Goal: Information Seeking & Learning: Learn about a topic

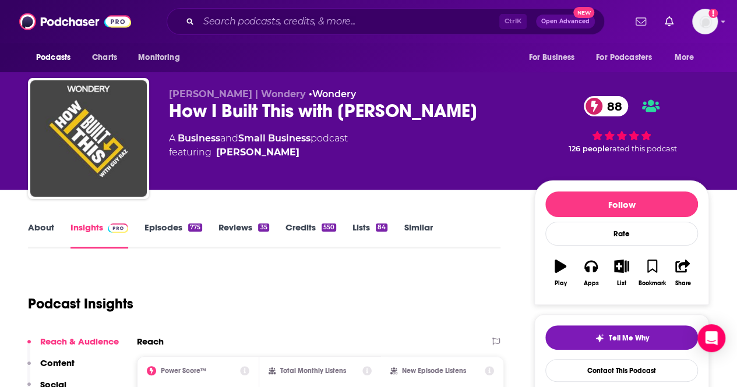
click at [36, 222] on link "About" at bounding box center [41, 235] width 26 height 27
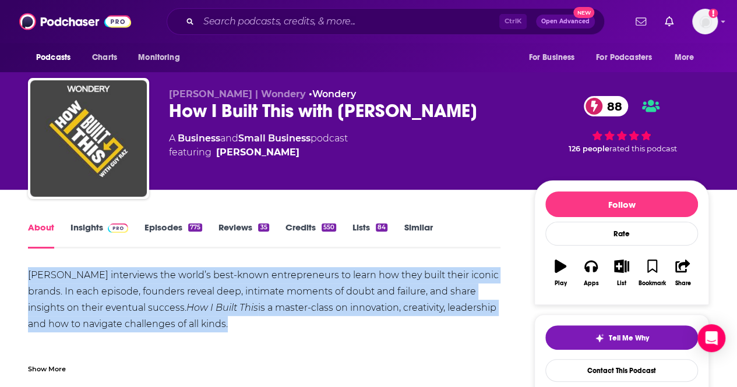
drag, startPoint x: 201, startPoint y: 323, endPoint x: 0, endPoint y: 270, distance: 207.9
copy div "Guy Raz interviews the world’s best-known entrepreneurs to learn how they built…"
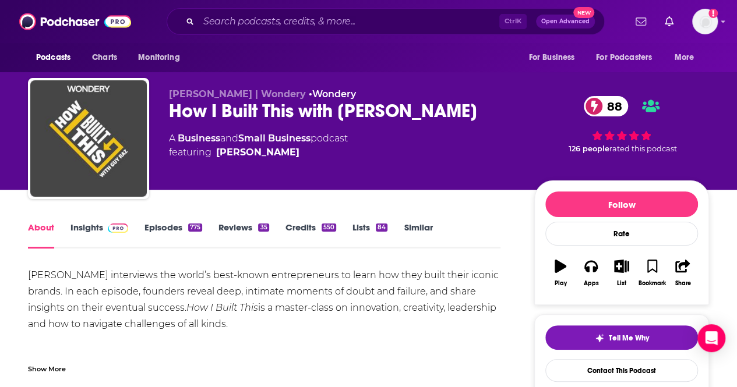
click at [413, 109] on div "How I Built This with Guy Raz 88" at bounding box center [342, 111] width 346 height 23
click at [97, 229] on link "Insights" at bounding box center [99, 235] width 58 height 27
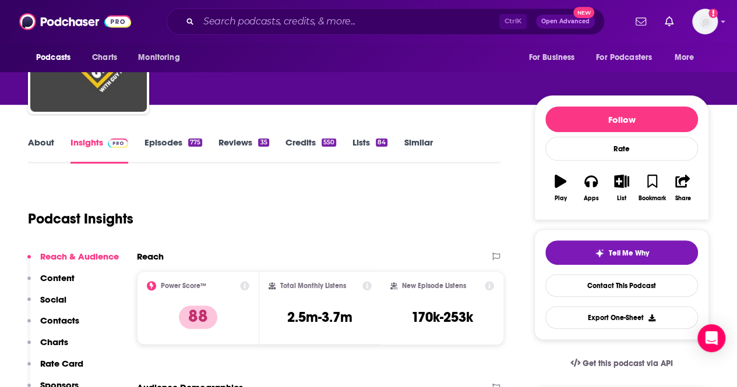
scroll to position [116, 0]
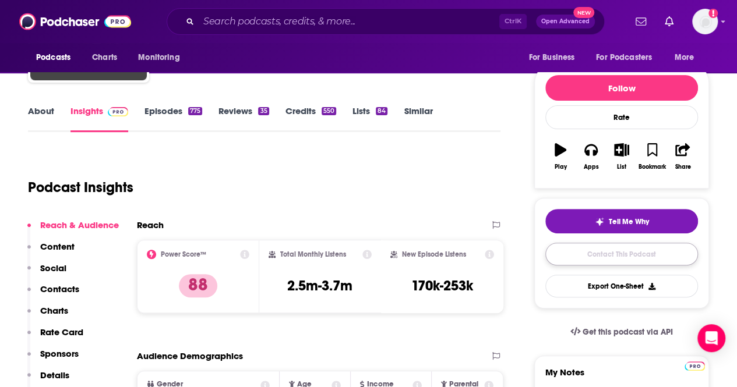
click at [607, 244] on link "Contact This Podcast" at bounding box center [621, 254] width 153 height 23
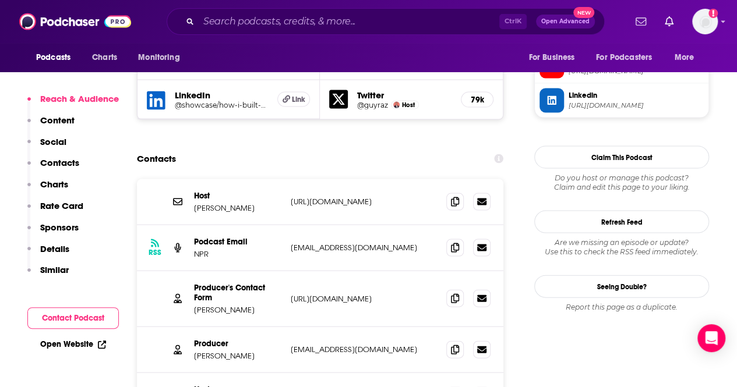
scroll to position [1129, 0]
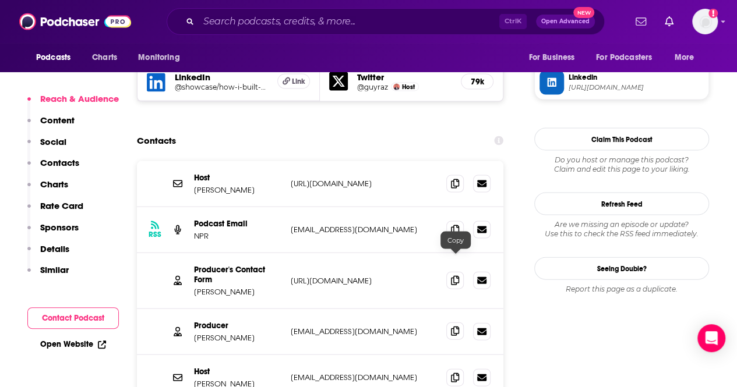
click at [458, 327] on icon at bounding box center [455, 331] width 8 height 9
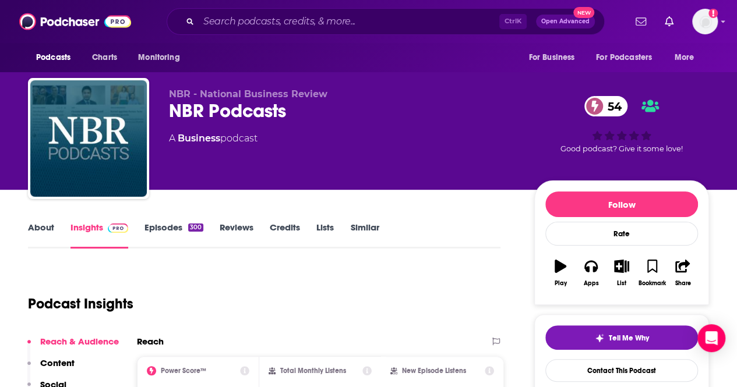
click at [175, 230] on link "Episodes 300" at bounding box center [173, 235] width 59 height 27
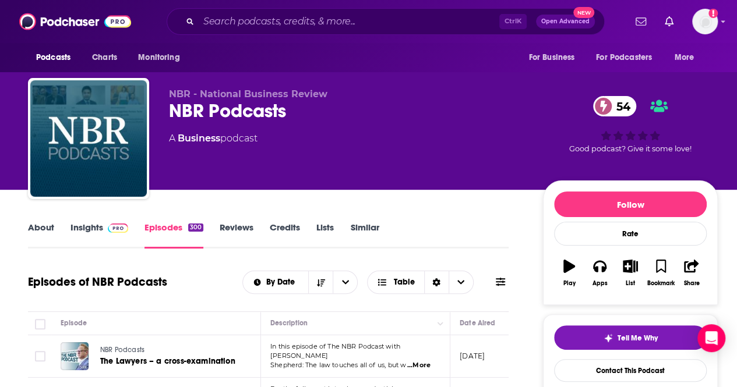
click at [51, 226] on link "About" at bounding box center [41, 235] width 26 height 27
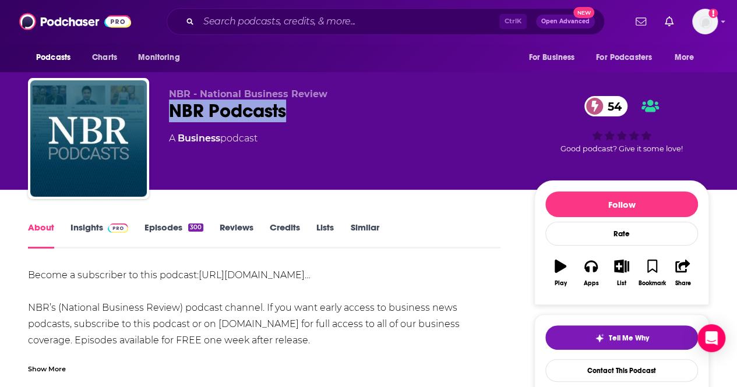
drag, startPoint x: 281, startPoint y: 115, endPoint x: 171, endPoint y: 109, distance: 109.6
click at [171, 109] on div "NBR Podcasts 54" at bounding box center [342, 111] width 346 height 23
click at [92, 225] on link "Insights" at bounding box center [99, 235] width 58 height 27
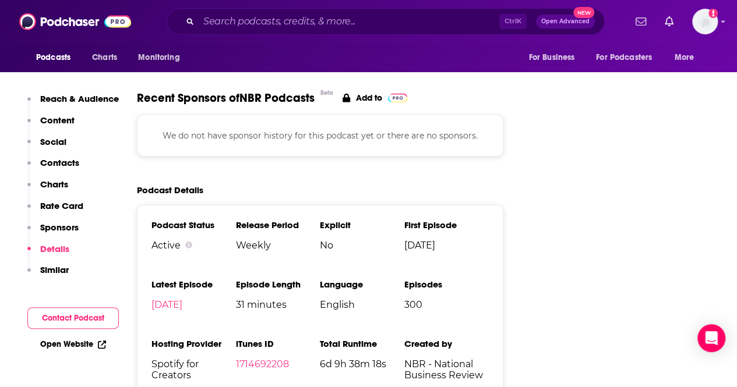
scroll to position [1630, 0]
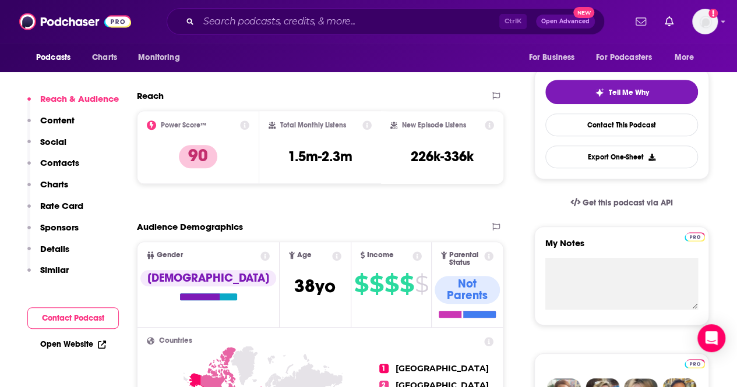
scroll to position [116, 0]
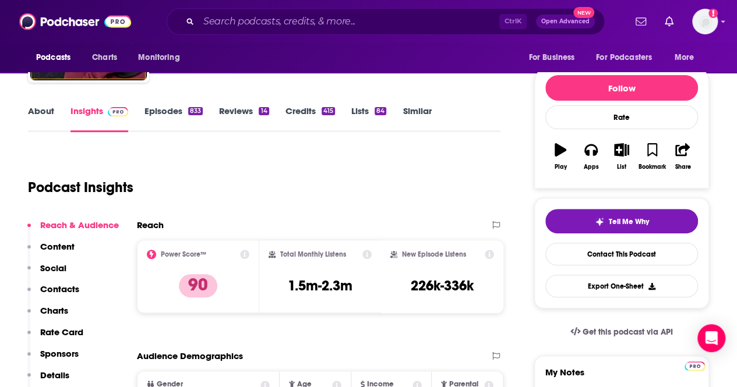
click at [51, 114] on link "About" at bounding box center [41, 118] width 26 height 27
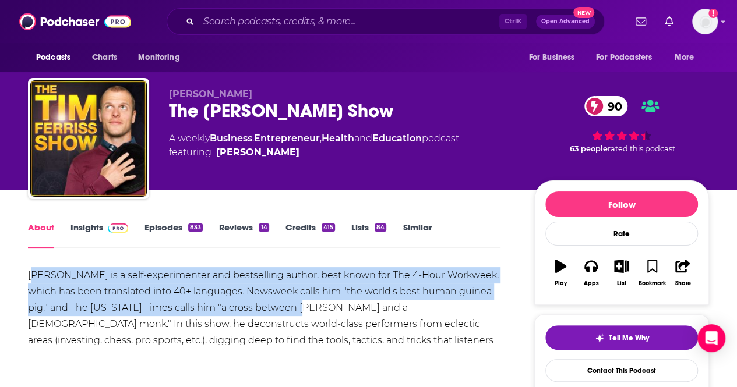
drag, startPoint x: 32, startPoint y: 271, endPoint x: 293, endPoint y: 304, distance: 263.5
click at [293, 304] on div "Tim Ferriss is a self-experimenter and bestselling author, best known for The 4…" at bounding box center [264, 316] width 472 height 98
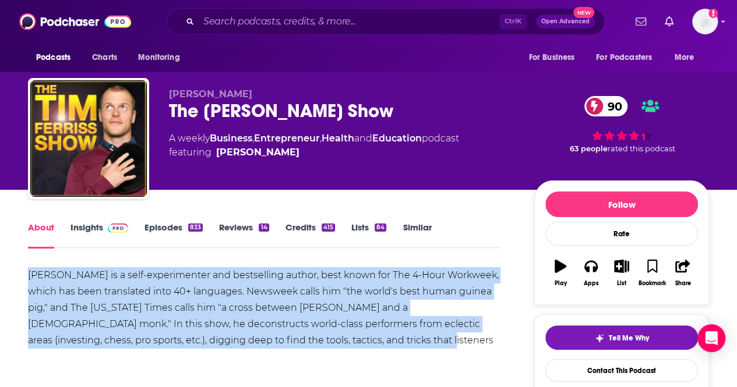
drag, startPoint x: 20, startPoint y: 270, endPoint x: 325, endPoint y: 338, distance: 312.7
copy div "Tim Ferriss is a self-experimenter and bestselling author, best known for The 4…"
click at [121, 231] on img at bounding box center [118, 228] width 20 height 9
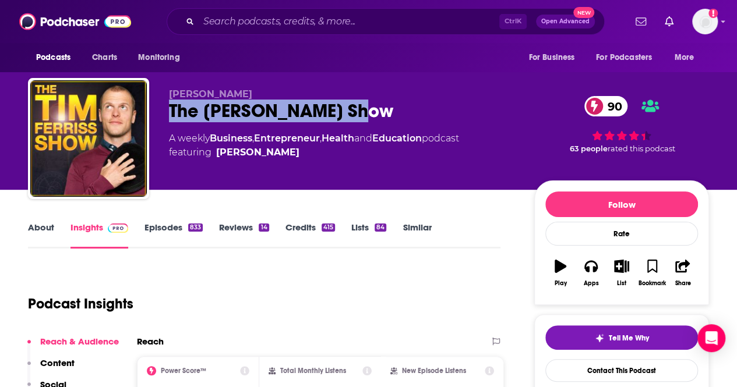
drag, startPoint x: 359, startPoint y: 110, endPoint x: 169, endPoint y: 111, distance: 189.8
click at [169, 111] on div "The Tim Ferriss Show 90" at bounding box center [342, 111] width 346 height 23
copy h2 "The Tim Ferriss Show"
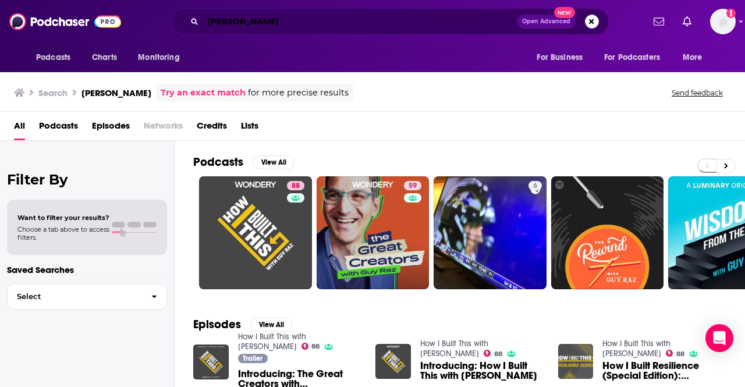
click at [243, 15] on input "[PERSON_NAME]" at bounding box center [360, 21] width 314 height 19
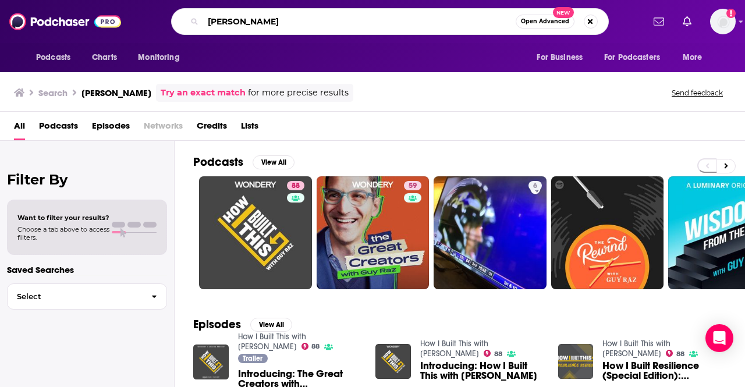
click at [243, 15] on input "[PERSON_NAME]" at bounding box center [359, 21] width 313 height 19
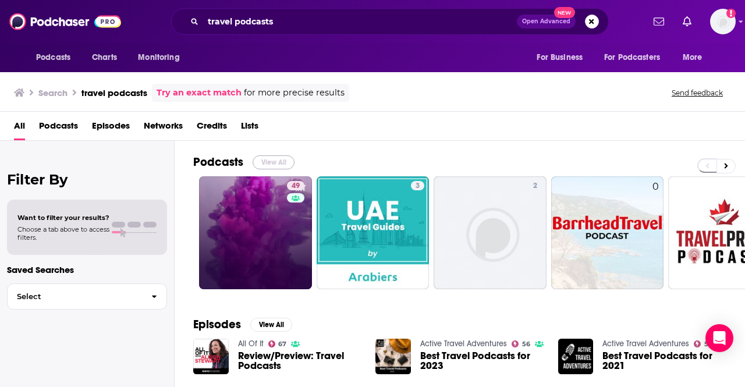
click at [263, 158] on button "View All" at bounding box center [274, 162] width 42 height 14
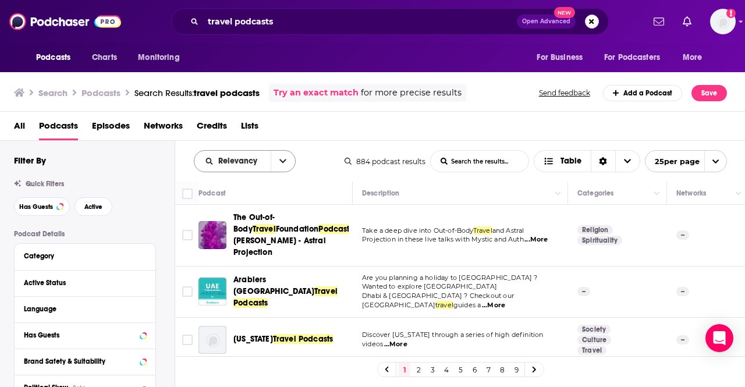
click at [283, 167] on button "open menu" at bounding box center [283, 161] width 24 height 21
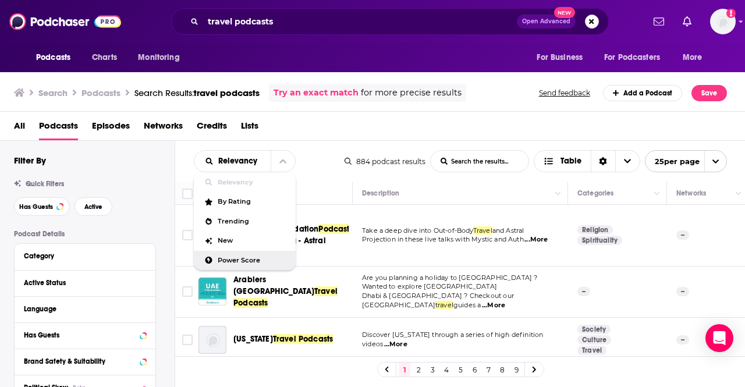
click at [271, 254] on div "Power Score" at bounding box center [245, 261] width 102 height 20
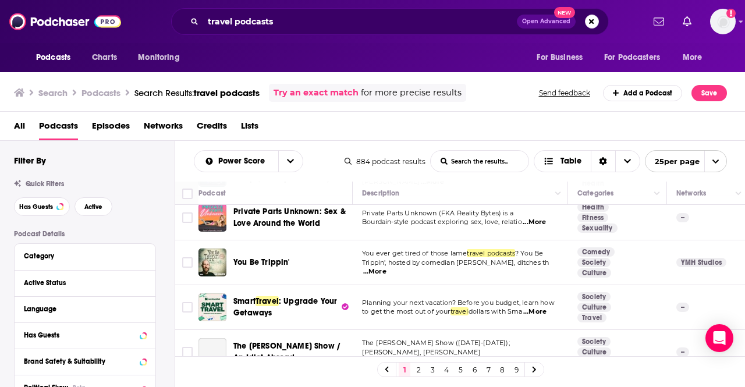
scroll to position [116, 0]
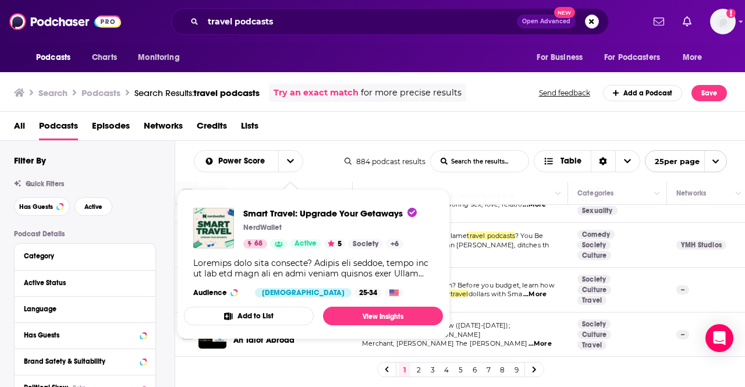
click at [476, 265] on td "You ever get tired of those lame travel podcasts ? You Be Trippin', hosted by c…" at bounding box center [460, 245] width 215 height 45
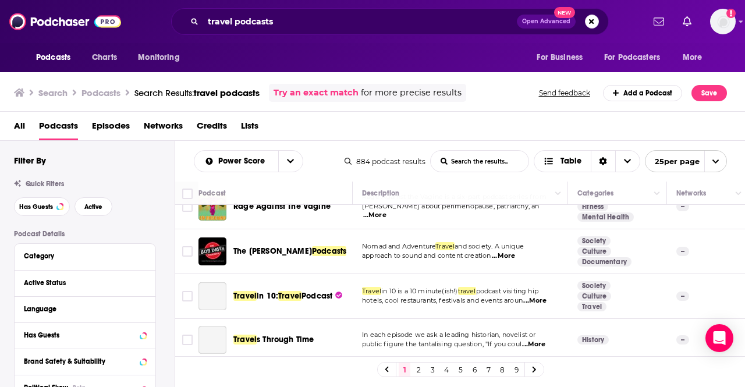
scroll to position [978, 0]
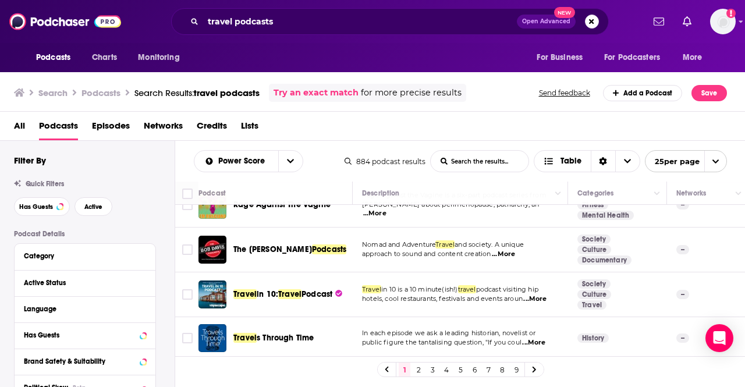
click at [413, 366] on link "2" at bounding box center [419, 370] width 12 height 14
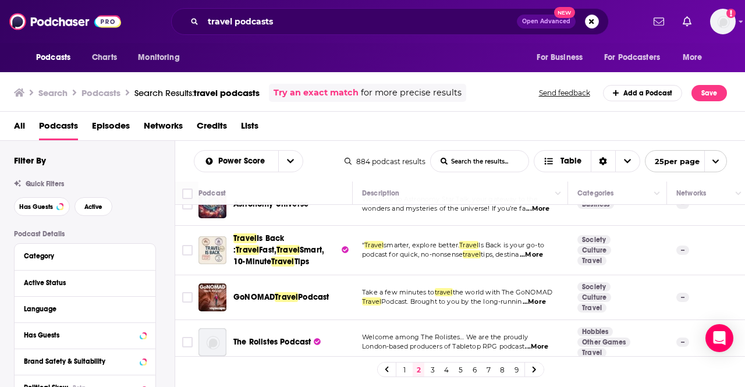
scroll to position [1010, 0]
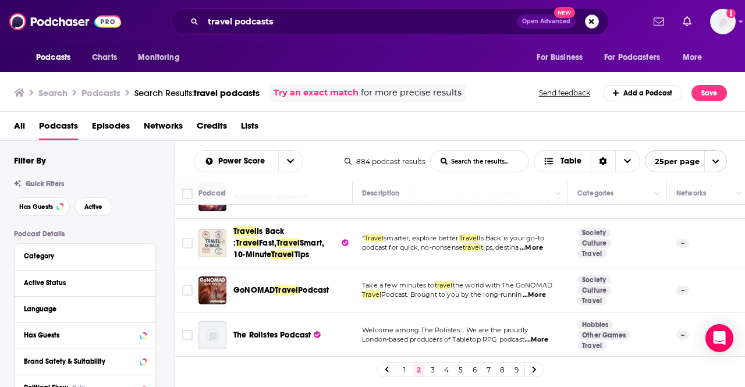
click at [430, 368] on link "3" at bounding box center [433, 370] width 12 height 14
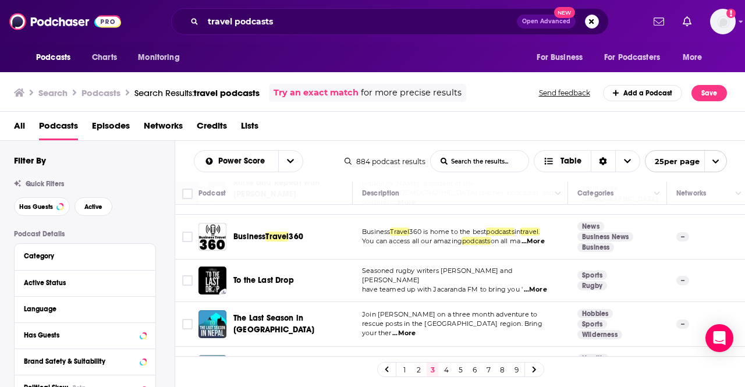
scroll to position [966, 0]
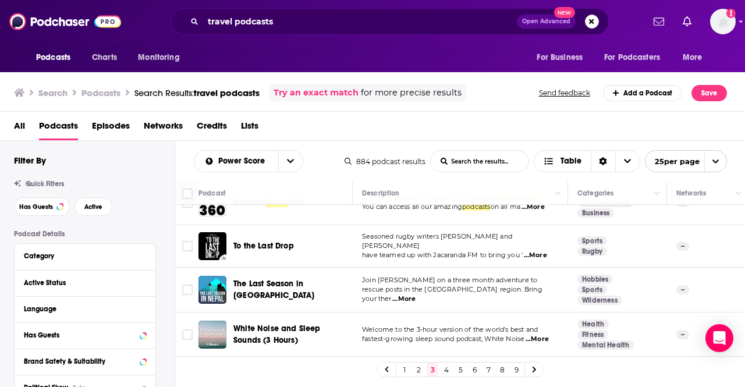
click at [445, 363] on link "4" at bounding box center [447, 370] width 12 height 14
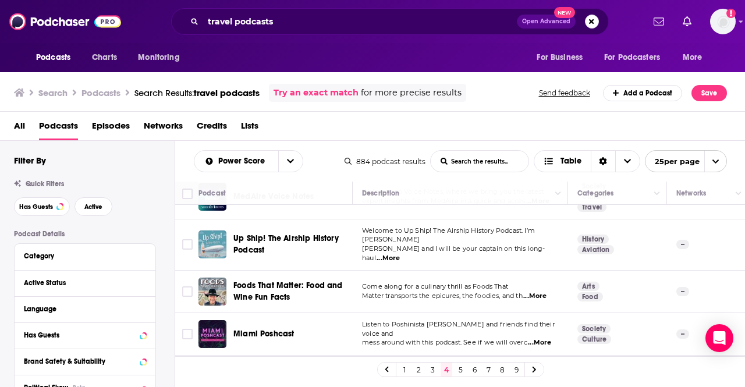
scroll to position [957, 0]
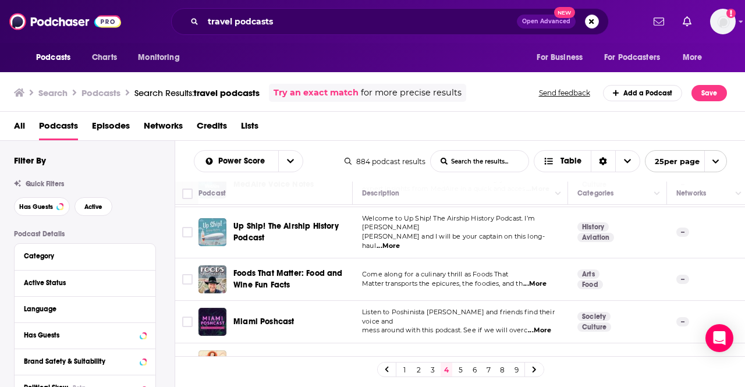
click at [465, 369] on link "5" at bounding box center [461, 370] width 12 height 14
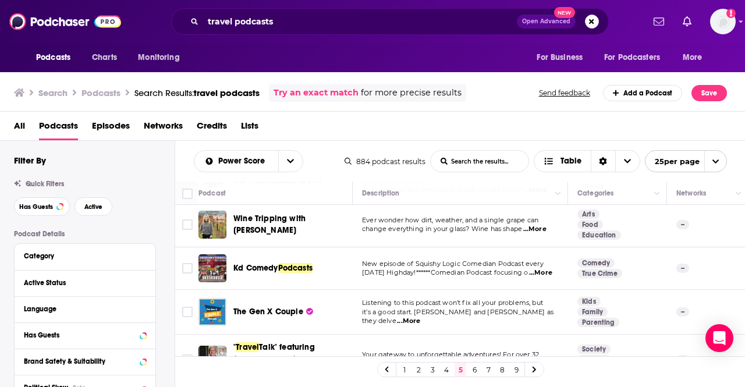
scroll to position [954, 0]
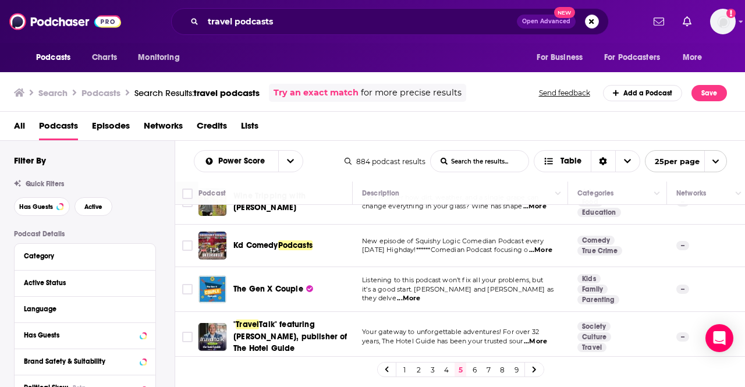
click at [469, 366] on link "6" at bounding box center [475, 370] width 12 height 14
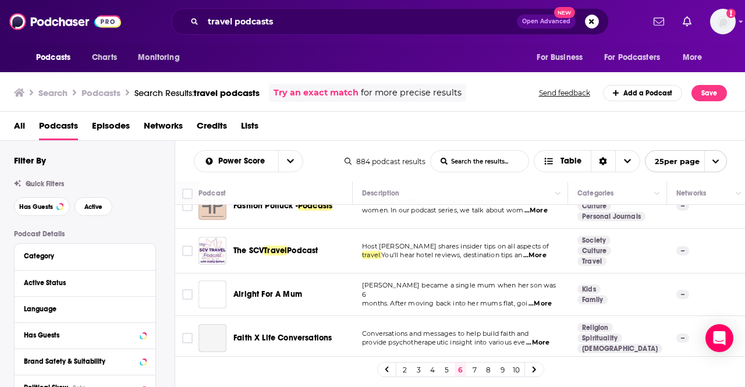
scroll to position [954, 0]
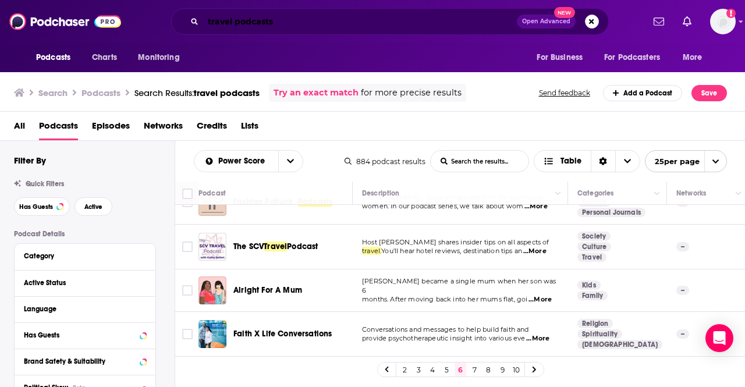
click at [272, 29] on input "travel podcasts" at bounding box center [360, 21] width 314 height 19
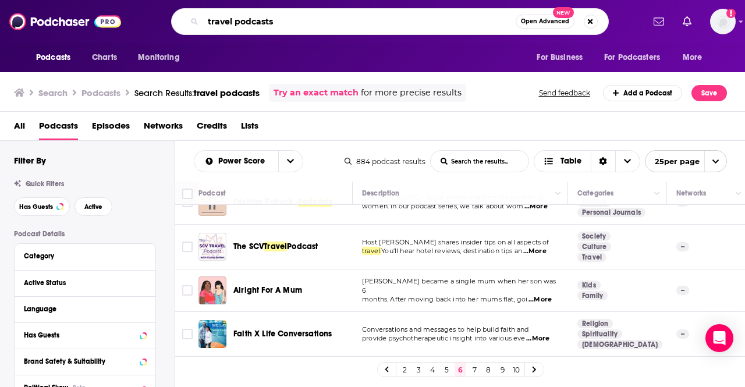
click at [272, 29] on input "travel podcasts" at bounding box center [359, 21] width 313 height 19
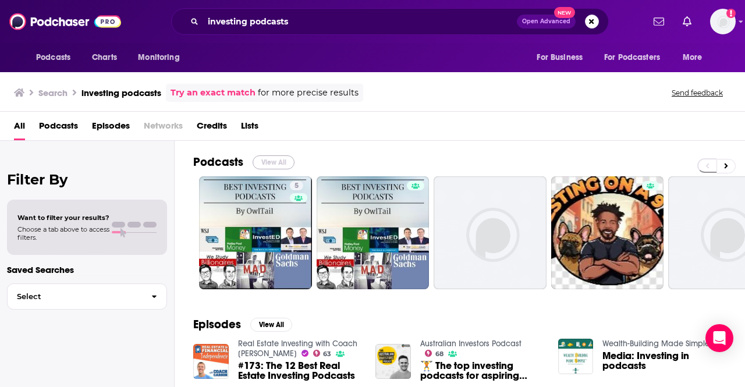
click at [282, 159] on button "View All" at bounding box center [274, 162] width 42 height 14
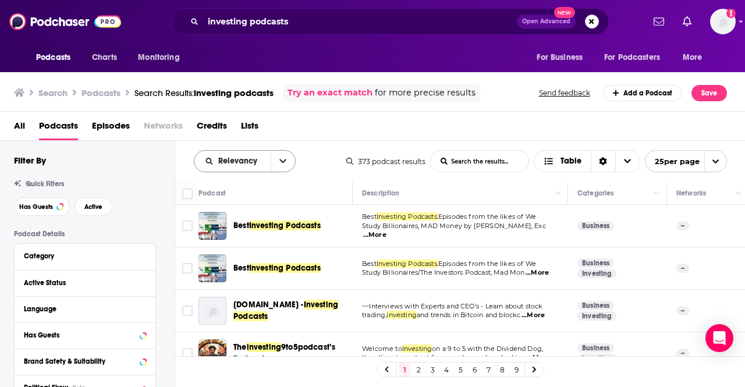
click at [285, 166] on button "open menu" at bounding box center [283, 161] width 24 height 21
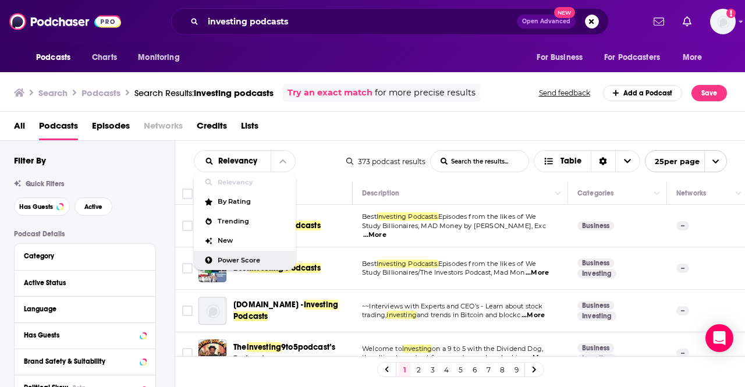
click at [253, 254] on div "Power Score" at bounding box center [245, 261] width 102 height 20
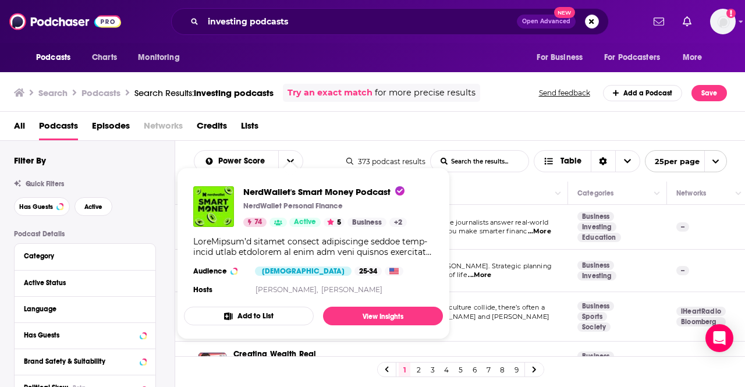
click at [381, 132] on div "All Podcasts Episodes Networks Credits Lists" at bounding box center [375, 128] width 723 height 24
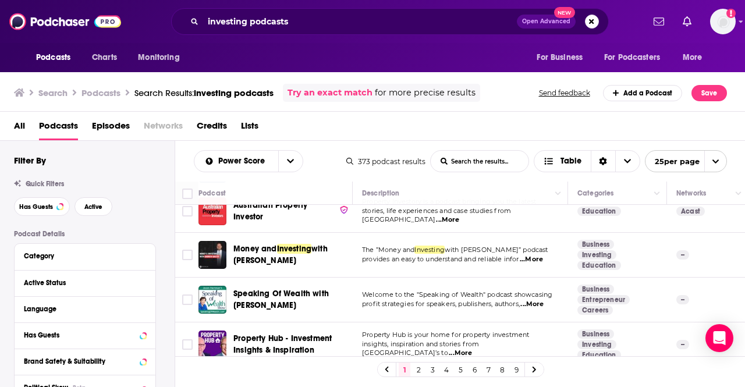
scroll to position [757, 0]
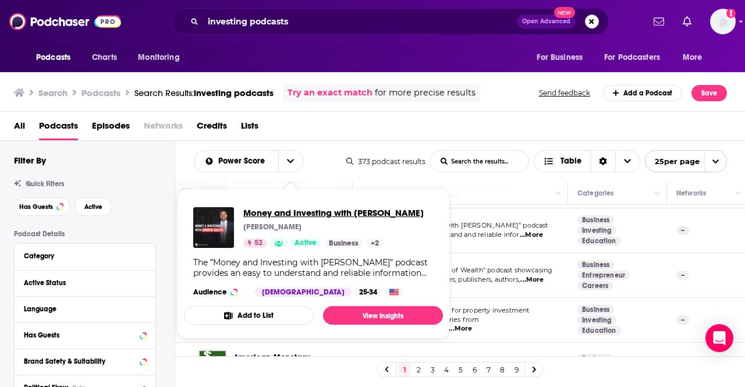
drag, startPoint x: 276, startPoint y: 229, endPoint x: 264, endPoint y: 217, distance: 16.5
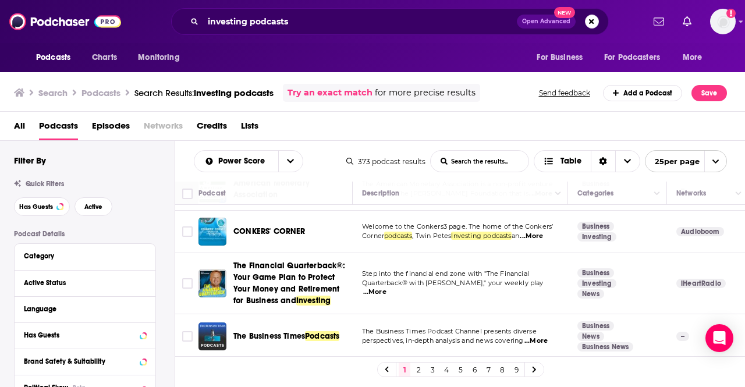
scroll to position [975, 0]
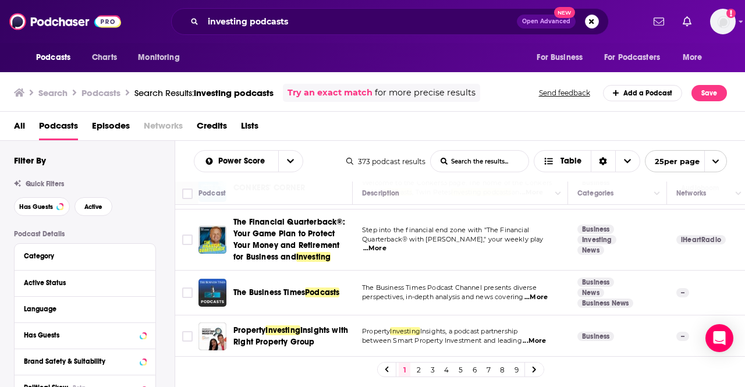
click at [419, 367] on link "2" at bounding box center [419, 370] width 12 height 14
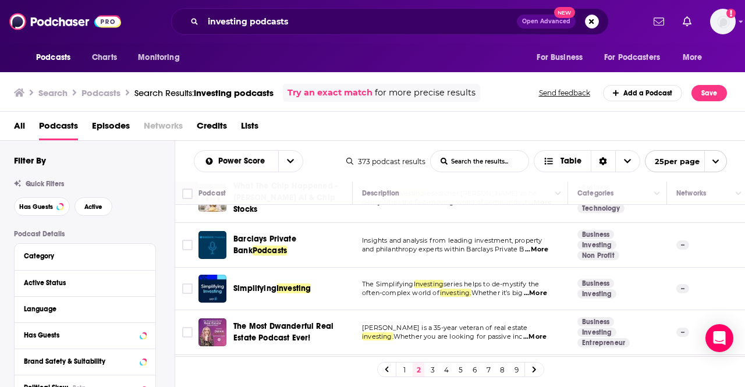
scroll to position [175, 0]
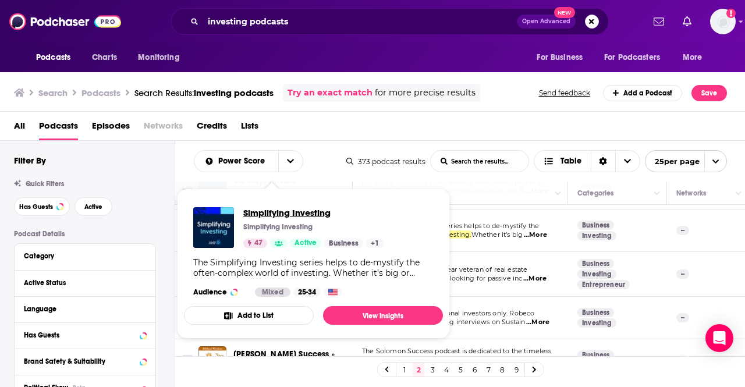
drag, startPoint x: 265, startPoint y: 223, endPoint x: 250, endPoint y: 213, distance: 18.4
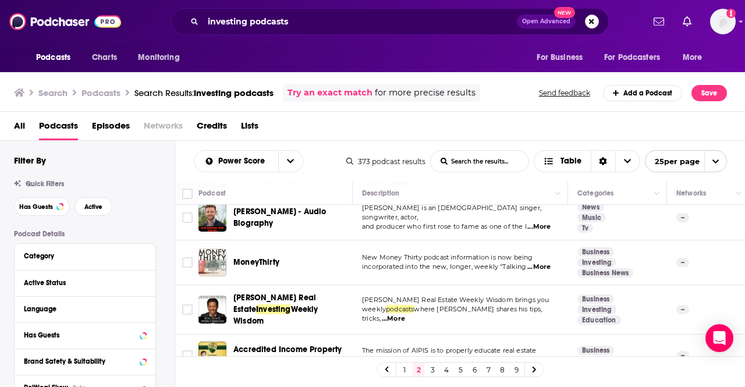
scroll to position [952, 0]
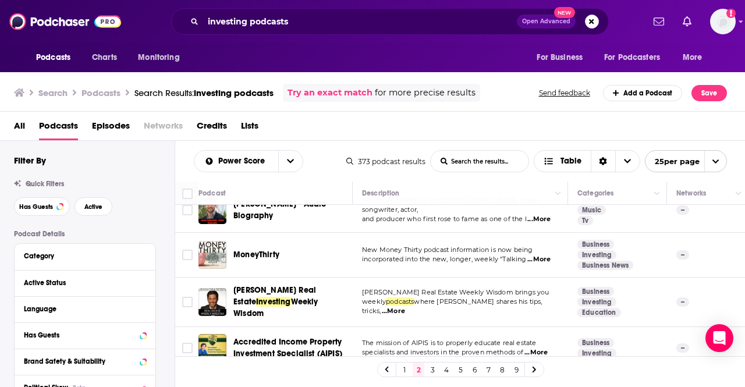
click at [431, 368] on link "3" at bounding box center [433, 370] width 12 height 14
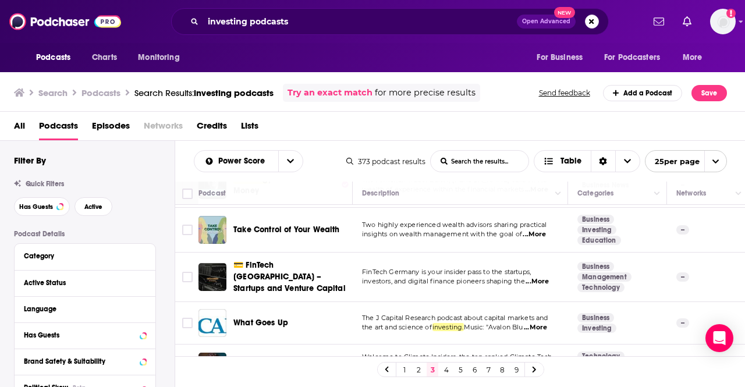
scroll to position [349, 0]
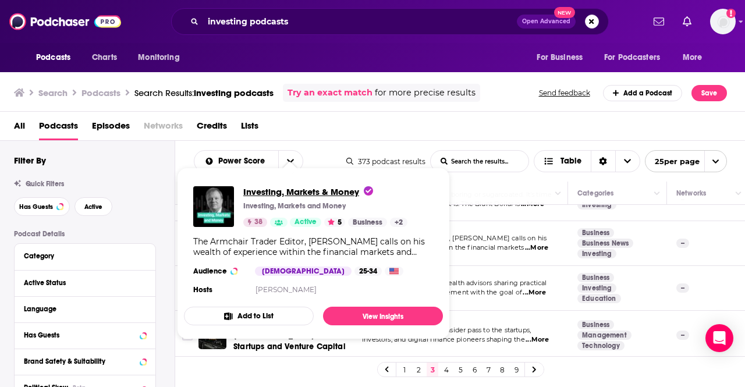
drag, startPoint x: 316, startPoint y: 242, endPoint x: 266, endPoint y: 193, distance: 70.0
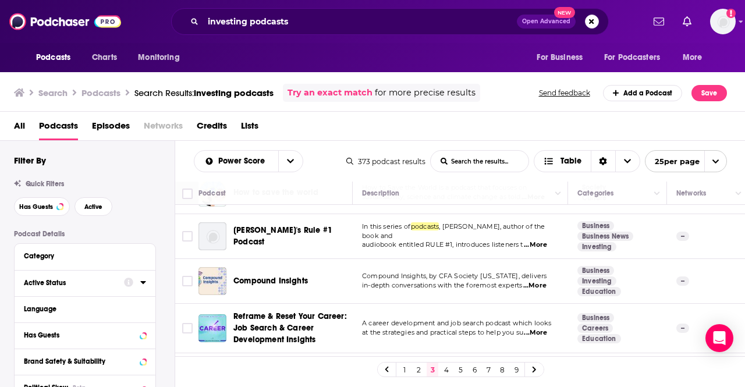
scroll to position [58, 0]
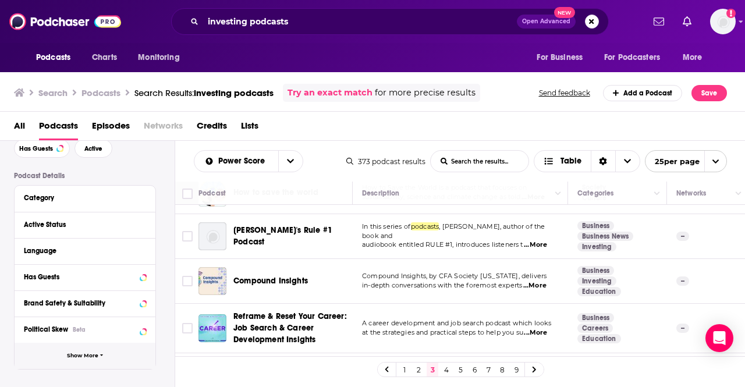
click at [84, 356] on span "Show More" at bounding box center [82, 356] width 31 height 6
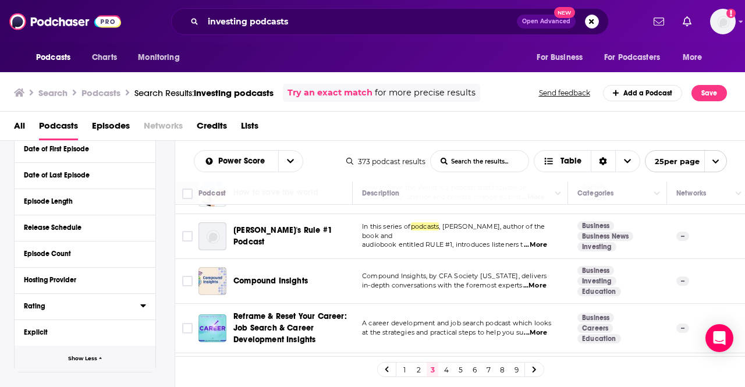
scroll to position [0, 0]
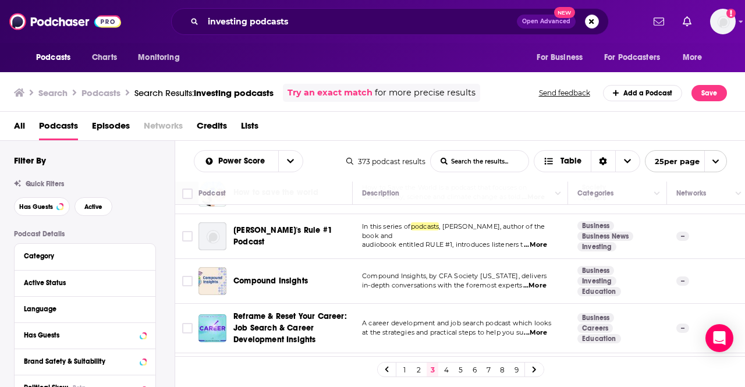
click at [61, 292] on div "Active Status" at bounding box center [85, 283] width 141 height 26
click at [66, 287] on div "Active Status" at bounding box center [70, 283] width 93 height 8
click at [86, 303] on span "All" at bounding box center [78, 304] width 109 height 15
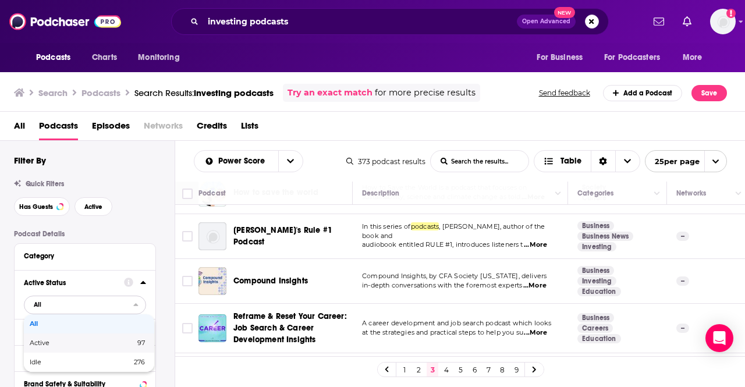
click at [78, 339] on div "Active 97" at bounding box center [89, 343] width 130 height 19
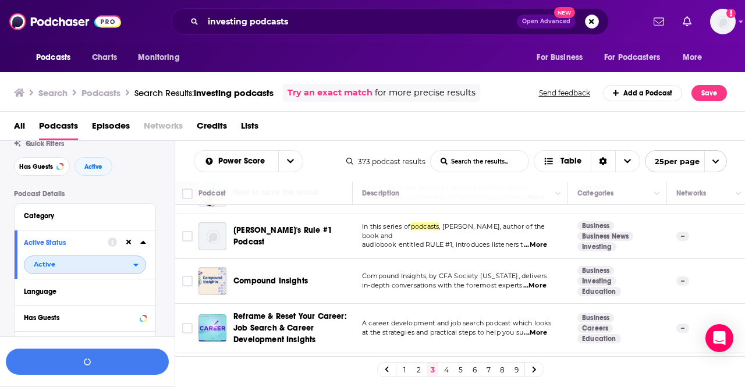
scroll to position [58, 0]
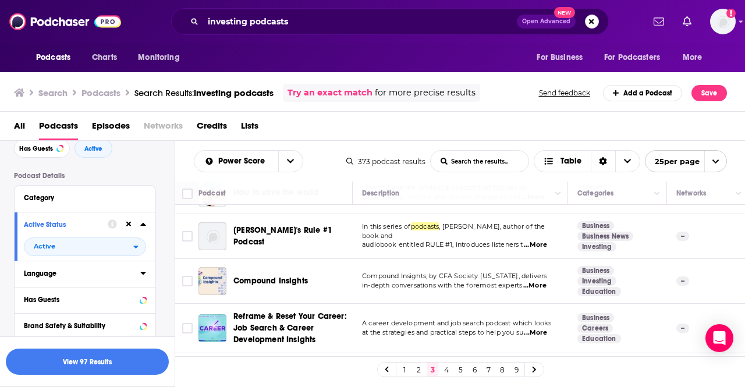
click at [101, 275] on div "Language" at bounding box center [78, 274] width 109 height 8
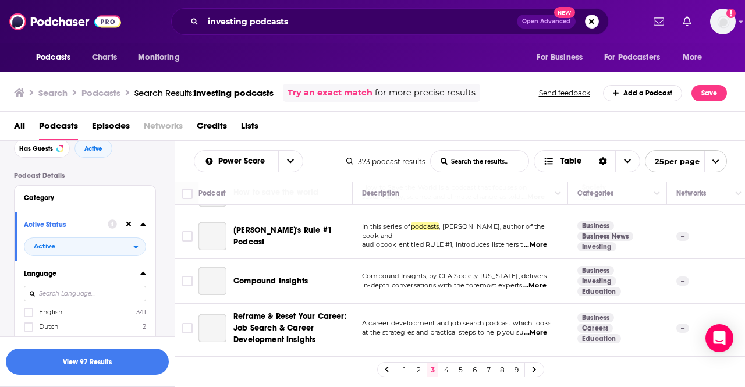
scroll to position [116, 0]
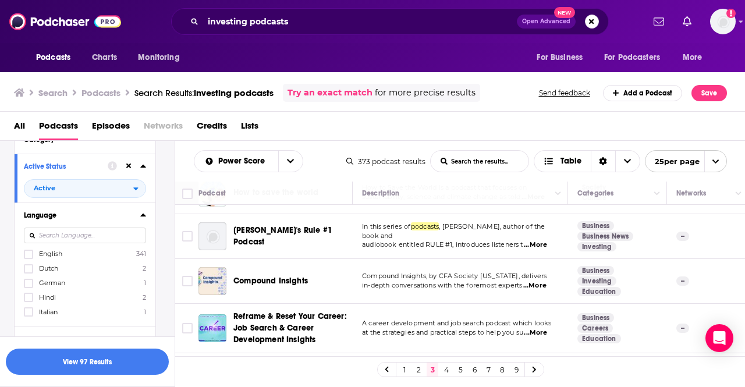
click at [87, 252] on label "English 341" at bounding box center [85, 254] width 122 height 10
click at [29, 258] on input "multiSelectOption-en-0" at bounding box center [29, 258] width 0 height 0
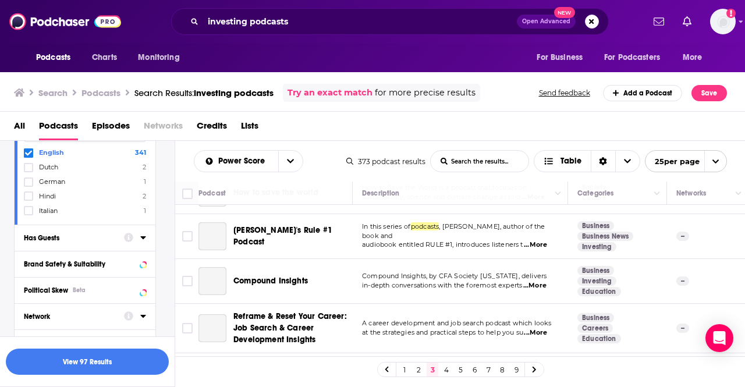
scroll to position [233, 0]
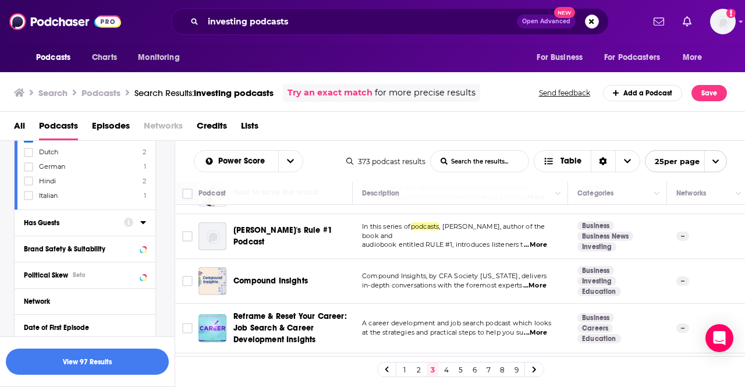
click at [70, 221] on div "Has Guests" at bounding box center [70, 223] width 93 height 8
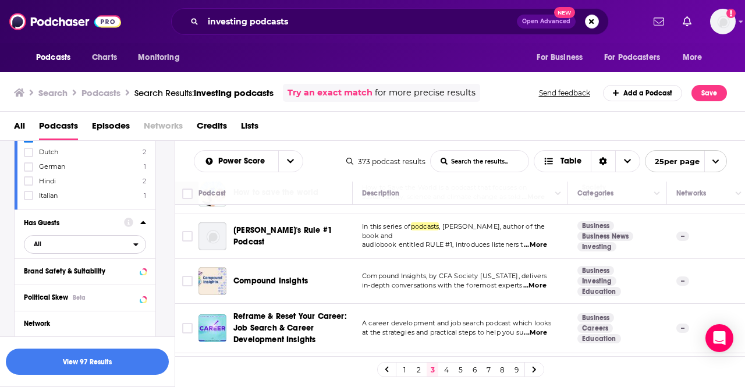
click at [63, 242] on span "All" at bounding box center [78, 244] width 109 height 15
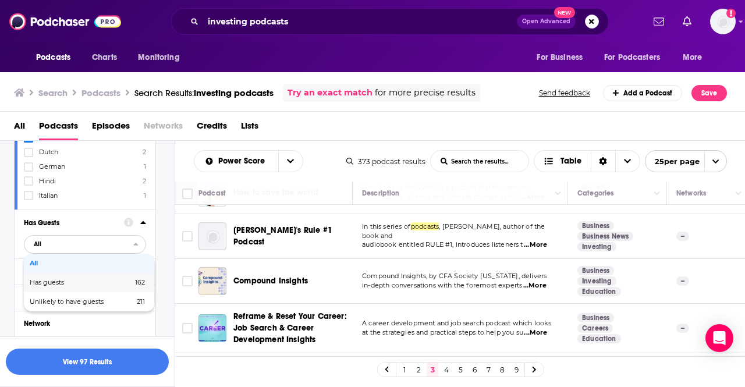
click at [55, 279] on span "Has guests" at bounding box center [64, 282] width 69 height 6
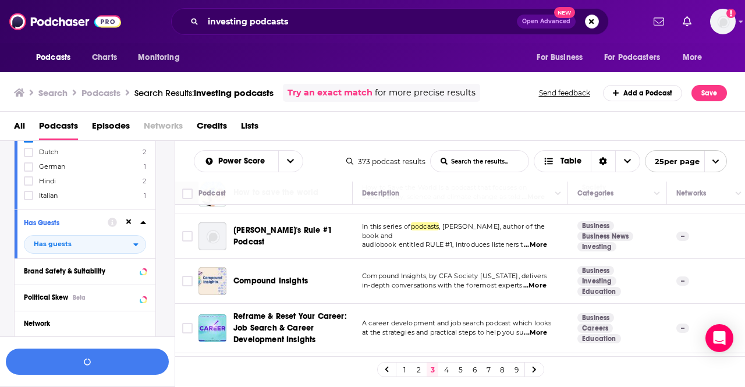
click at [154, 253] on div "Has Guests Has guests" at bounding box center [85, 234] width 141 height 49
click at [90, 267] on div "Brand Safety & Suitability" at bounding box center [70, 271] width 92 height 8
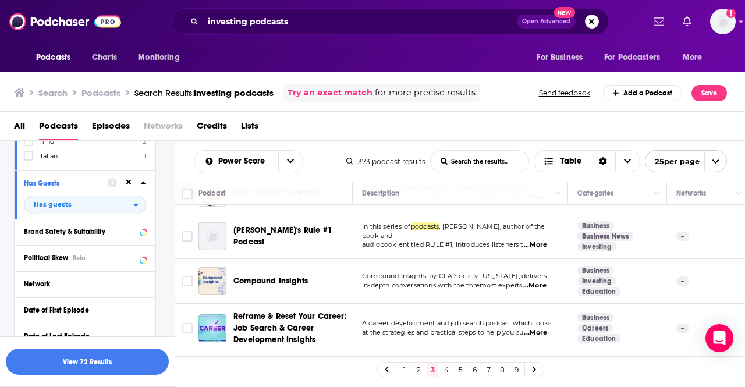
scroll to position [291, 0]
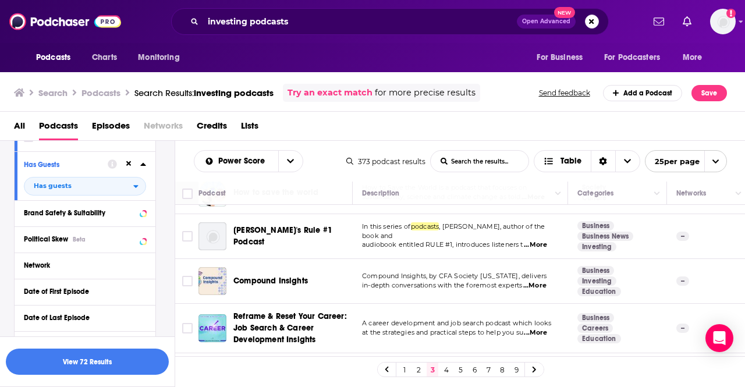
click at [71, 273] on div "Network" at bounding box center [85, 266] width 141 height 26
click at [49, 268] on div "Network" at bounding box center [70, 265] width 93 height 8
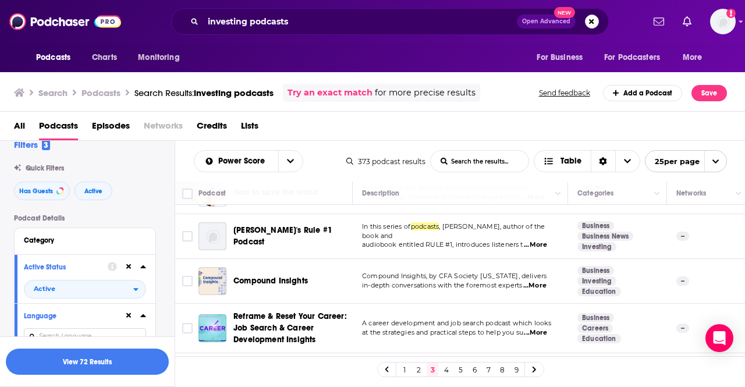
scroll to position [0, 0]
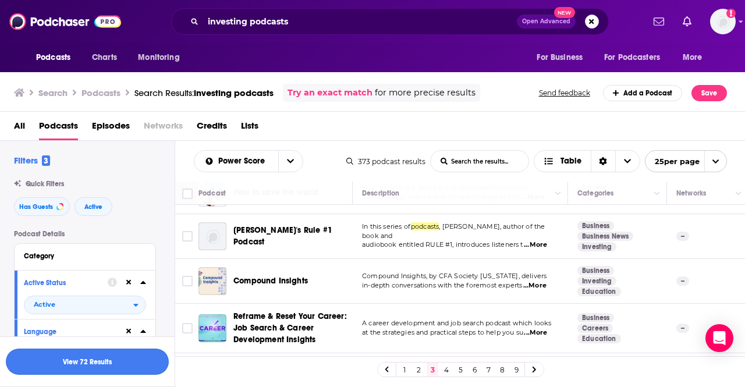
click at [80, 363] on button "View 72 Results" at bounding box center [87, 362] width 163 height 26
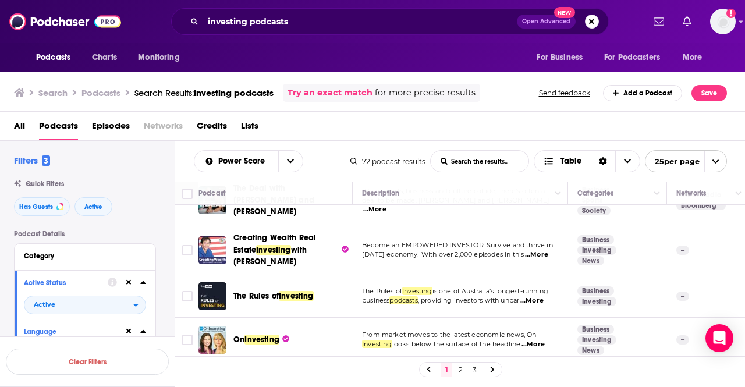
scroll to position [175, 0]
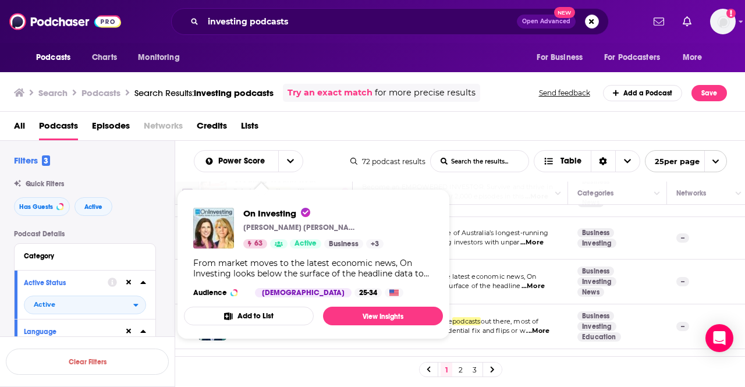
click at [415, 130] on div "All Podcasts Episodes Networks Credits Lists" at bounding box center [375, 128] width 723 height 24
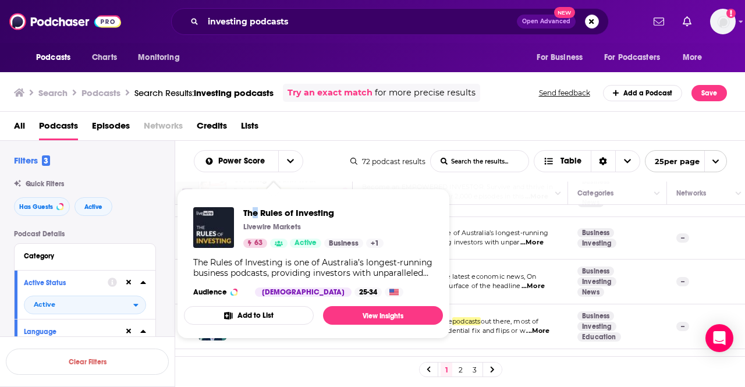
drag, startPoint x: 286, startPoint y: 236, endPoint x: 256, endPoint y: 205, distance: 43.2
click at [256, 205] on div "The Rules of Investing Livewire Markets 63 Active Business + 1 The Rules of Inv…" at bounding box center [313, 252] width 259 height 108
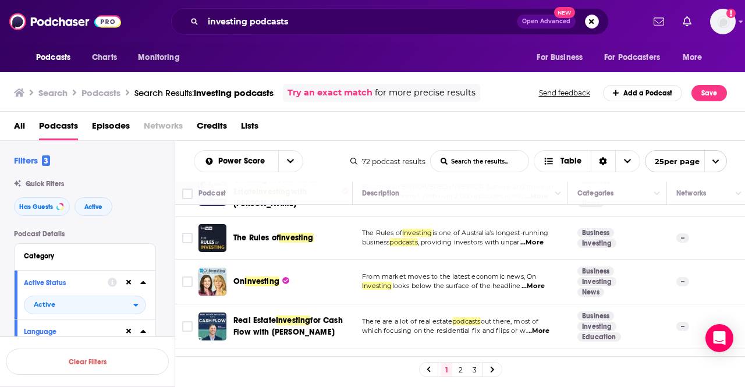
click at [479, 128] on div "All Podcasts Episodes Networks Credits Lists" at bounding box center [375, 128] width 723 height 24
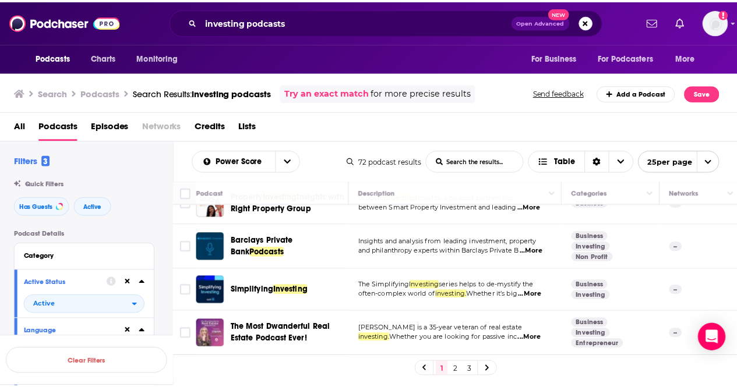
scroll to position [975, 0]
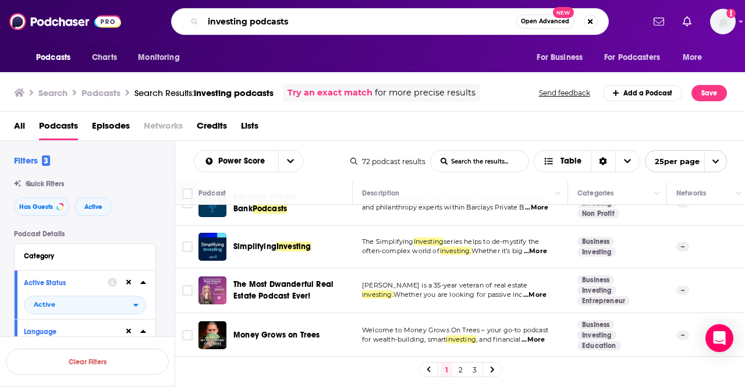
click at [291, 22] on input "investing podcasts" at bounding box center [359, 21] width 313 height 19
type input "masters of scale"
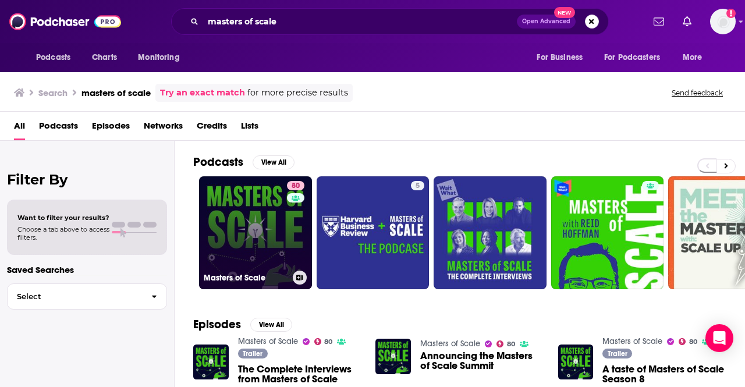
click at [242, 203] on link "80 Masters of Scale" at bounding box center [255, 232] width 113 height 113
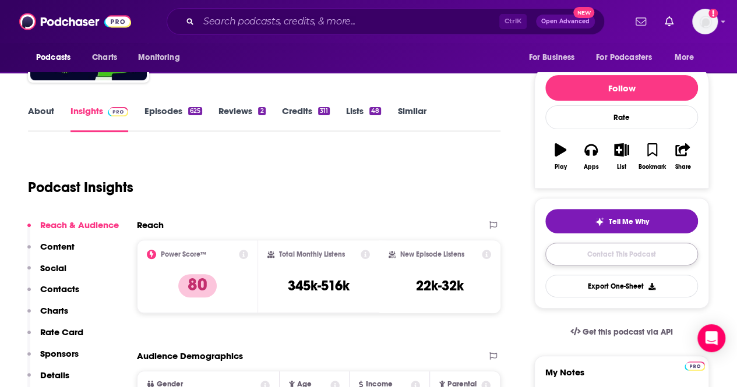
click at [606, 258] on link "Contact This Podcast" at bounding box center [621, 254] width 153 height 23
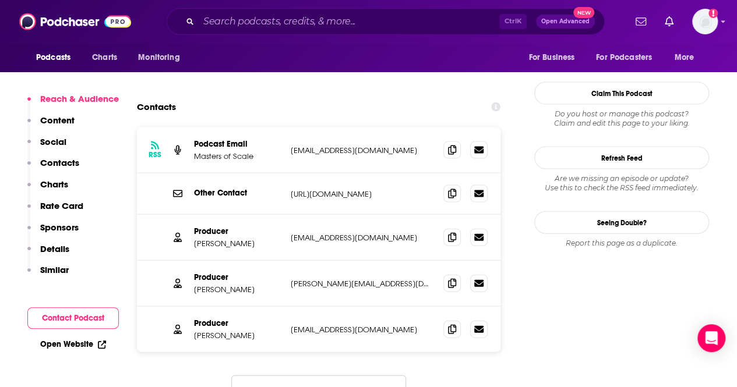
scroll to position [1156, 0]
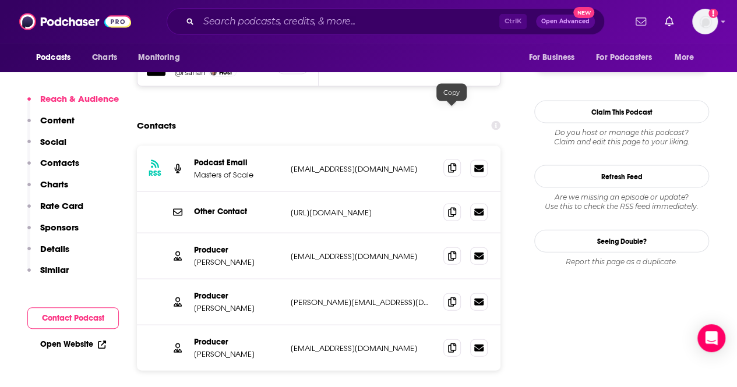
click at [455, 160] on span at bounding box center [451, 168] width 17 height 17
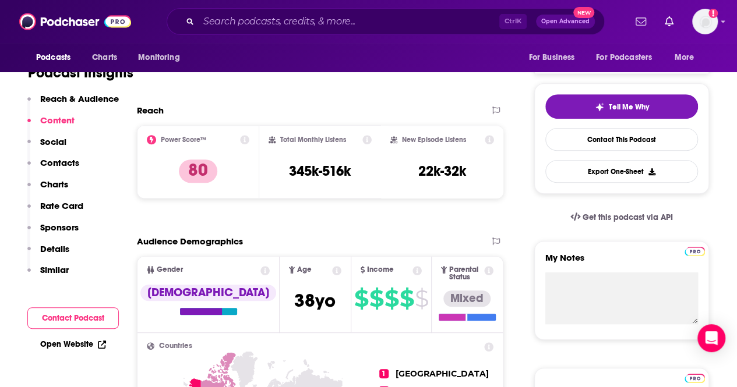
scroll to position [167, 0]
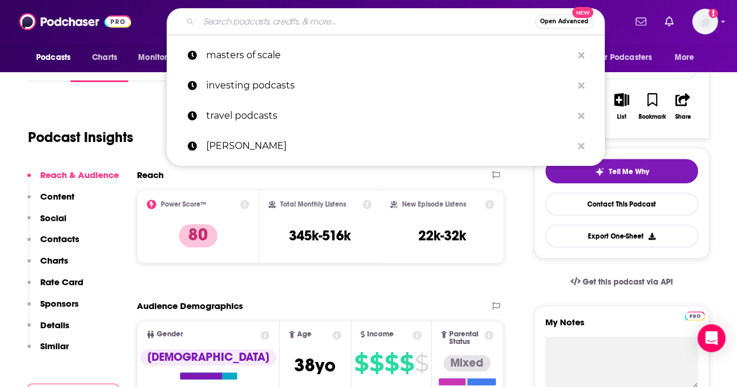
click at [288, 23] on input "Search podcasts, credits, & more..." at bounding box center [367, 21] width 336 height 19
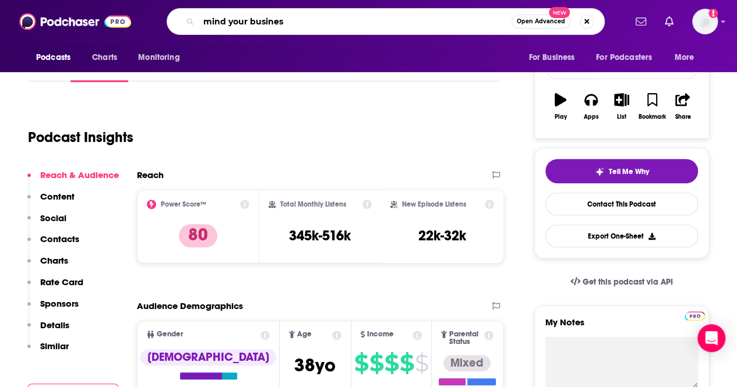
type input "mind your business"
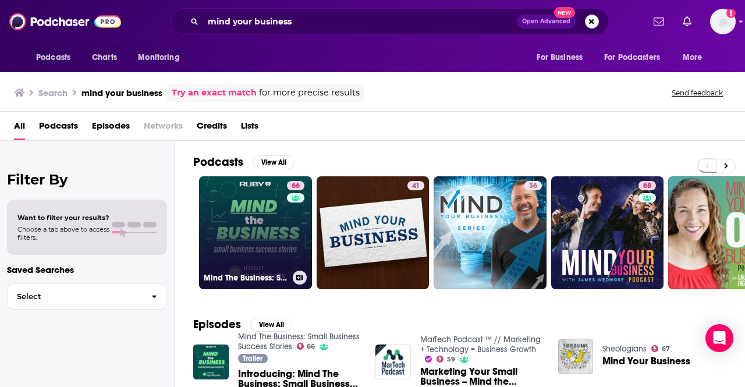
click at [245, 226] on link "66 Mind The Business: Small Business Success Stories" at bounding box center [255, 232] width 113 height 113
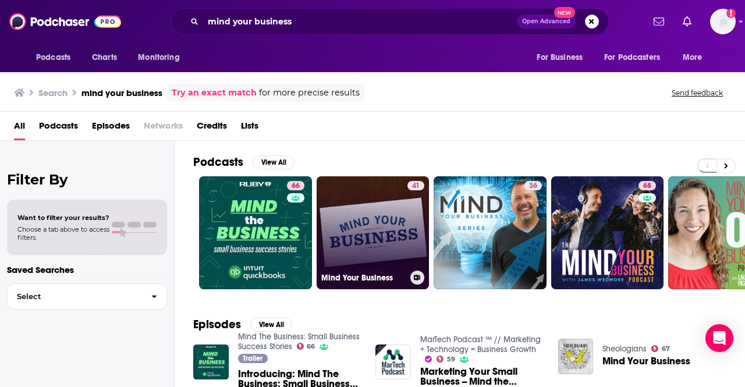
click at [347, 189] on link "41 Mind Your Business" at bounding box center [373, 232] width 113 height 113
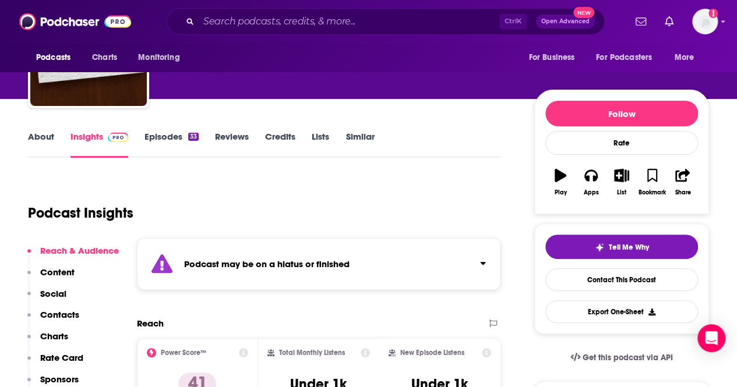
scroll to position [116, 0]
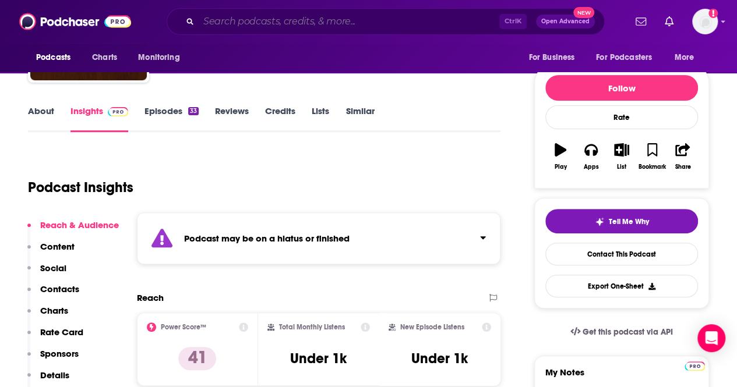
click at [238, 27] on input "Search podcasts, credits, & more..." at bounding box center [349, 21] width 300 height 19
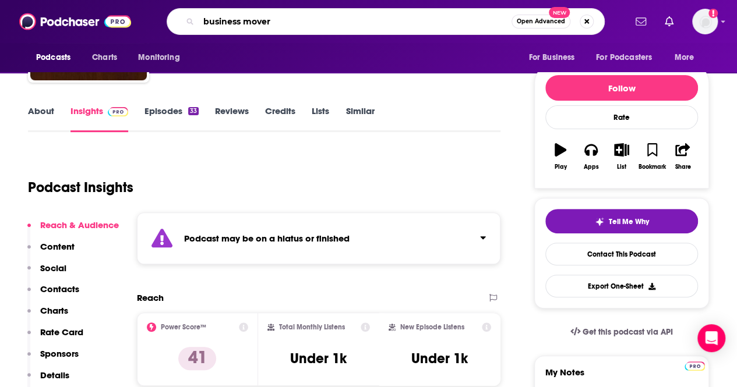
type input "business movers"
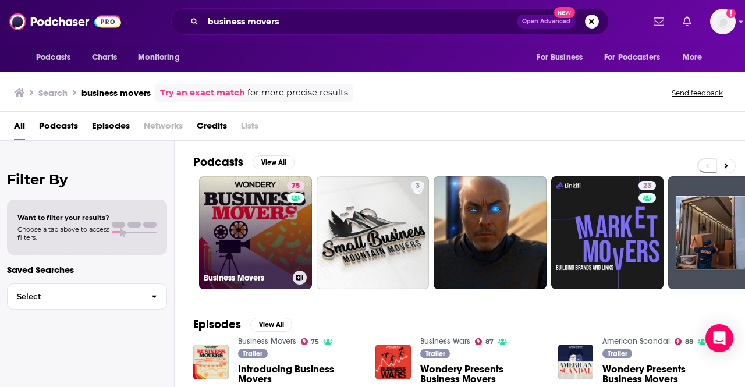
click at [247, 212] on link "75 Business Movers" at bounding box center [255, 232] width 113 height 113
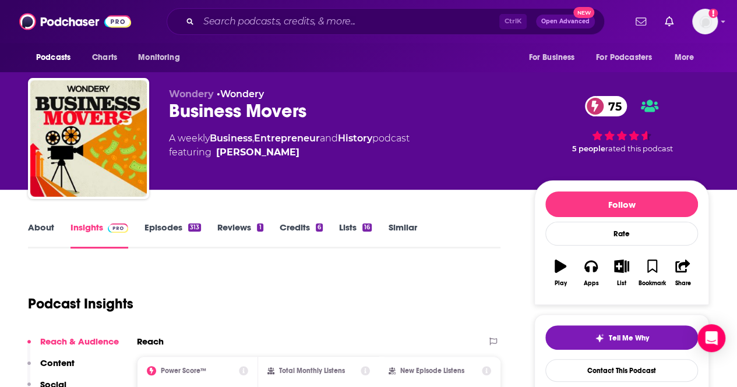
click at [44, 231] on link "About" at bounding box center [41, 235] width 26 height 27
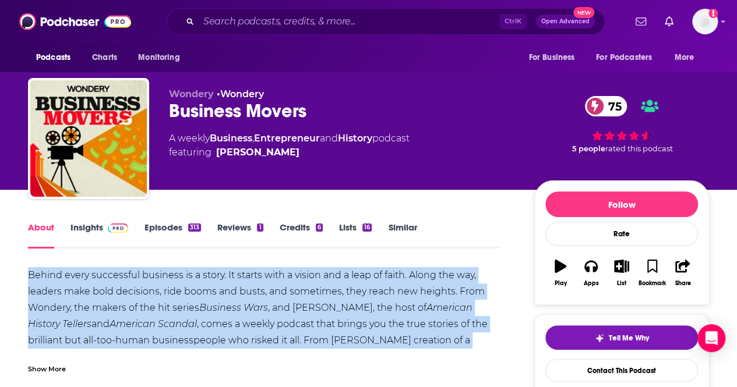
drag, startPoint x: 29, startPoint y: 274, endPoint x: 488, endPoint y: 339, distance: 464.0
click at [488, 339] on div "Behind every successful business is a story. It starts with a vision and a leap…" at bounding box center [264, 356] width 472 height 179
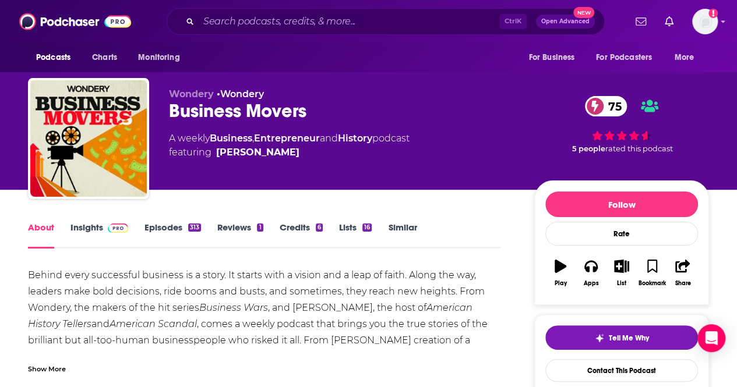
click at [49, 364] on div "Show More" at bounding box center [47, 368] width 38 height 11
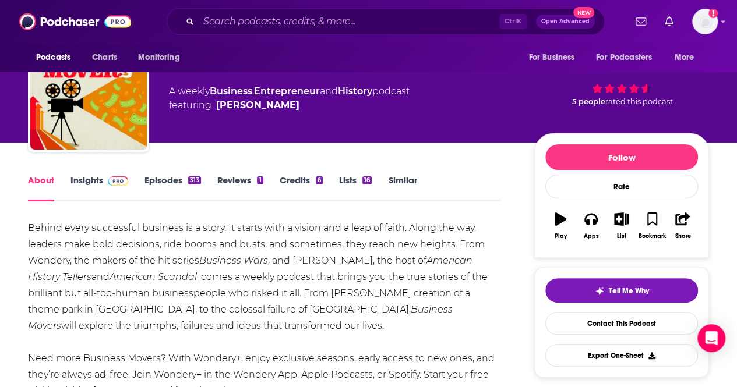
scroll to position [58, 0]
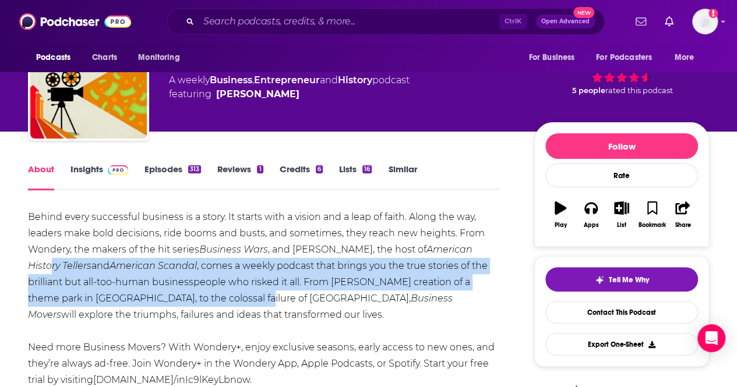
drag, startPoint x: 220, startPoint y: 306, endPoint x: 49, endPoint y: 273, distance: 173.7
click at [49, 273] on div "Behind every successful business is a story. It starts with a vision and a leap…" at bounding box center [264, 298] width 472 height 179
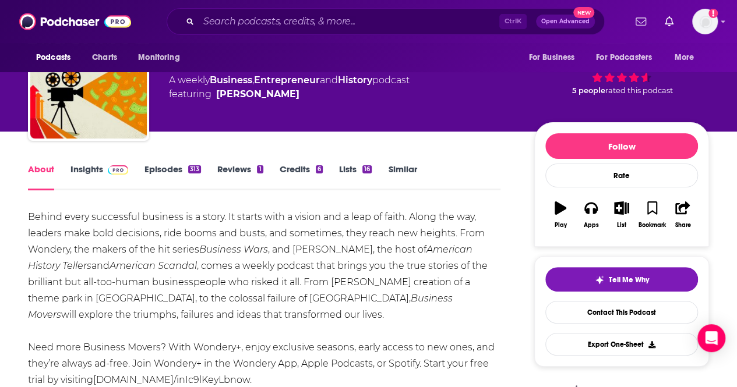
click at [182, 247] on div "Behind every successful business is a story. It starts with a vision and a leap…" at bounding box center [264, 298] width 472 height 179
click at [93, 172] on link "Insights" at bounding box center [99, 177] width 58 height 27
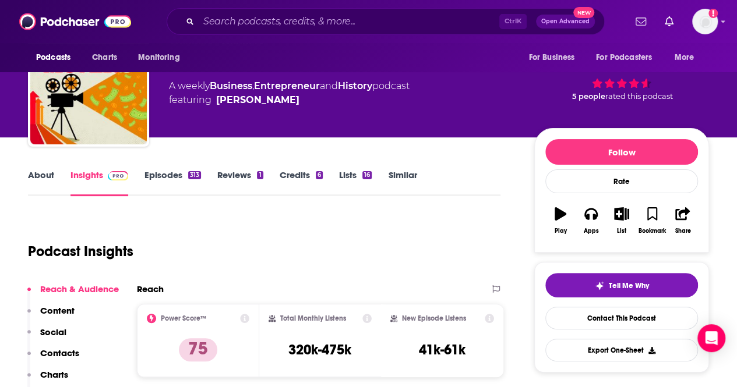
scroll to position [58, 0]
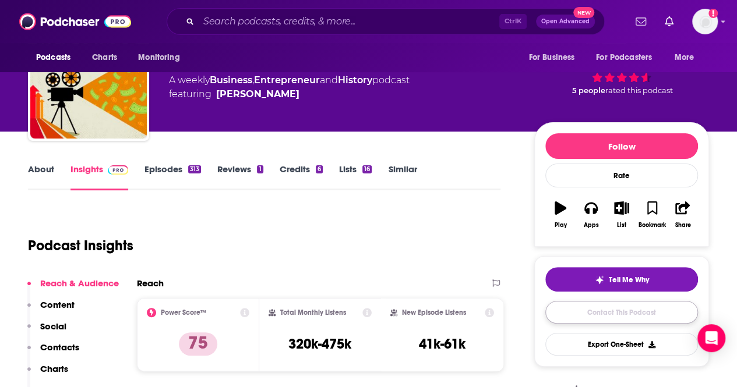
click at [619, 306] on link "Contact This Podcast" at bounding box center [621, 312] width 153 height 23
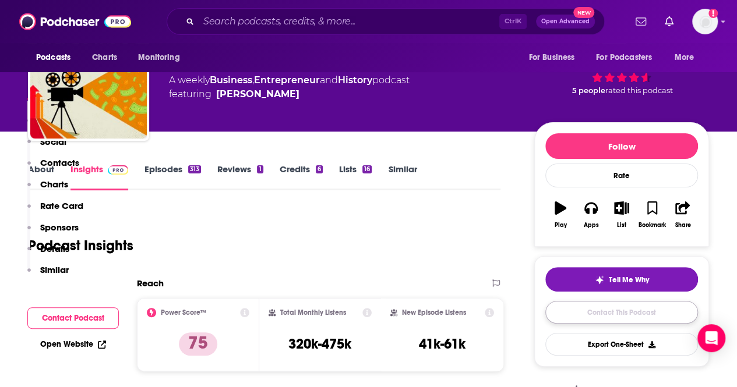
scroll to position [1096, 0]
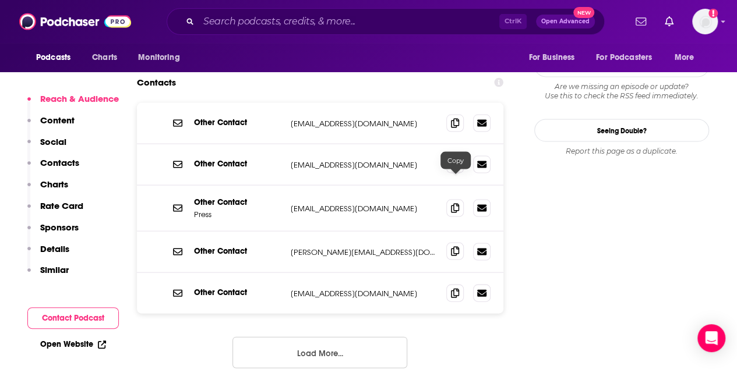
click at [453, 246] on icon at bounding box center [455, 250] width 8 height 9
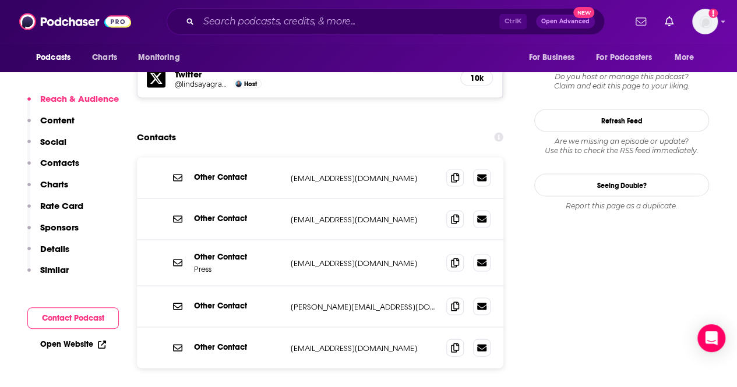
scroll to position [979, 0]
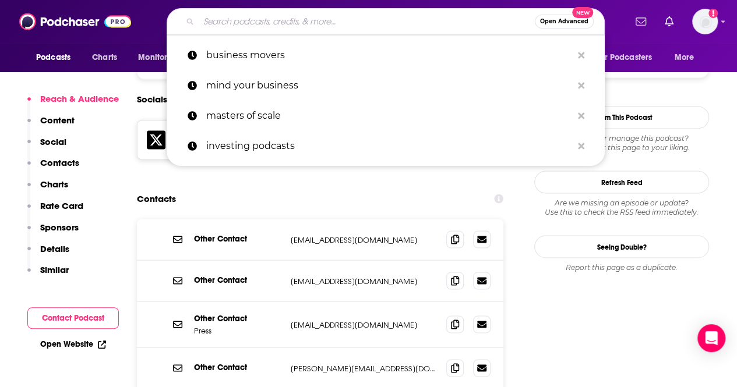
click at [300, 27] on input "Search podcasts, credits, & more..." at bounding box center [367, 21] width 336 height 19
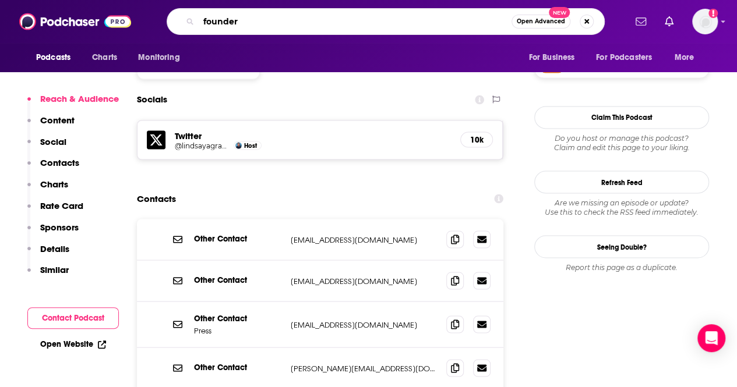
type input "founders"
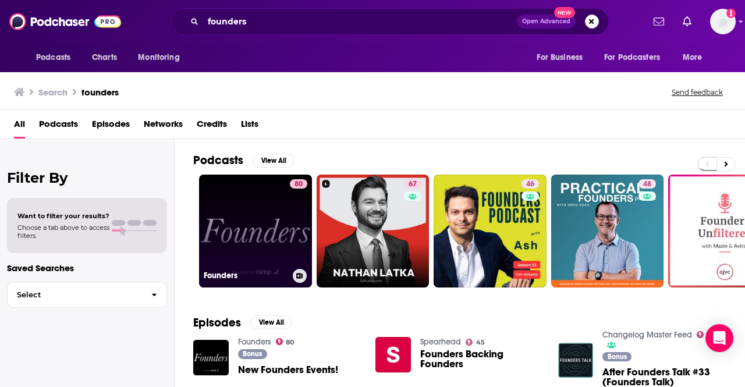
click at [271, 206] on link "80 Founders" at bounding box center [255, 231] width 113 height 113
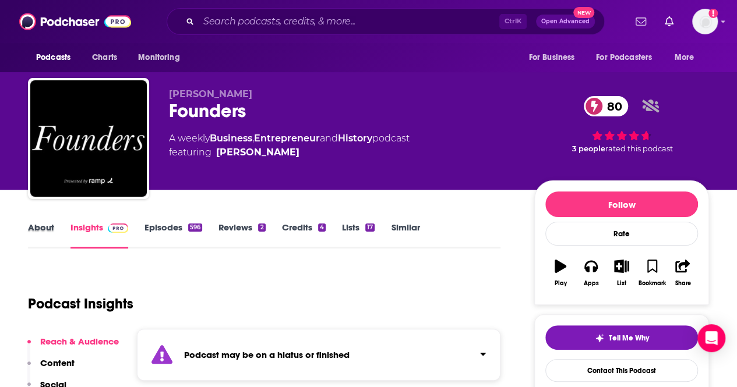
click at [54, 226] on div "About" at bounding box center [49, 235] width 43 height 27
click at [43, 226] on link "About" at bounding box center [41, 235] width 26 height 27
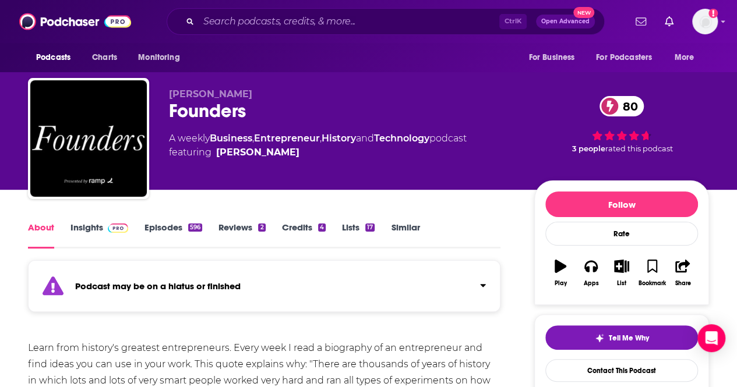
click at [86, 229] on link "Insights" at bounding box center [99, 235] width 58 height 27
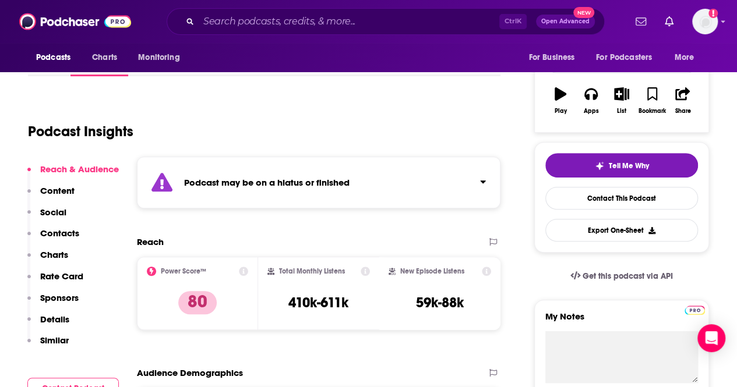
scroll to position [116, 0]
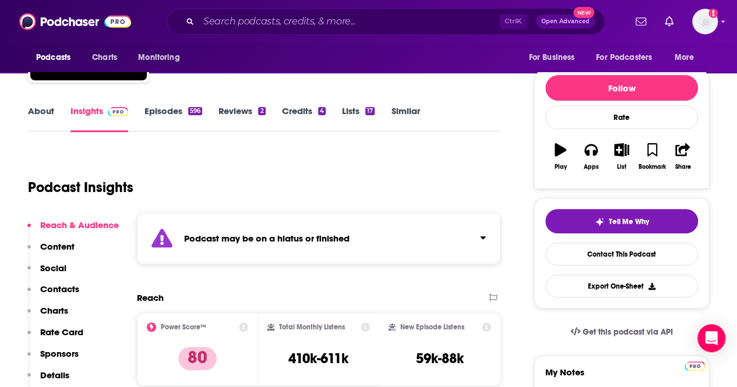
click at [171, 114] on link "Episodes 596" at bounding box center [173, 118] width 58 height 27
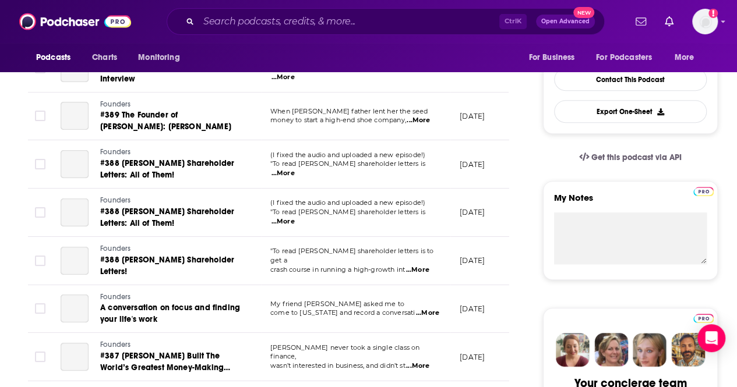
scroll to position [116, 0]
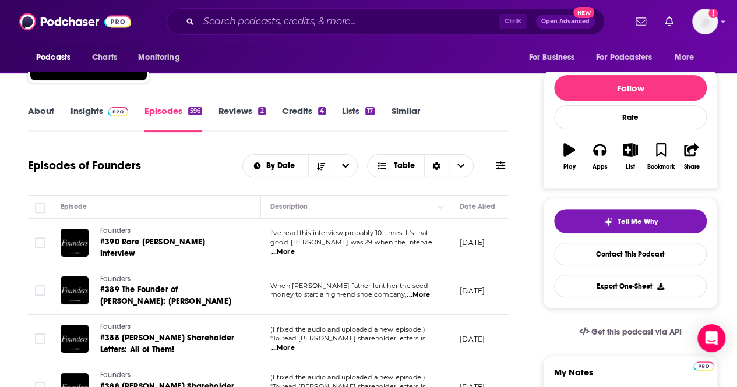
click at [108, 113] on img at bounding box center [118, 111] width 20 height 9
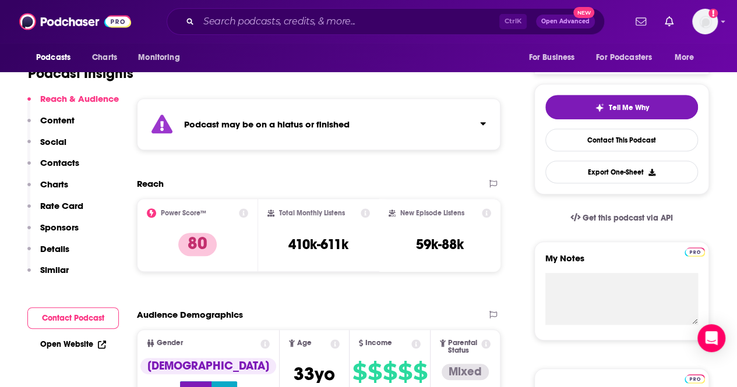
scroll to position [233, 0]
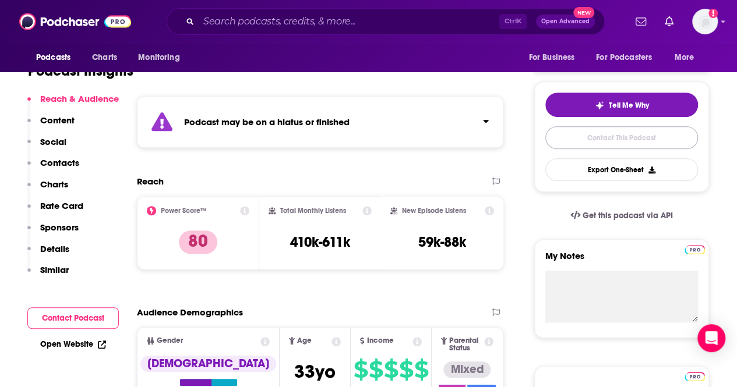
click at [607, 141] on link "Contact This Podcast" at bounding box center [621, 137] width 153 height 23
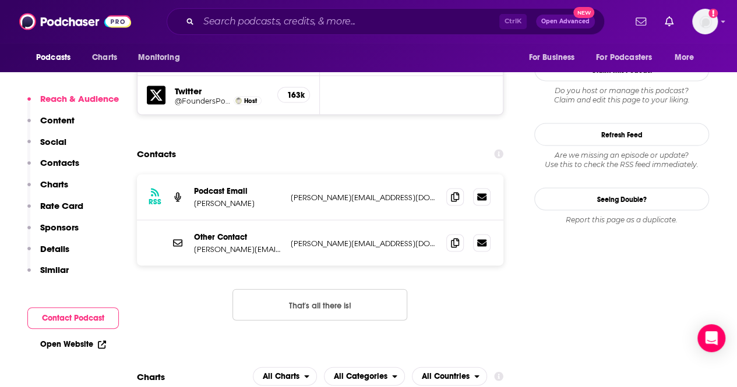
scroll to position [1090, 0]
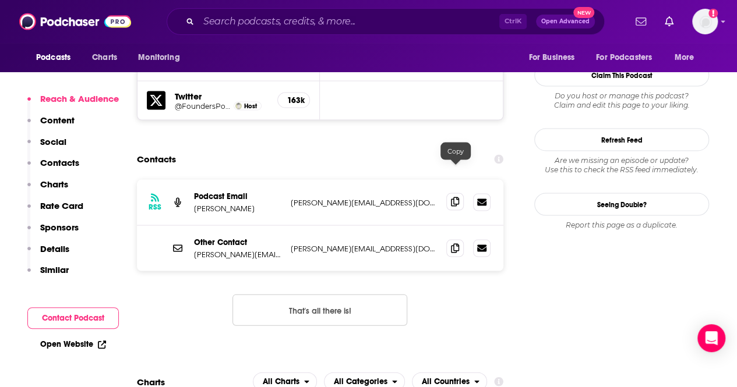
click at [458, 197] on icon at bounding box center [455, 201] width 8 height 9
click at [294, 22] on input "Search podcasts, credits, & more..." at bounding box center [349, 21] width 300 height 19
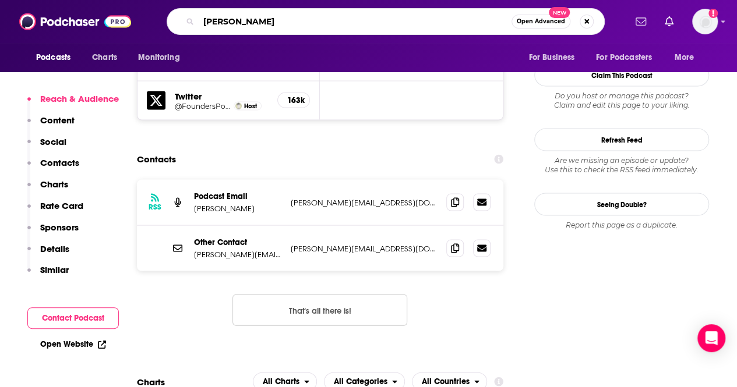
type input "TED Business"
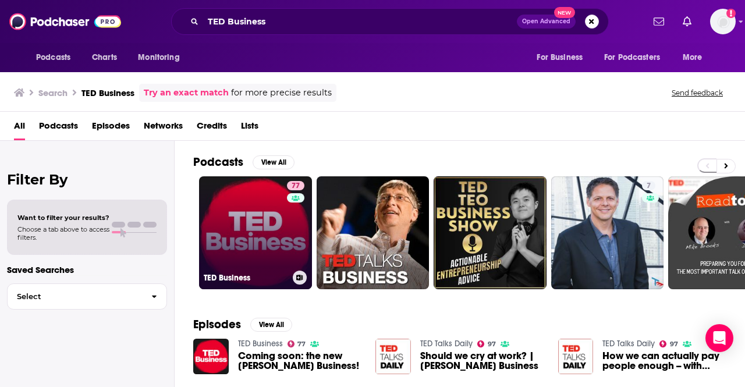
click at [280, 224] on link "77 TED Business" at bounding box center [255, 232] width 113 height 113
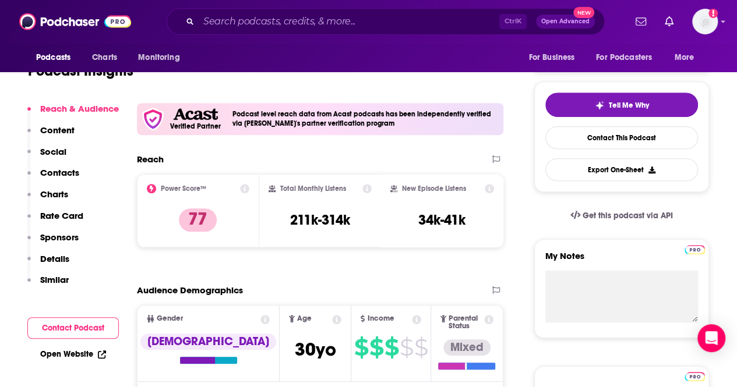
scroll to position [116, 0]
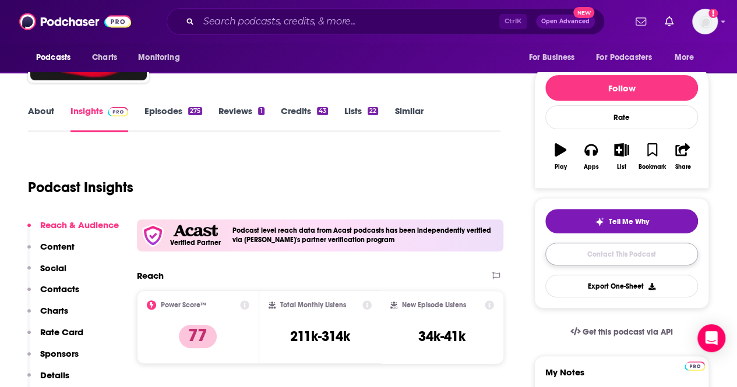
click at [657, 261] on link "Contact This Podcast" at bounding box center [621, 254] width 153 height 23
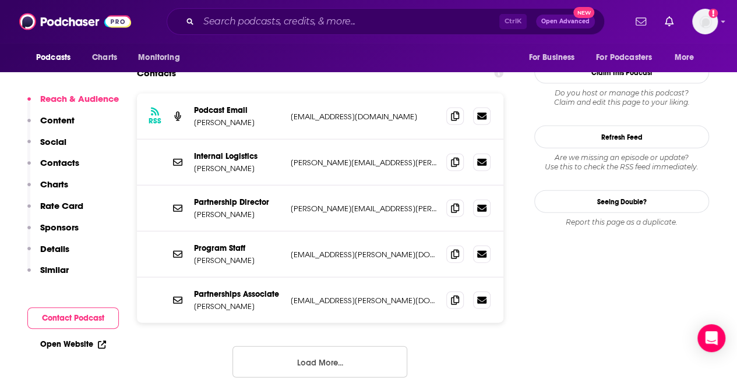
scroll to position [1208, 0]
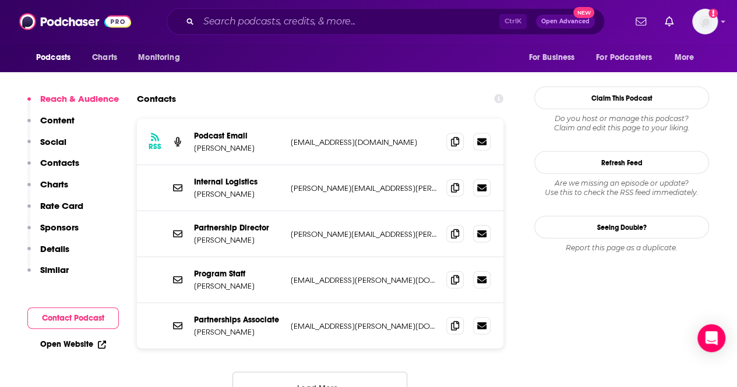
click at [318, 372] on button "Load More..." at bounding box center [319, 387] width 175 height 31
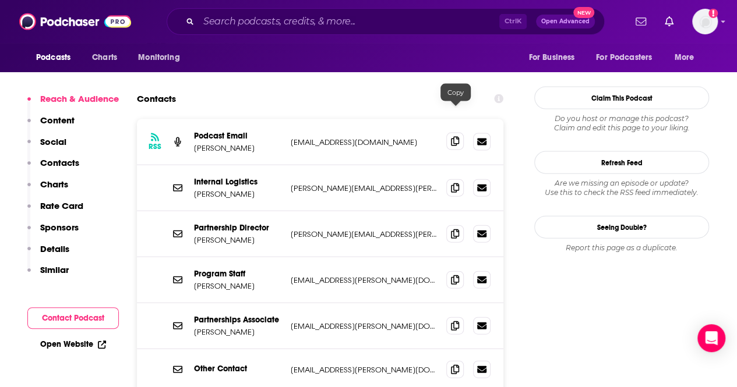
click at [451, 133] on span at bounding box center [454, 141] width 17 height 17
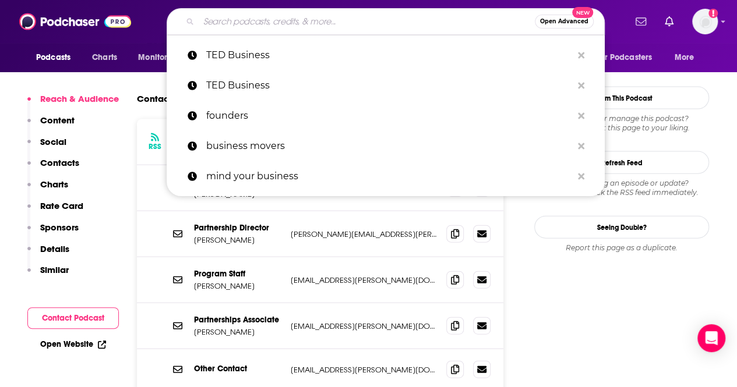
drag, startPoint x: 272, startPoint y: 19, endPoint x: 276, endPoint y: 10, distance: 9.4
click at [272, 17] on input "Search podcasts, credits, & more..." at bounding box center [367, 21] width 336 height 19
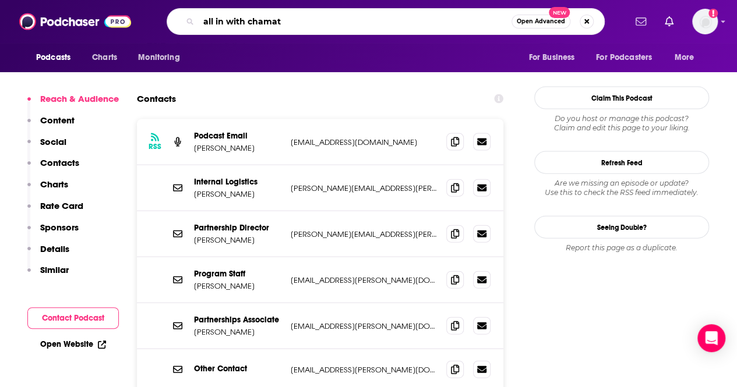
type input "all in with chamath"
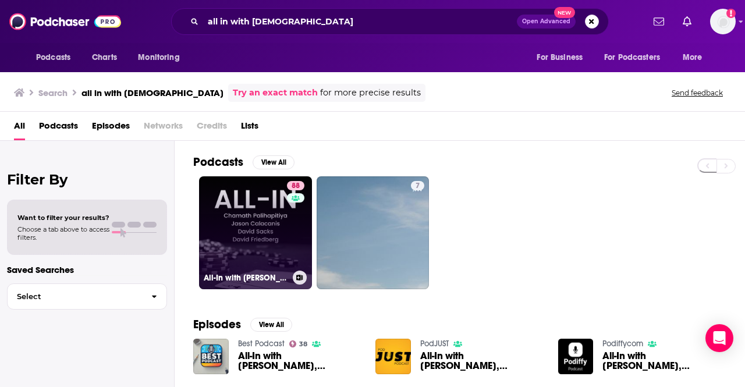
click at [242, 229] on link "88 All-In with Chamath, Jason, Sacks & Friedberg" at bounding box center [255, 232] width 113 height 113
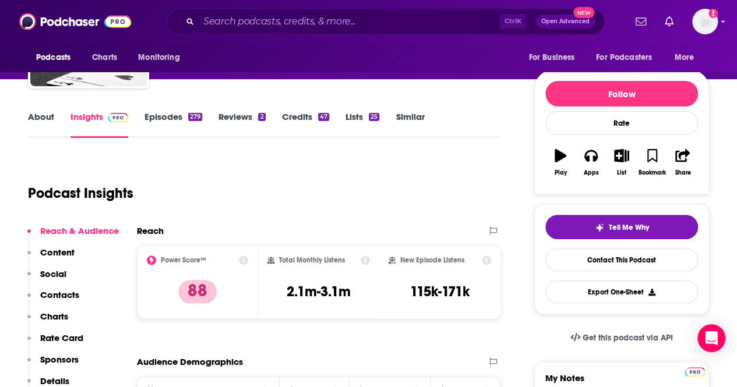
scroll to position [116, 0]
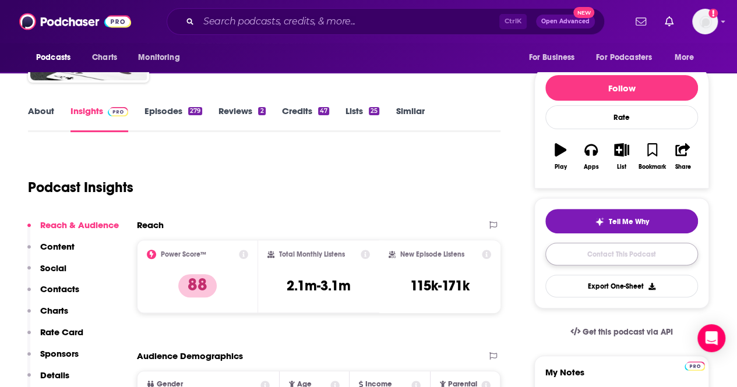
click at [585, 249] on link "Contact This Podcast" at bounding box center [621, 254] width 153 height 23
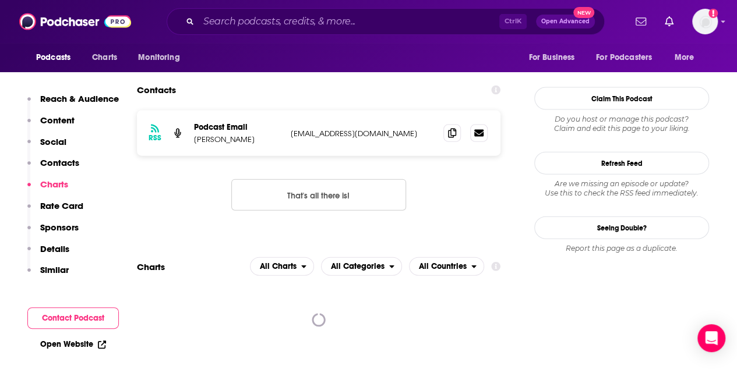
scroll to position [1125, 0]
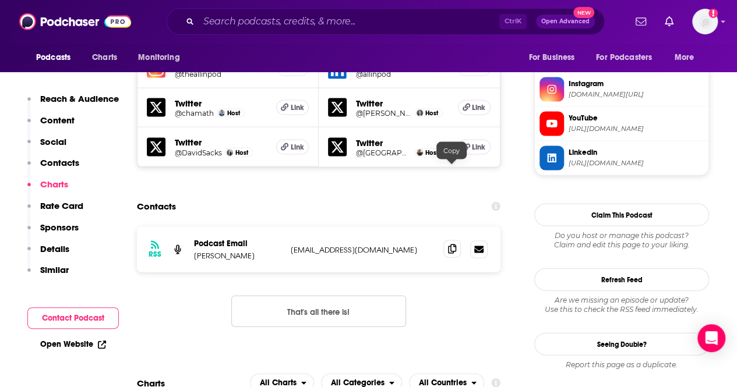
click at [448, 245] on icon at bounding box center [452, 249] width 8 height 9
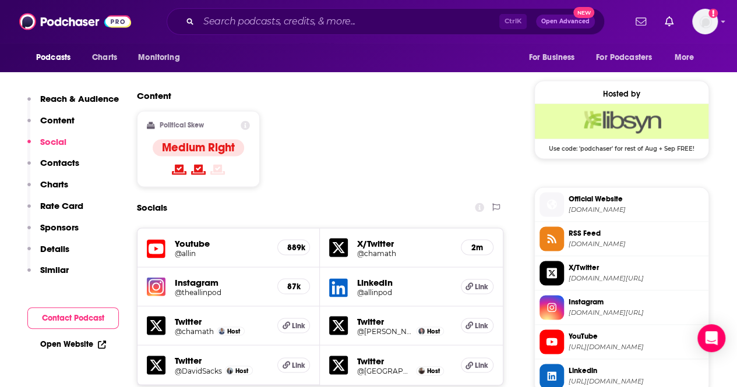
scroll to position [601, 0]
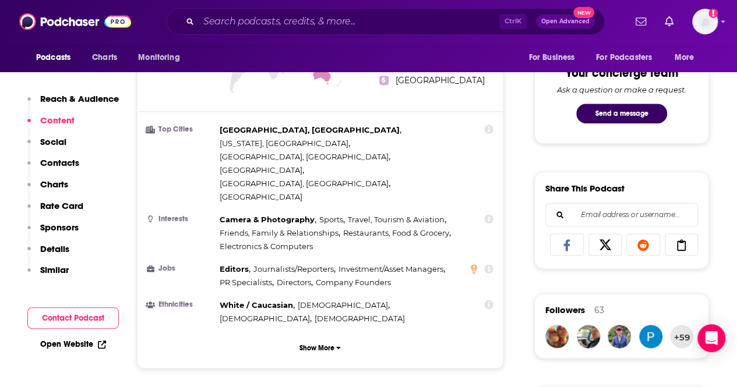
click at [374, 11] on div "Ctrl K Open Advanced New" at bounding box center [386, 21] width 438 height 27
click at [375, 16] on input "Search podcasts, credits, & more..." at bounding box center [349, 21] width 300 height 19
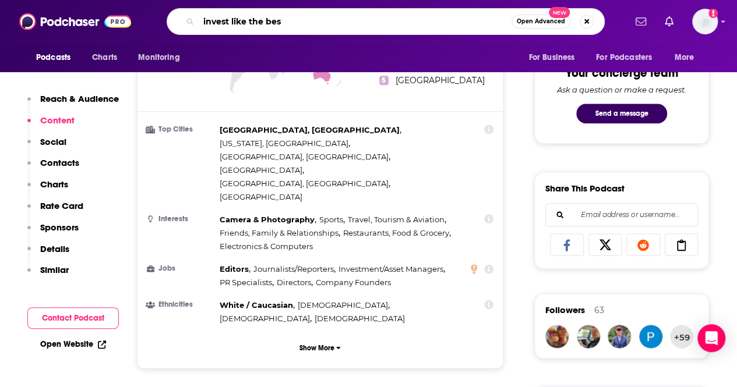
type input "invest like the best"
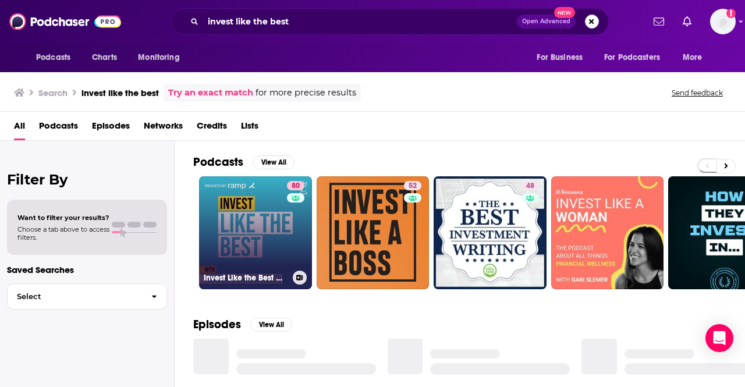
click at [256, 196] on link "80 Invest Like the Best with Patrick O'Shaughnessy" at bounding box center [255, 232] width 113 height 113
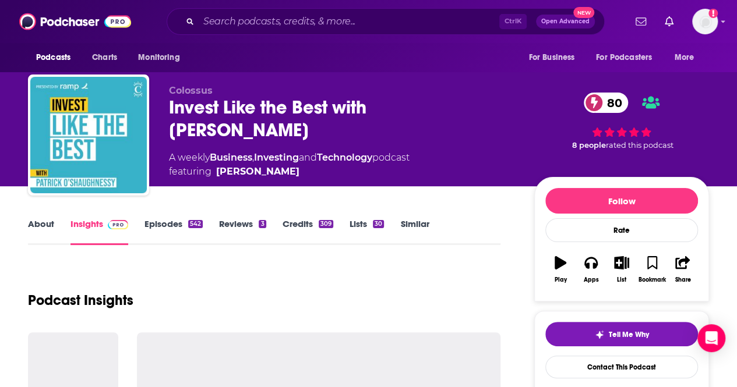
scroll to position [116, 0]
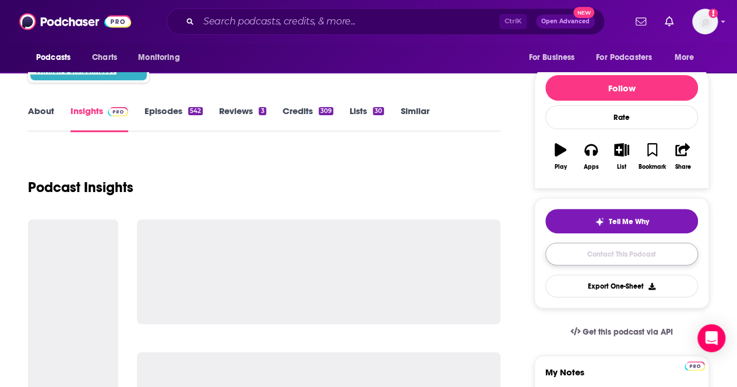
click at [619, 256] on link "Contact This Podcast" at bounding box center [621, 254] width 153 height 23
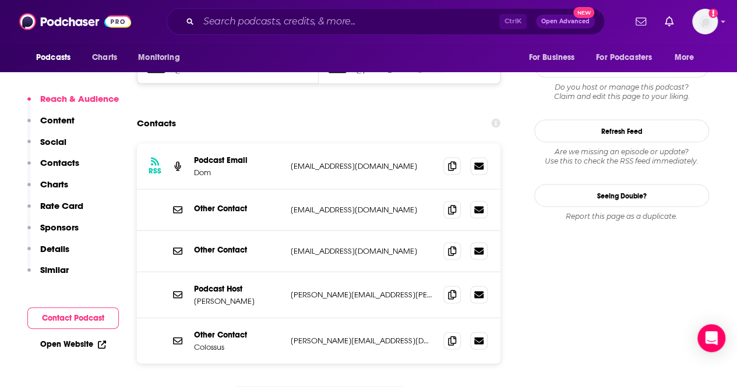
scroll to position [1064, 0]
click at [456, 157] on span at bounding box center [451, 165] width 17 height 17
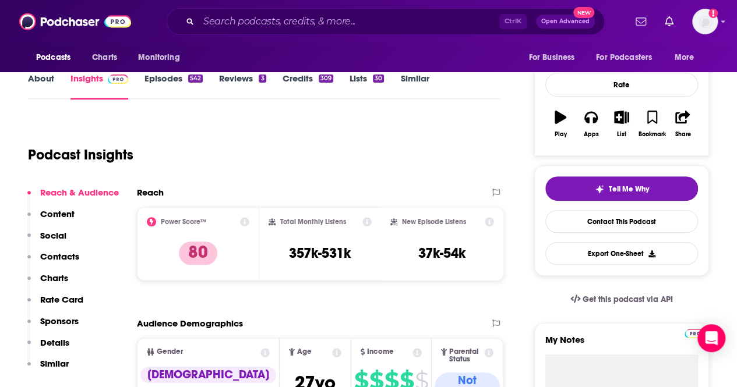
scroll to position [191, 0]
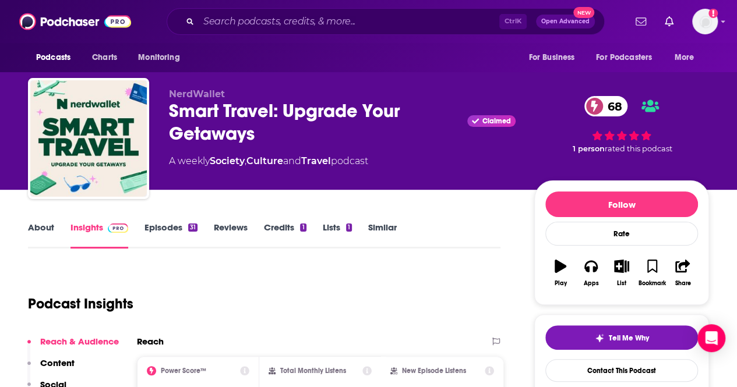
click at [49, 232] on link "About" at bounding box center [41, 235] width 26 height 27
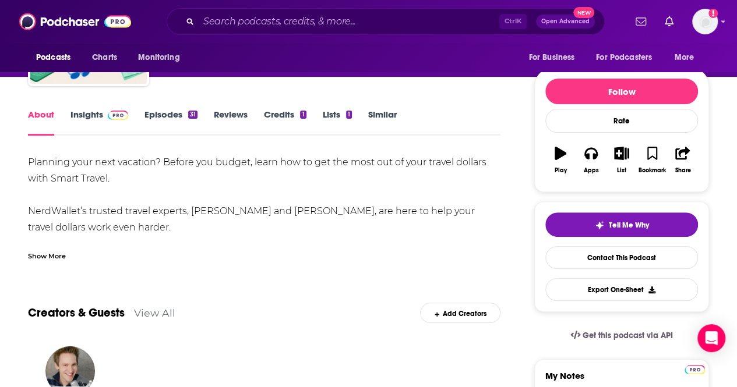
scroll to position [116, 0]
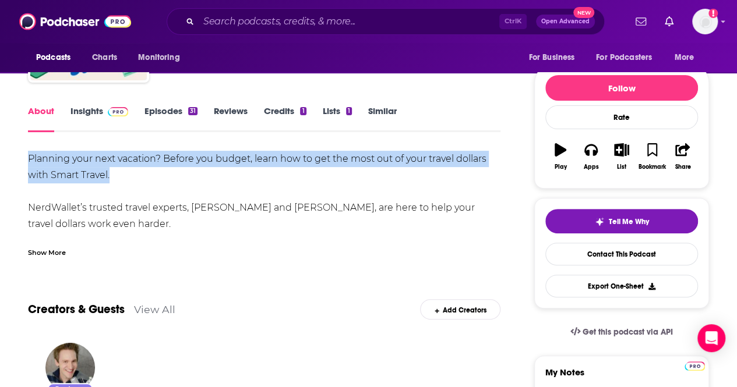
drag, startPoint x: 122, startPoint y: 173, endPoint x: 22, endPoint y: 160, distance: 100.4
copy div "Planning your next vacation? Before you budget, learn how to get the most out o…"
click at [585, 254] on link "Contact This Podcast" at bounding box center [621, 254] width 153 height 23
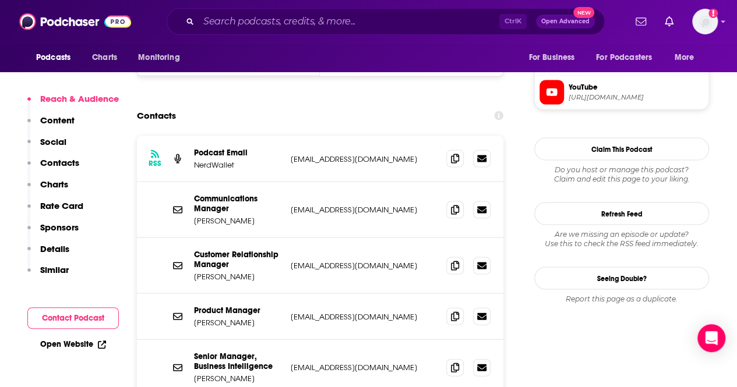
scroll to position [1028, 0]
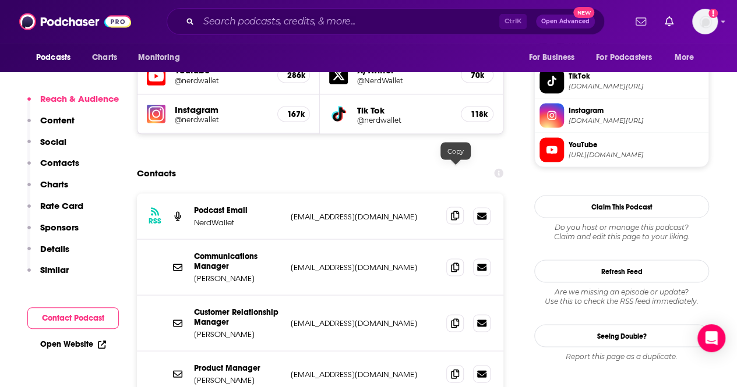
click at [461, 207] on span at bounding box center [454, 215] width 17 height 17
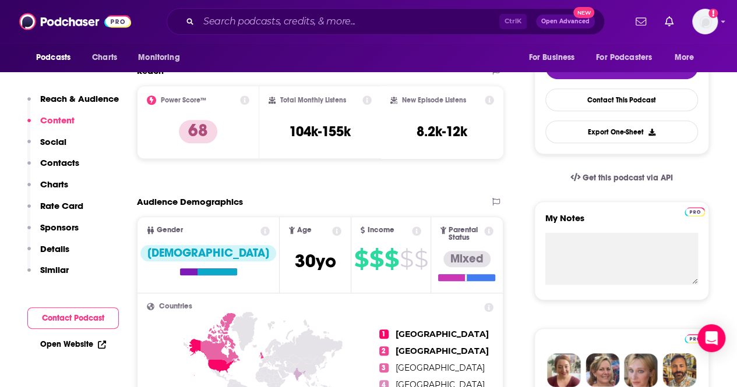
scroll to position [213, 0]
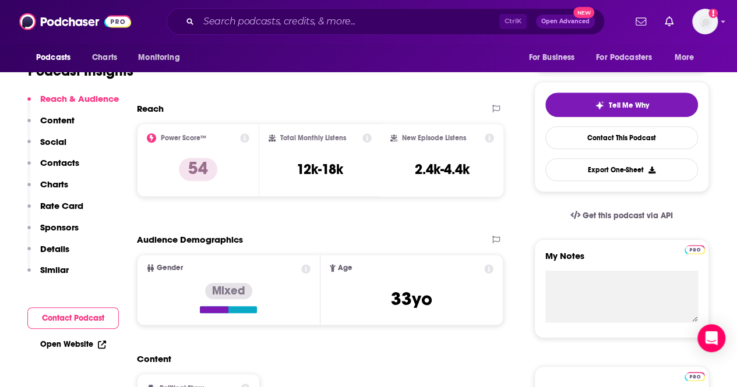
scroll to position [116, 0]
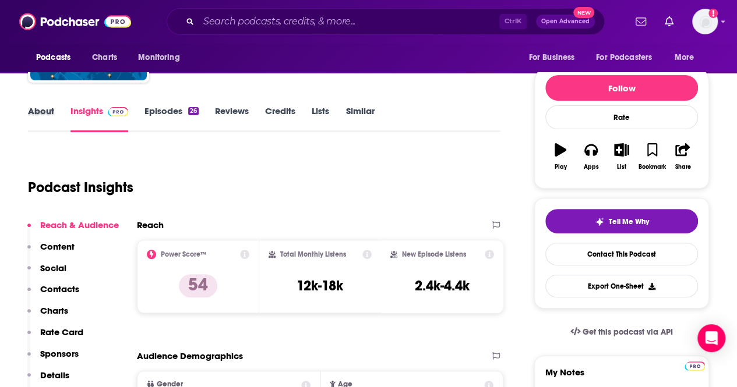
drag, startPoint x: 59, startPoint y: 110, endPoint x: 52, endPoint y: 110, distance: 6.4
click at [55, 110] on div "About" at bounding box center [49, 118] width 43 height 27
click at [51, 110] on link "About" at bounding box center [41, 118] width 26 height 27
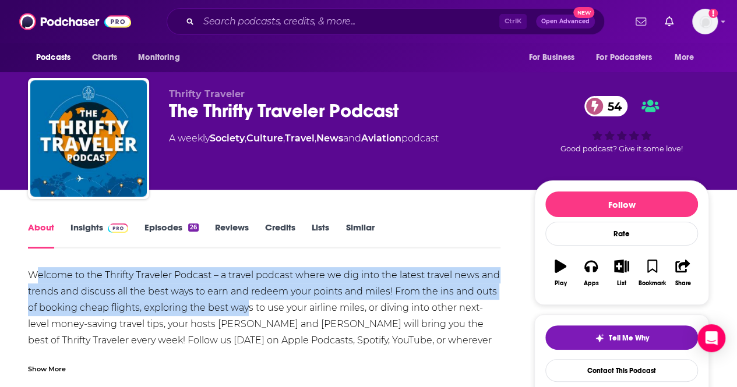
drag, startPoint x: 55, startPoint y: 274, endPoint x: 246, endPoint y: 313, distance: 194.2
click at [246, 313] on div "Welcome to the Thrifty Traveler Podcast – a travel podcast where we dig into th…" at bounding box center [264, 316] width 472 height 98
click at [102, 291] on div "Welcome to the Thrifty Traveler Podcast – a travel podcast where we dig into th…" at bounding box center [264, 316] width 472 height 98
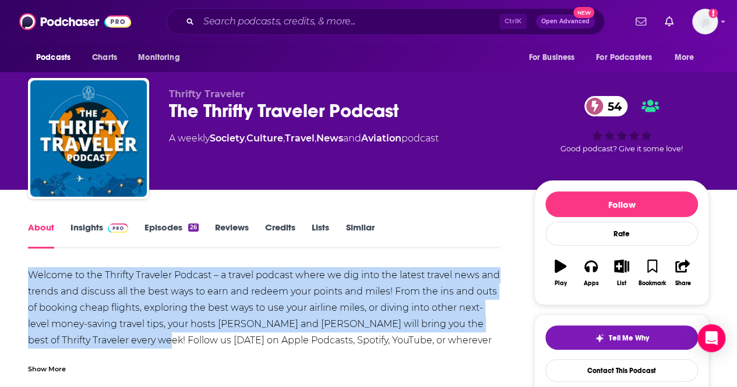
drag, startPoint x: 30, startPoint y: 271, endPoint x: 150, endPoint y: 346, distance: 141.5
copy div "Welcome to the Thrifty Traveler Podcast – a travel podcast where we dig into th…"
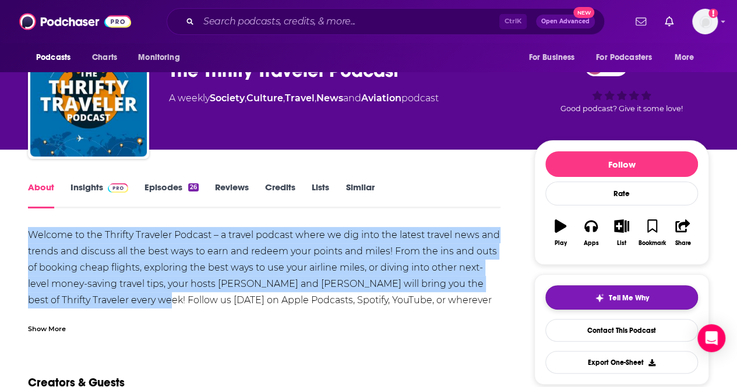
scroll to position [116, 0]
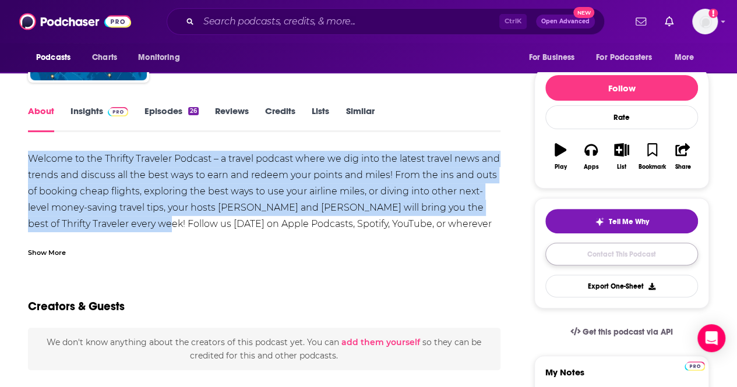
click at [612, 257] on link "Contact This Podcast" at bounding box center [621, 254] width 153 height 23
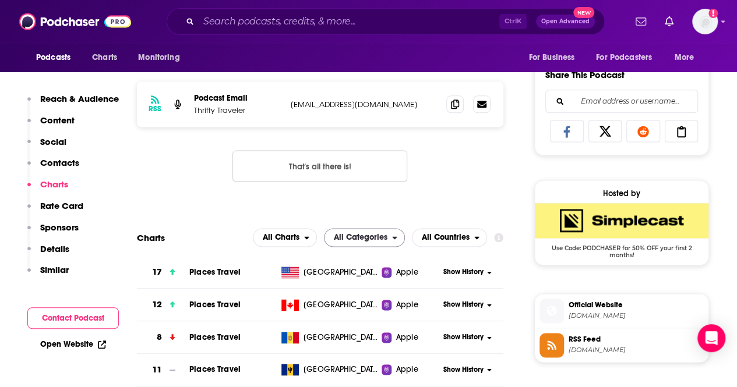
scroll to position [649, 0]
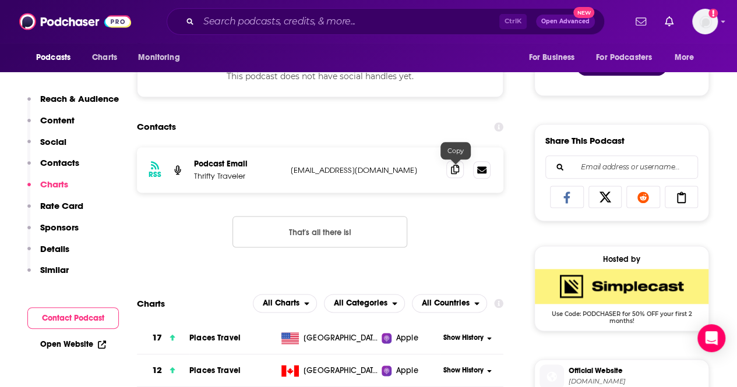
click at [454, 173] on icon at bounding box center [455, 169] width 8 height 9
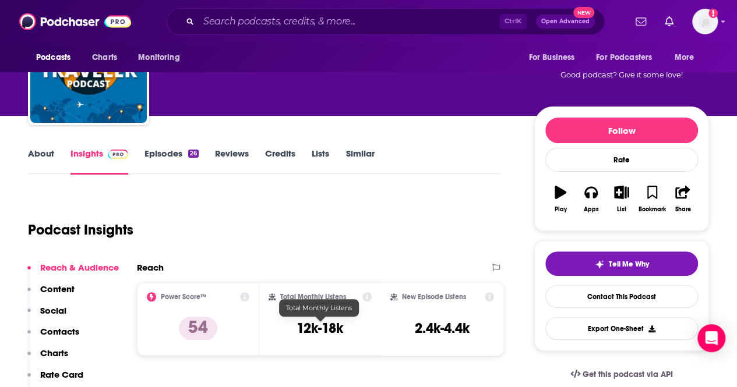
scroll to position [0, 0]
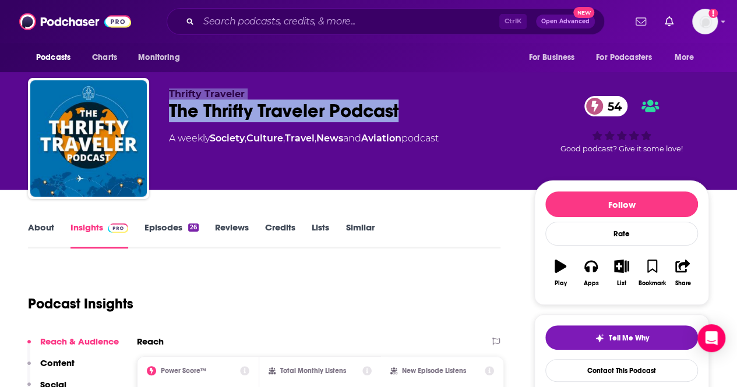
drag, startPoint x: 413, startPoint y: 113, endPoint x: 143, endPoint y: 114, distance: 270.1
click at [143, 114] on div "Thrifty Traveler The Thrifty Traveler Podcast 54 A weekly Society , Culture , T…" at bounding box center [368, 141] width 681 height 126
copy div "Thrifty Traveler The Thrifty Traveler Podcast"
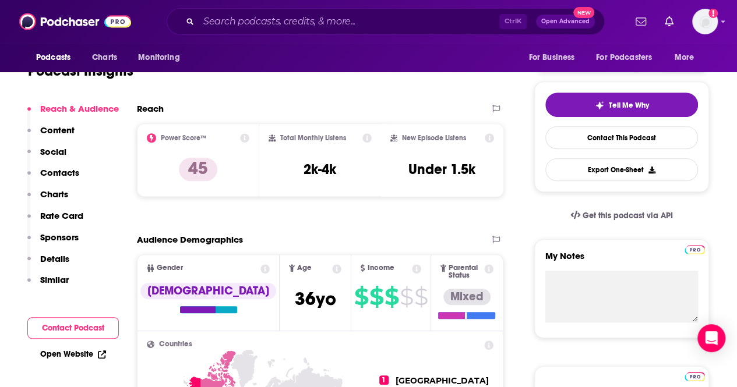
scroll to position [58, 0]
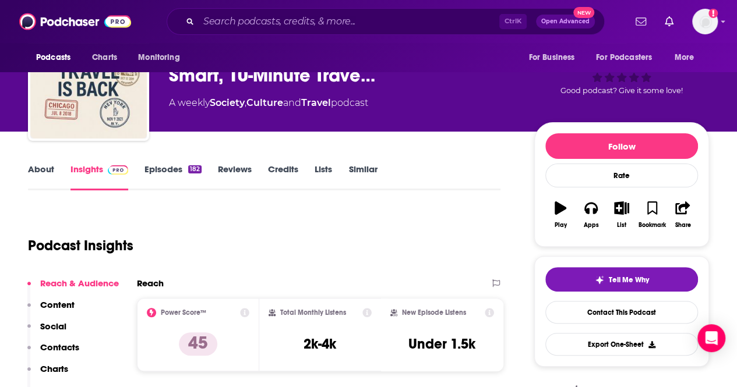
click at [184, 168] on link "Episodes 182" at bounding box center [172, 177] width 57 height 27
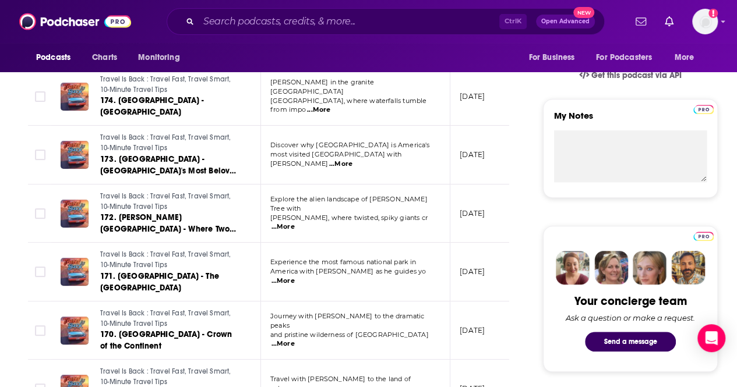
scroll to position [408, 0]
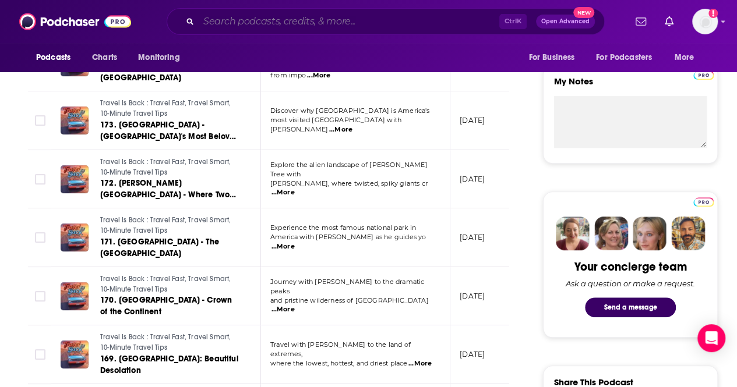
click at [246, 18] on input "Search podcasts, credits, & more..." at bounding box center [349, 21] width 300 height 19
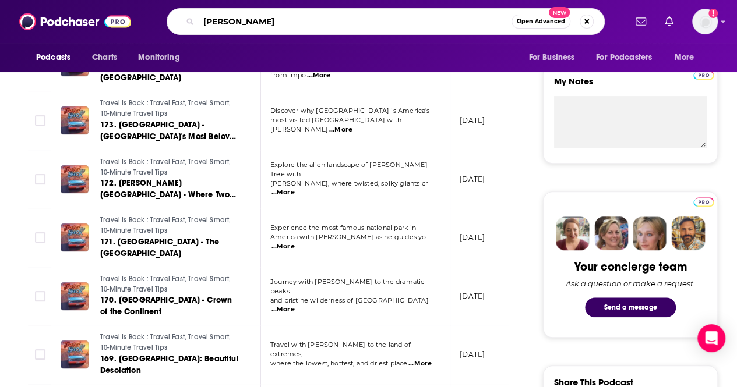
type input "[PERSON_NAME]"
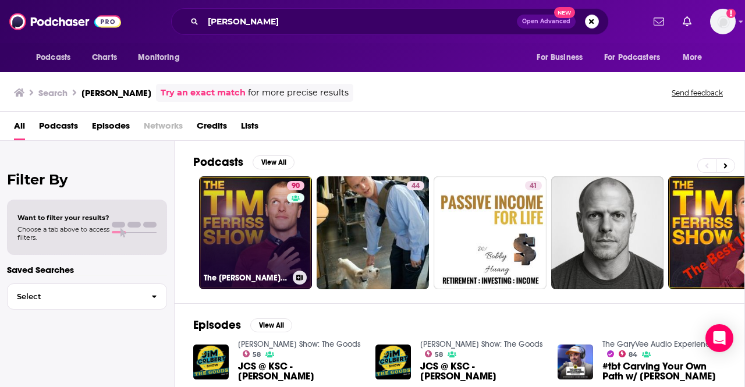
click at [254, 203] on link "90 The [PERSON_NAME] Show" at bounding box center [255, 232] width 113 height 113
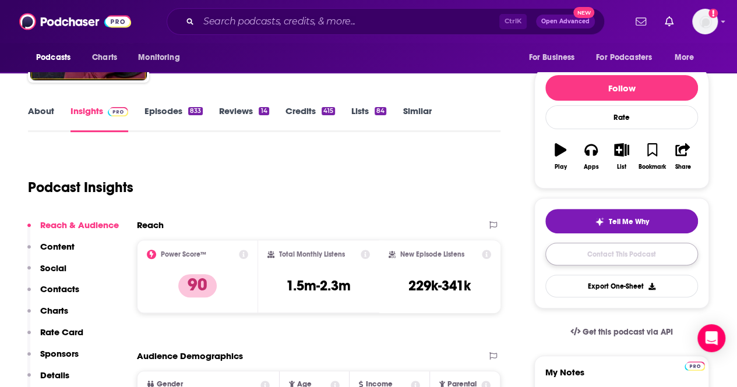
click at [646, 252] on link "Contact This Podcast" at bounding box center [621, 254] width 153 height 23
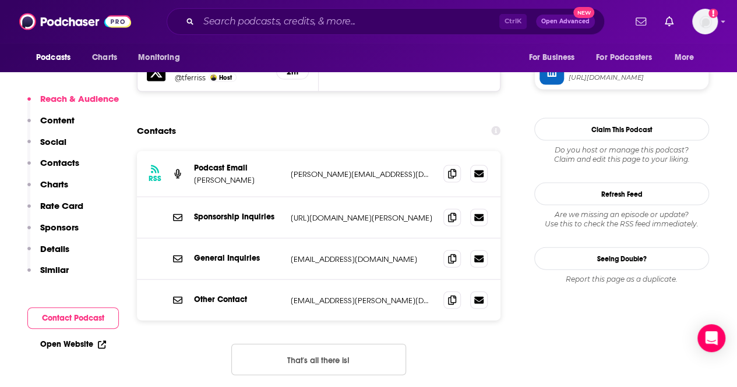
scroll to position [1155, 0]
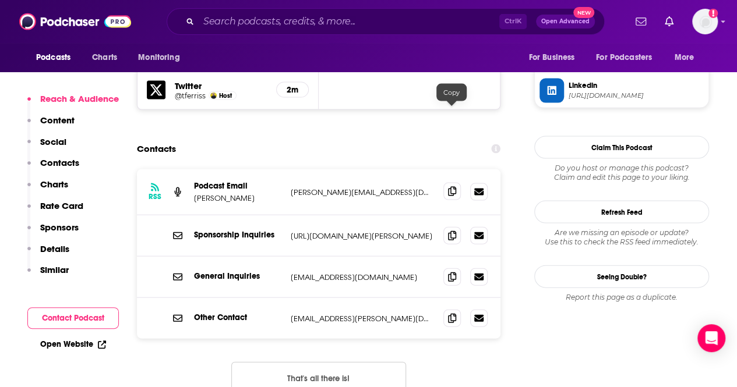
click at [448, 187] on icon at bounding box center [452, 191] width 8 height 9
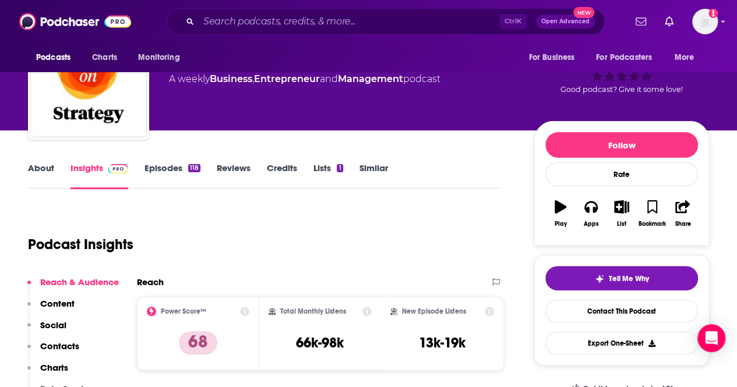
scroll to position [58, 0]
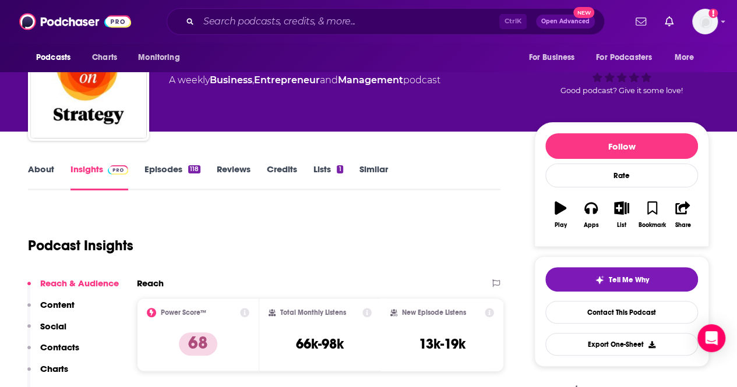
click at [164, 165] on link "Episodes 118" at bounding box center [172, 177] width 56 height 27
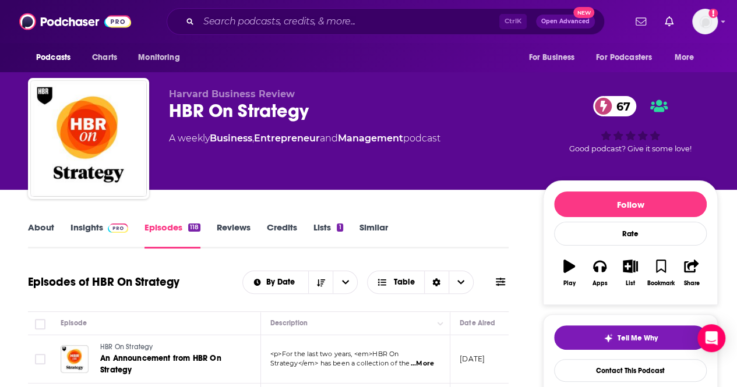
click at [40, 229] on link "About" at bounding box center [41, 235] width 26 height 27
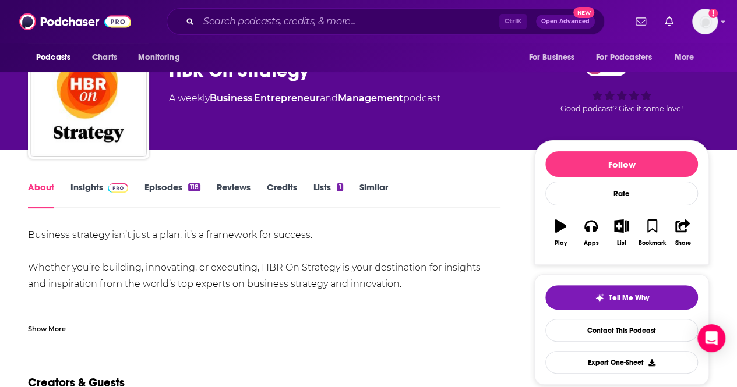
scroll to position [58, 0]
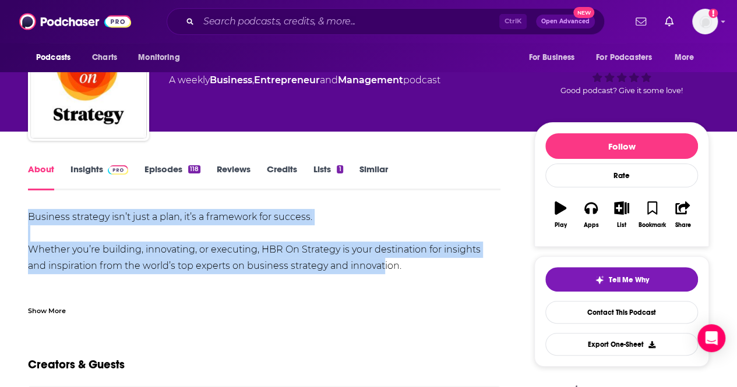
drag, startPoint x: 364, startPoint y: 268, endPoint x: 0, endPoint y: 211, distance: 368.8
drag, startPoint x: 413, startPoint y: 266, endPoint x: 23, endPoint y: 217, distance: 393.2
copy div "Business strategy isn’t just a plan, it’s a framework for success. Whether you’…"
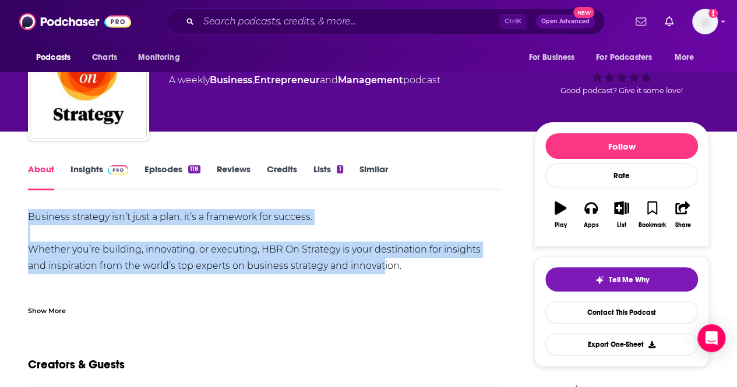
click at [103, 172] on span at bounding box center [115, 169] width 25 height 11
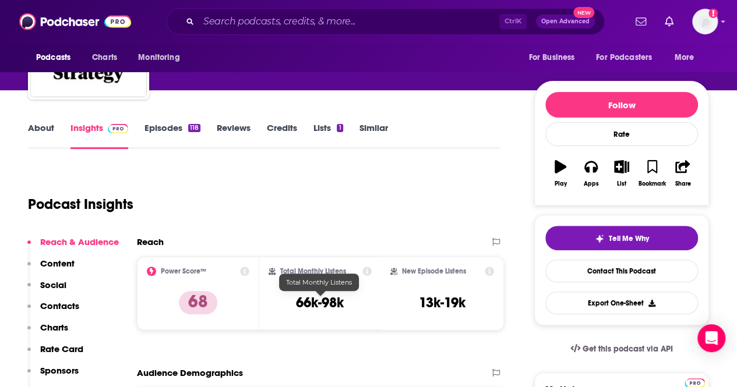
scroll to position [58, 0]
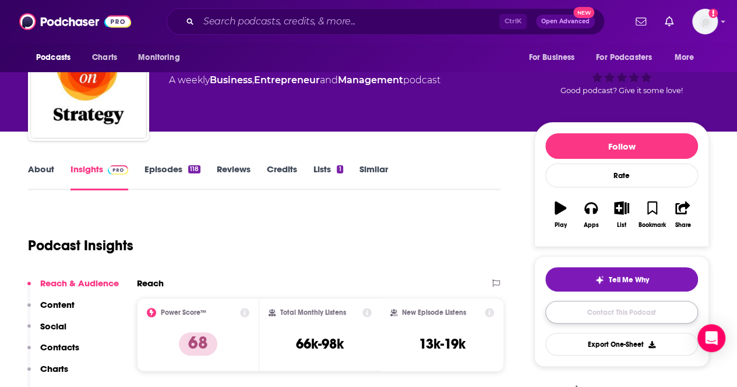
click at [656, 307] on link "Contact This Podcast" at bounding box center [621, 312] width 153 height 23
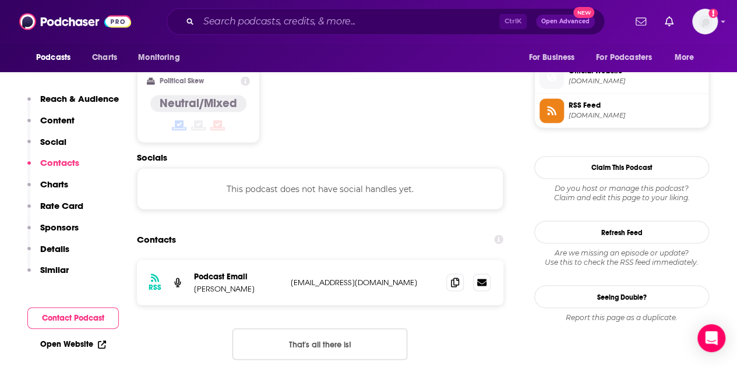
scroll to position [923, 0]
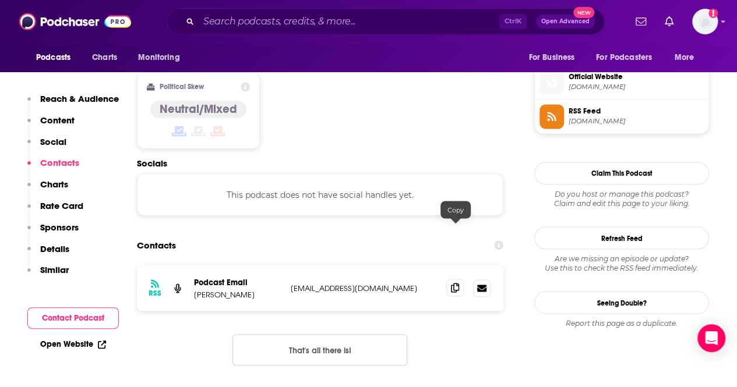
click at [459, 283] on icon at bounding box center [455, 287] width 8 height 9
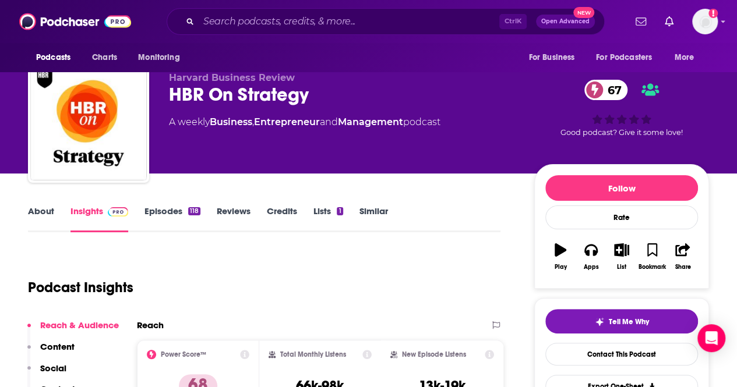
scroll to position [0, 0]
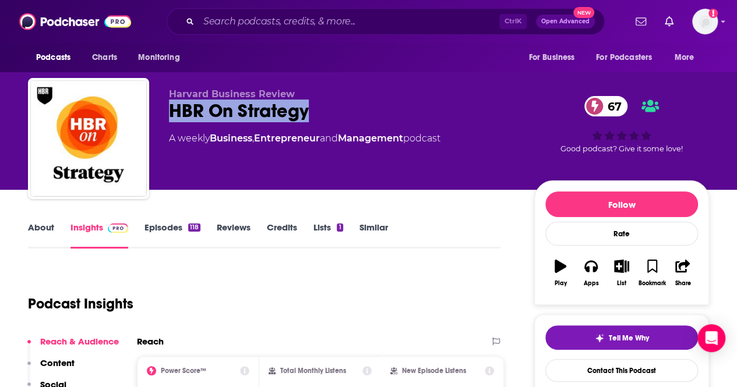
drag, startPoint x: 323, startPoint y: 123, endPoint x: 171, endPoint y: 116, distance: 152.1
click at [171, 116] on div "Harvard Business Review HBR On Strategy 67 A weekly Business , Entrepreneur and…" at bounding box center [342, 134] width 346 height 93
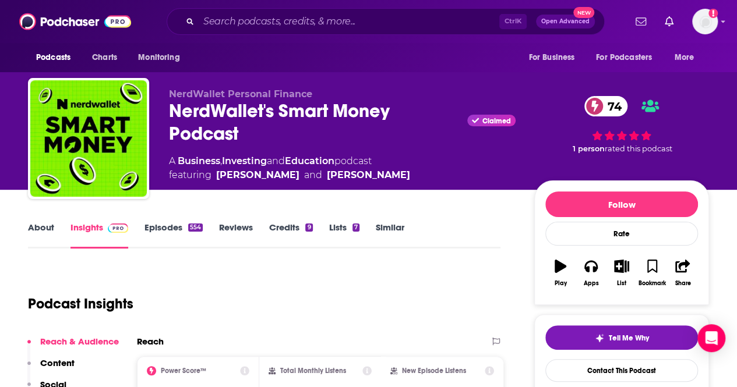
click at [45, 228] on link "About" at bounding box center [41, 235] width 26 height 27
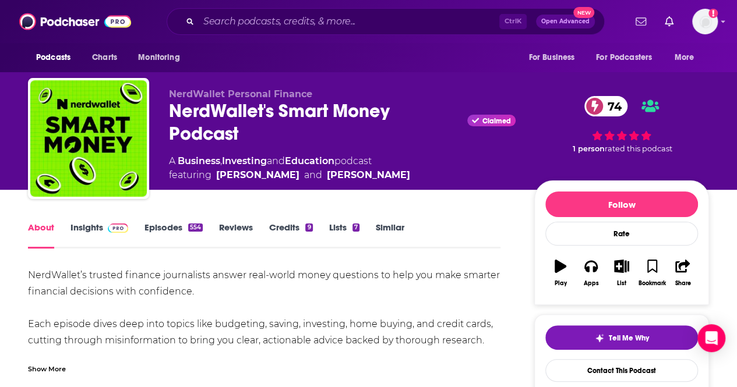
scroll to position [58, 0]
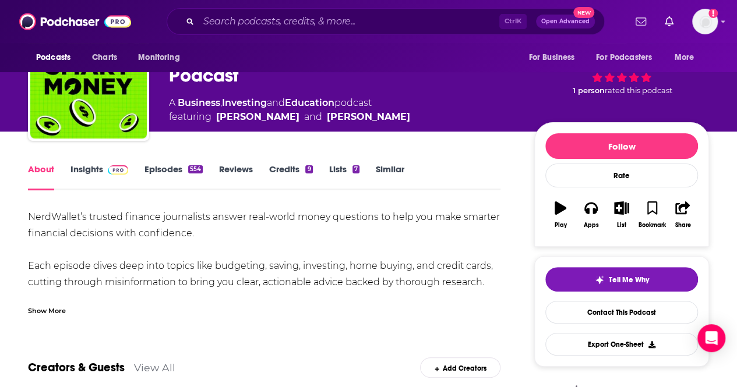
drag, startPoint x: 494, startPoint y: 279, endPoint x: 29, endPoint y: 213, distance: 469.3
copy div "NerdWallet’s trusted finance journalists answer real-world money questions to h…"
click at [110, 173] on img at bounding box center [118, 169] width 20 height 9
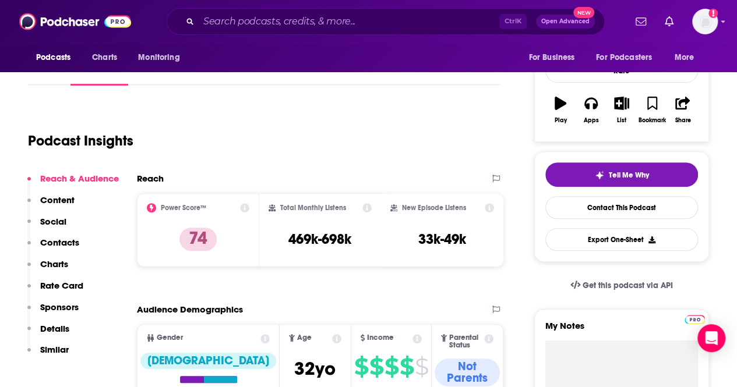
scroll to position [175, 0]
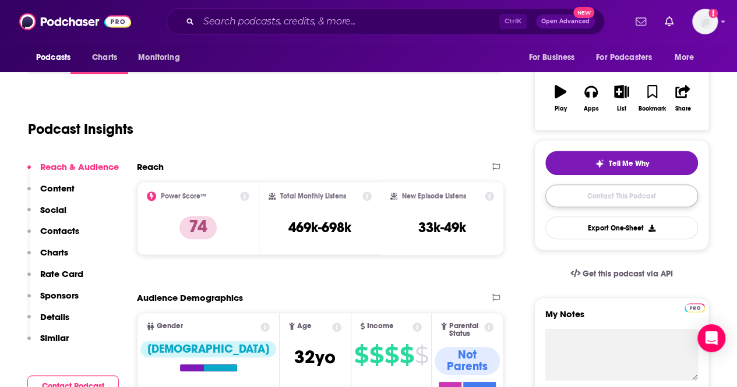
click at [586, 197] on link "Contact This Podcast" at bounding box center [621, 196] width 153 height 23
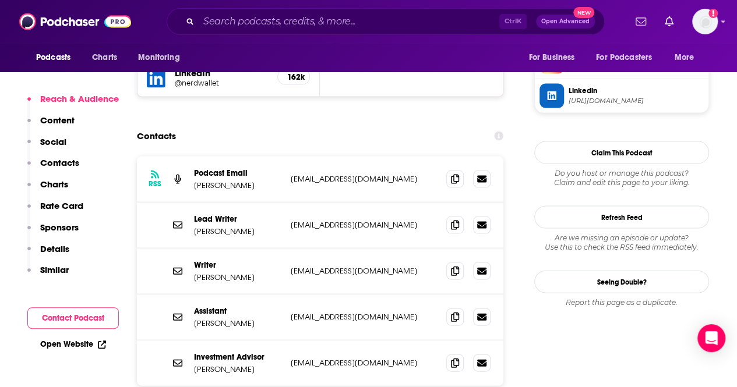
scroll to position [1141, 0]
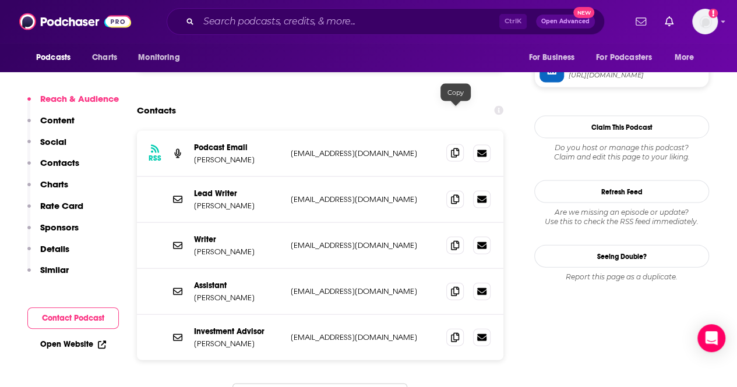
click at [455, 148] on icon at bounding box center [455, 152] width 8 height 9
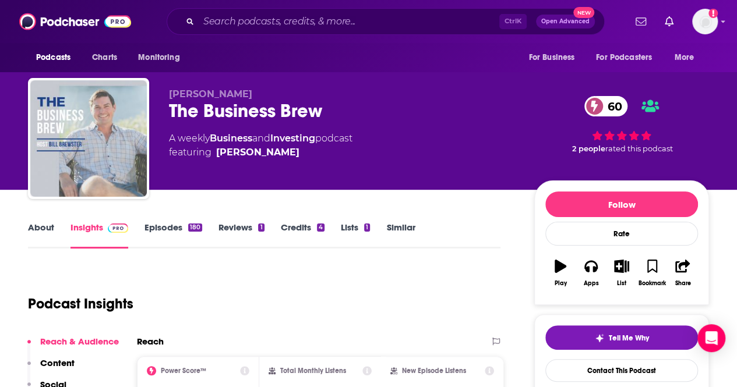
click at [49, 231] on link "About" at bounding box center [41, 235] width 26 height 27
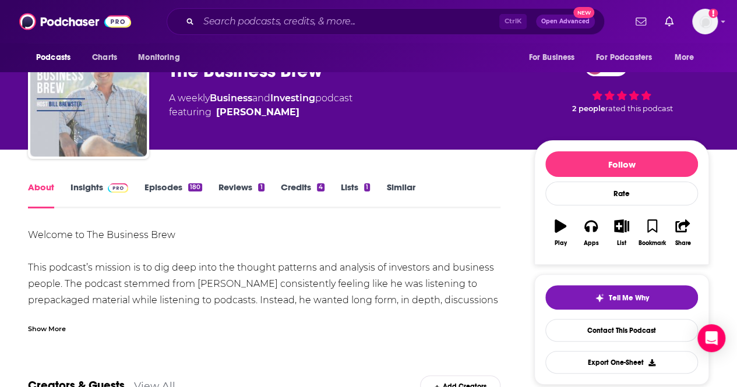
scroll to position [58, 0]
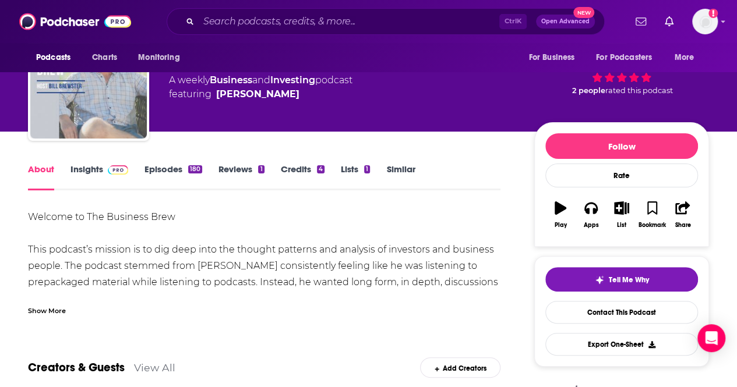
click at [54, 315] on div "Show More" at bounding box center [47, 309] width 38 height 11
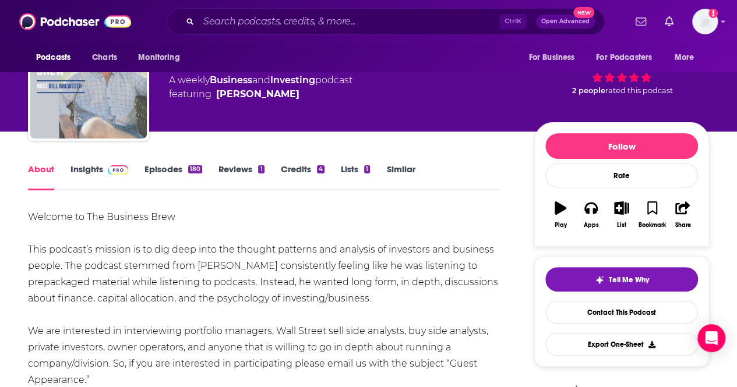
drag, startPoint x: 360, startPoint y: 294, endPoint x: 8, endPoint y: 252, distance: 354.1
copy div "This podcast’s mission is to dig deep into the thought patterns and analysis of…"
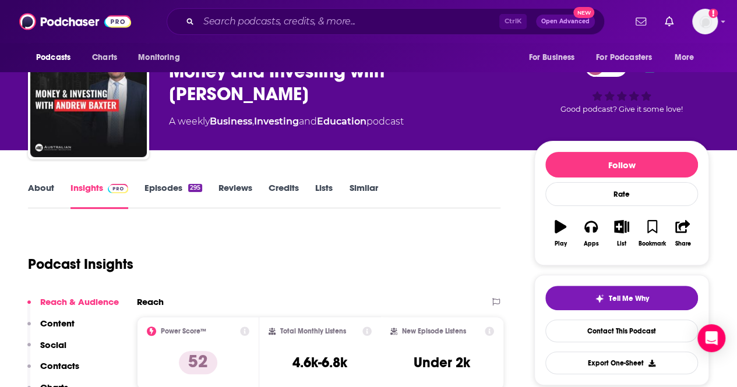
scroll to position [58, 0]
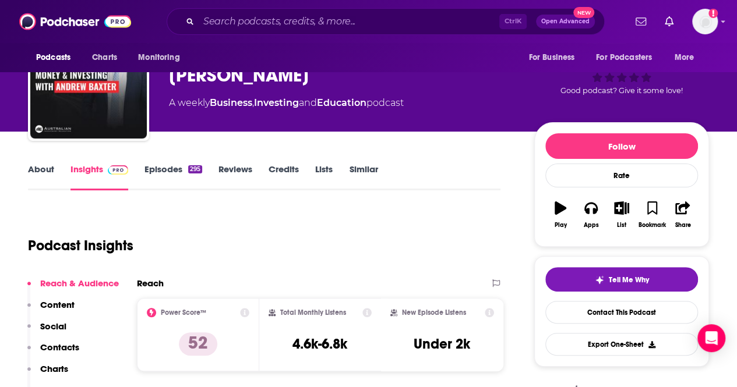
click at [40, 170] on link "About" at bounding box center [41, 177] width 26 height 27
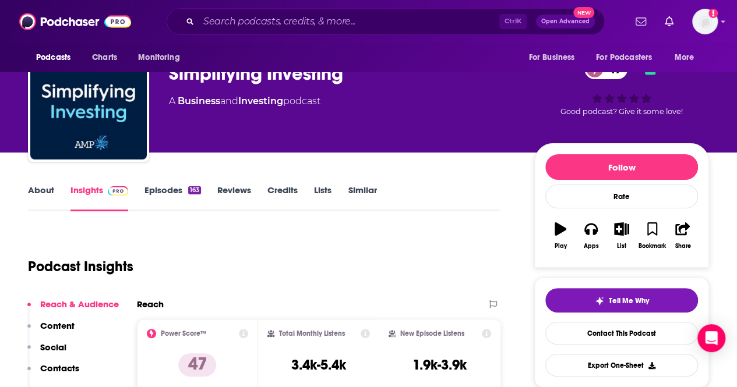
scroll to position [116, 0]
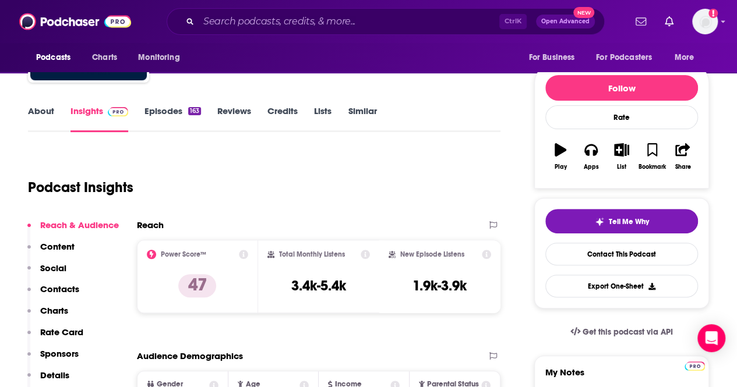
click at [49, 112] on link "About" at bounding box center [41, 118] width 26 height 27
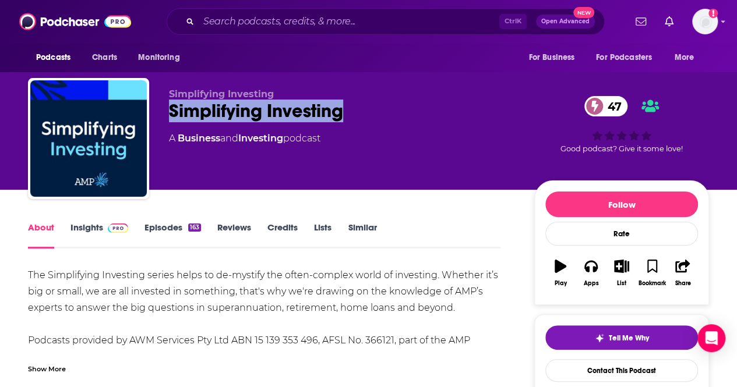
drag, startPoint x: 369, startPoint y: 114, endPoint x: 172, endPoint y: 111, distance: 197.4
click at [172, 111] on div "Simplifying Investing 47" at bounding box center [342, 111] width 346 height 23
copy h1 "Simplifying Investing"
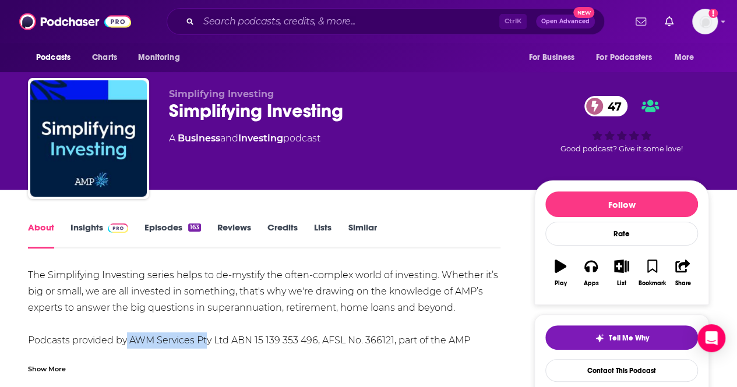
drag, startPoint x: 158, startPoint y: 337, endPoint x: 126, endPoint y: 332, distance: 32.4
click at [123, 333] on div "The Simplifying Investing series helps to de-mystify the often-complex world of…" at bounding box center [264, 332] width 472 height 130
click at [190, 328] on div "The Simplifying Investing series helps to de-mystify the often-complex world of…" at bounding box center [264, 332] width 472 height 130
drag, startPoint x: 191, startPoint y: 338, endPoint x: 130, endPoint y: 336, distance: 60.6
click at [130, 336] on div "The Simplifying Investing series helps to de-mystify the often-complex world of…" at bounding box center [264, 332] width 472 height 130
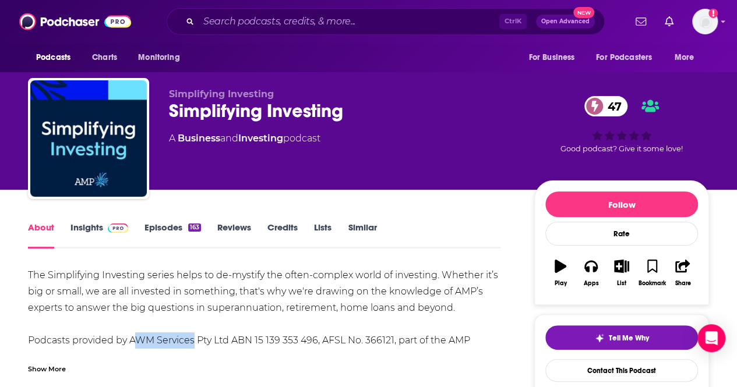
copy div "AWM Service"
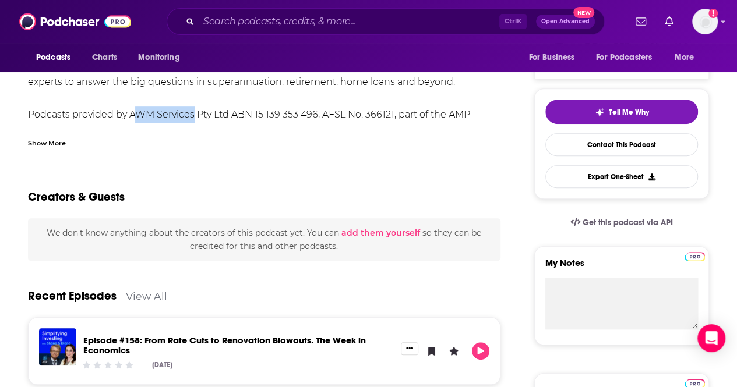
scroll to position [291, 0]
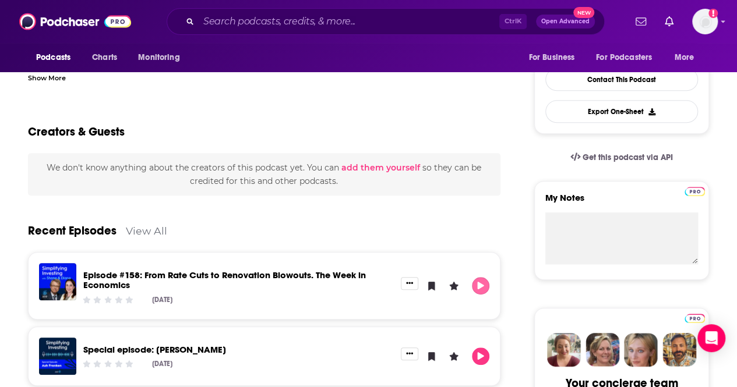
click at [479, 284] on icon "Play" at bounding box center [480, 286] width 6 height 8
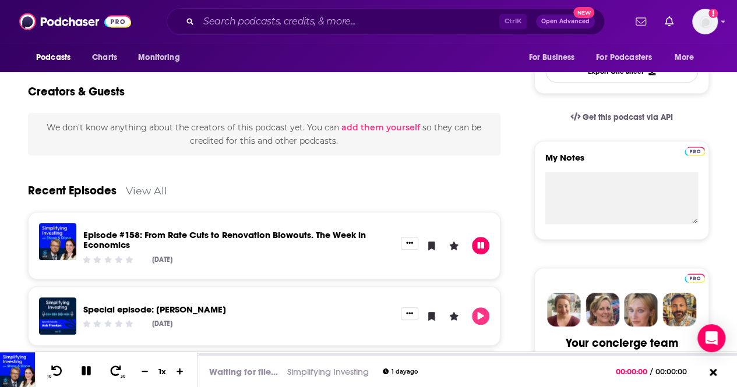
scroll to position [349, 0]
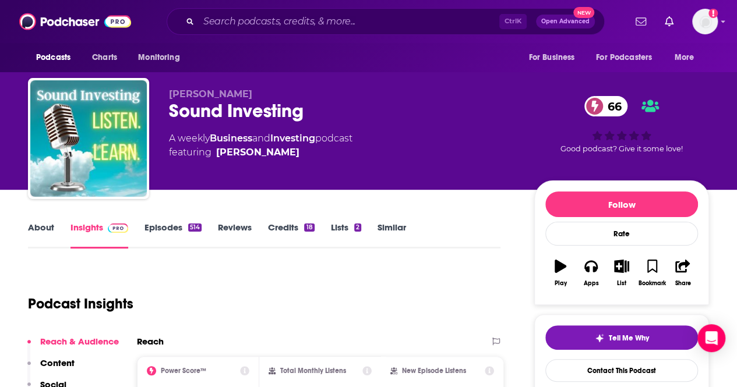
click at [47, 232] on link "About" at bounding box center [41, 235] width 26 height 27
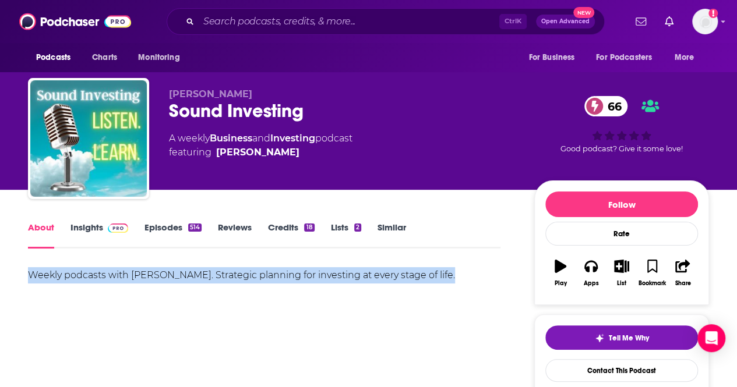
drag, startPoint x: 291, startPoint y: 278, endPoint x: 20, endPoint y: 280, distance: 271.3
click at [80, 231] on link "Insights" at bounding box center [99, 235] width 58 height 27
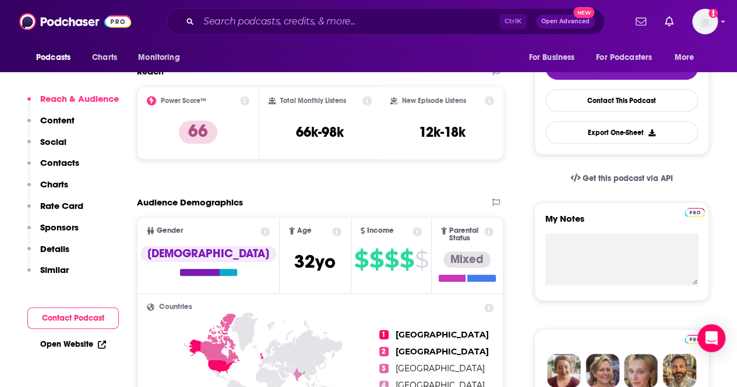
scroll to position [95, 0]
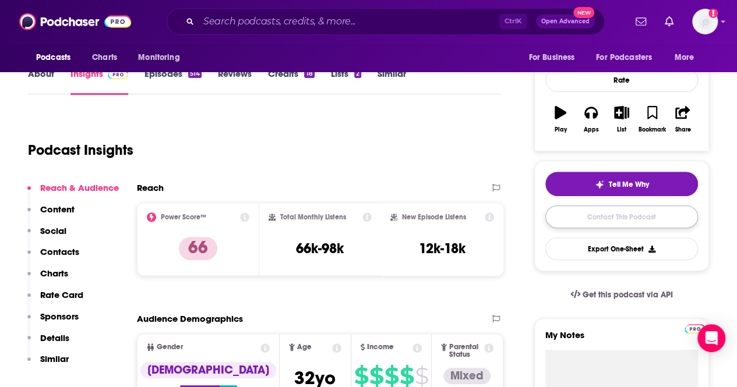
click at [631, 213] on link "Contact This Podcast" at bounding box center [621, 217] width 153 height 23
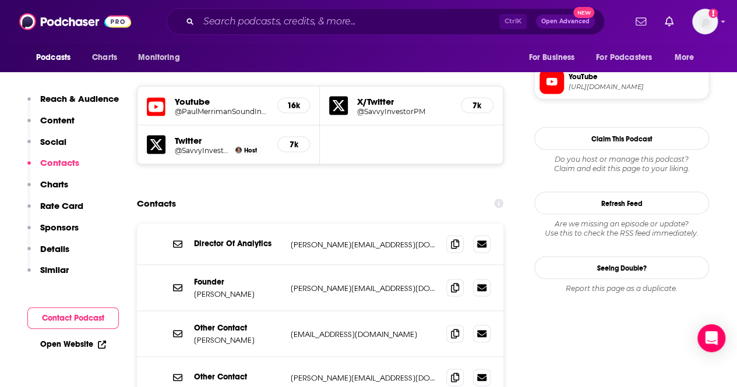
scroll to position [1045, 0]
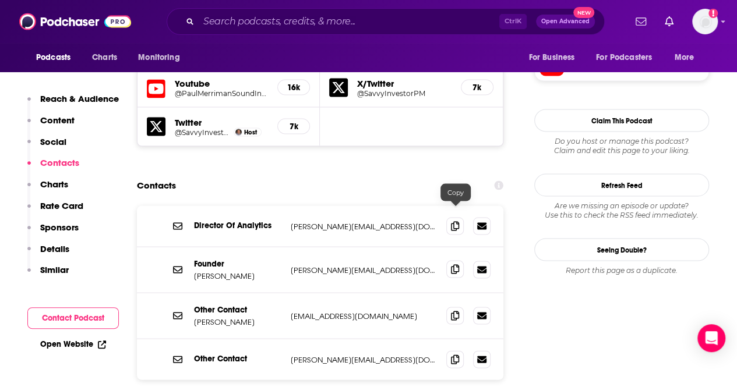
click at [454, 264] on icon at bounding box center [455, 268] width 8 height 9
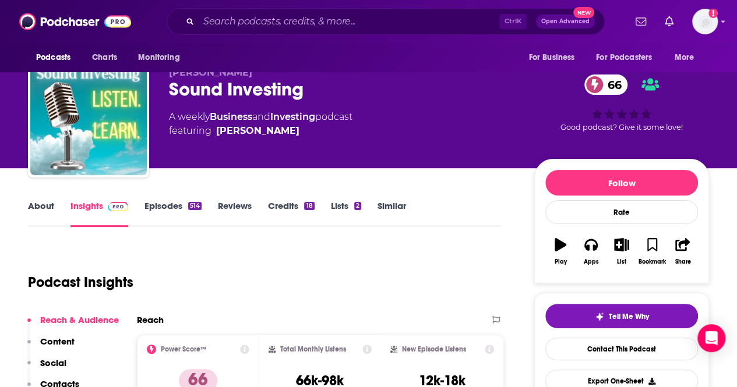
scroll to position [0, 0]
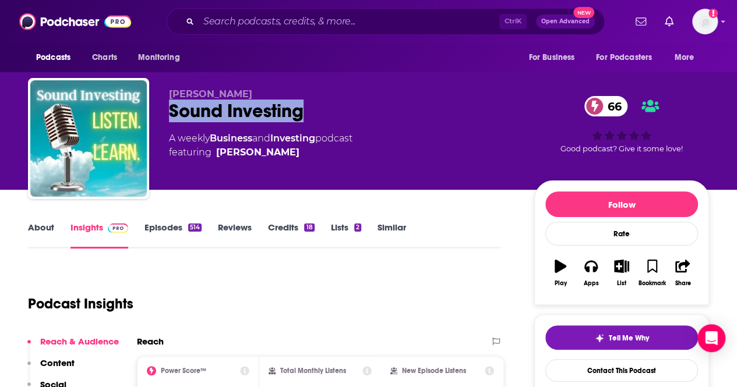
drag, startPoint x: 308, startPoint y: 110, endPoint x: 172, endPoint y: 114, distance: 136.3
click at [172, 114] on div "Sound Investing 66" at bounding box center [342, 111] width 346 height 23
copy h2 "Sound Investing"
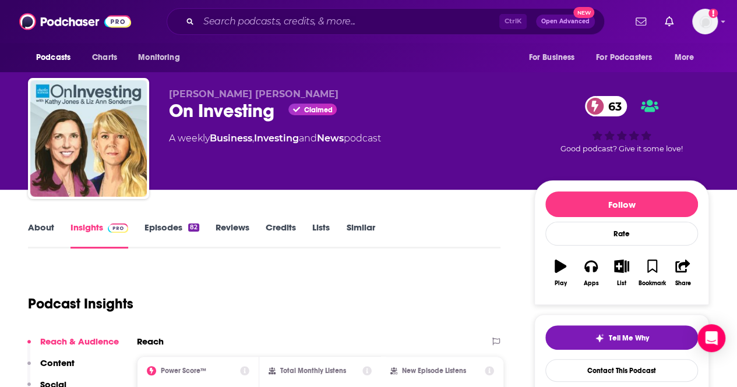
click at [45, 230] on link "About" at bounding box center [41, 235] width 26 height 27
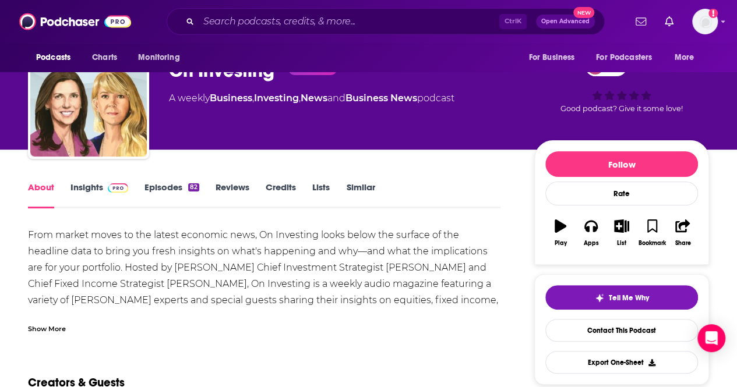
scroll to position [58, 0]
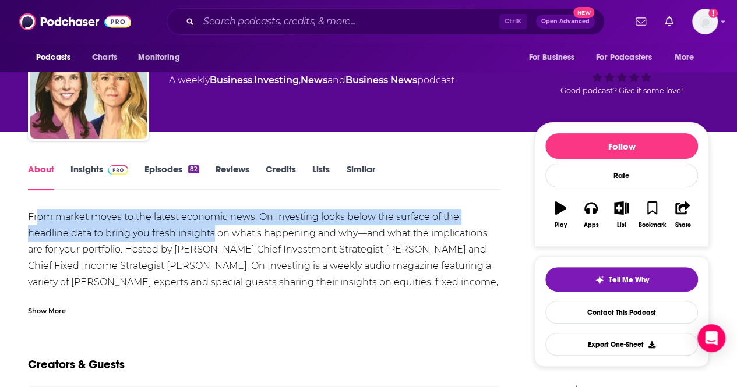
drag, startPoint x: 37, startPoint y: 215, endPoint x: 171, endPoint y: 233, distance: 135.2
click at [171, 233] on div "From market moves to the latest economic news, On Investing looks below the sur…" at bounding box center [264, 298] width 472 height 179
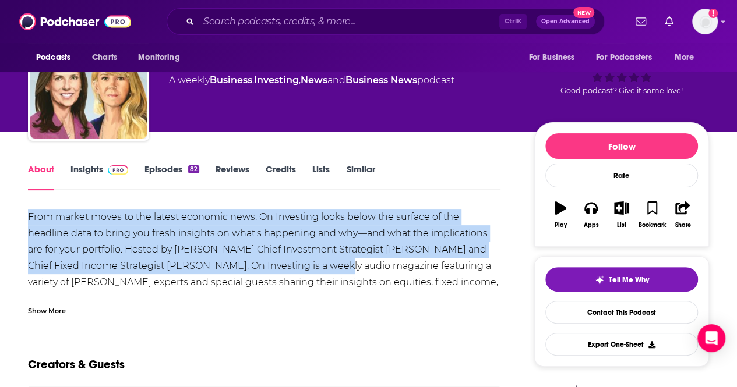
drag, startPoint x: 29, startPoint y: 210, endPoint x: 257, endPoint y: 259, distance: 233.3
click at [257, 259] on div "From market moves to the latest economic news, On Investing looks below the sur…" at bounding box center [264, 298] width 472 height 179
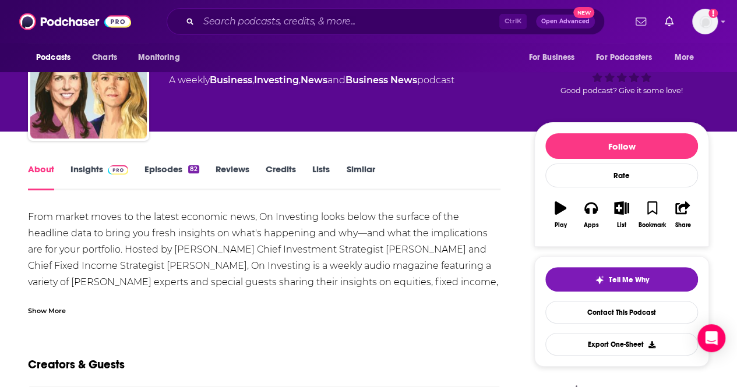
click at [62, 310] on div "Show More" at bounding box center [47, 309] width 38 height 11
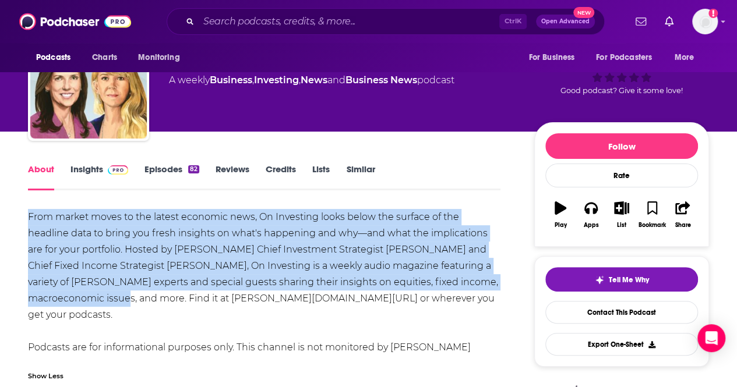
drag, startPoint x: 416, startPoint y: 274, endPoint x: 24, endPoint y: 220, distance: 395.6
copy div "From market moves to the latest economic news, On Investing looks below the sur…"
click at [87, 174] on link "Insights" at bounding box center [99, 177] width 58 height 27
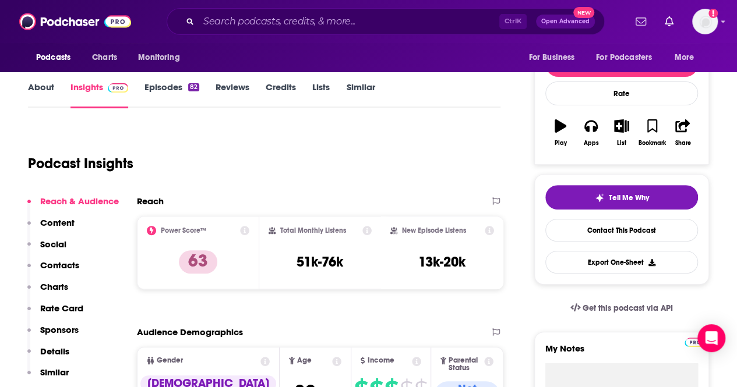
scroll to position [175, 0]
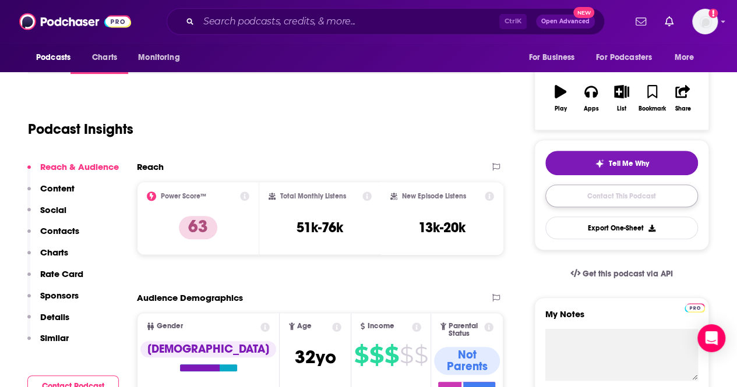
click at [617, 193] on link "Contact This Podcast" at bounding box center [621, 196] width 153 height 23
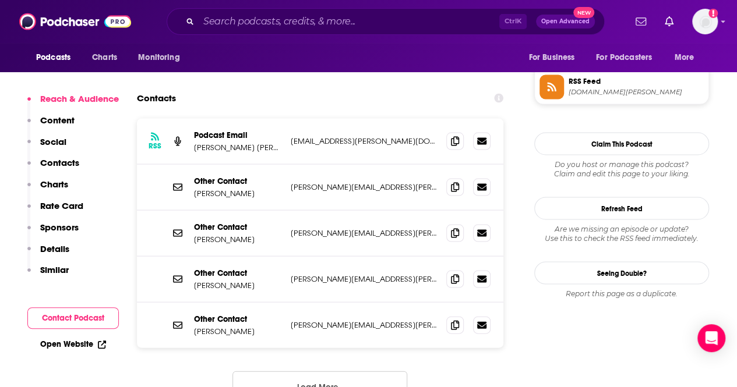
scroll to position [1085, 0]
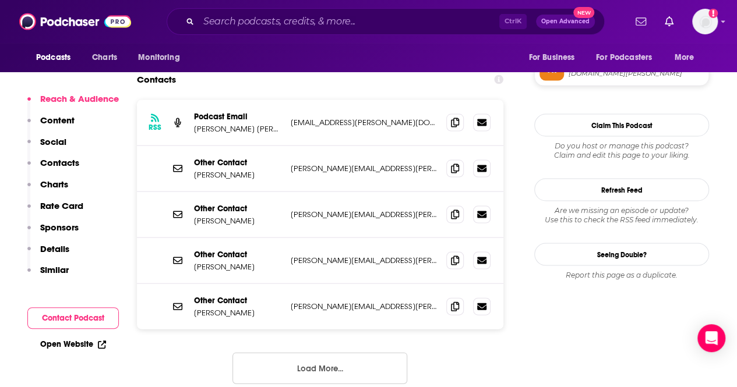
click at [359, 352] on button "Load More..." at bounding box center [319, 367] width 175 height 31
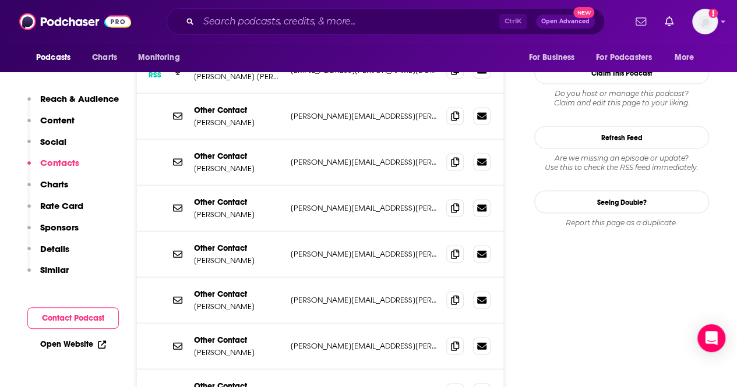
scroll to position [990, 0]
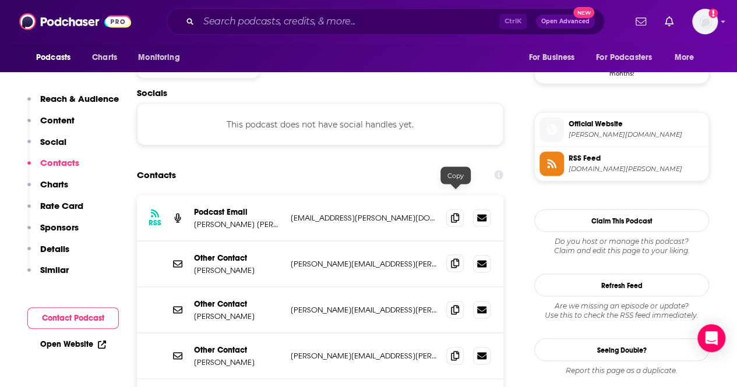
click at [457, 259] on icon at bounding box center [455, 263] width 8 height 9
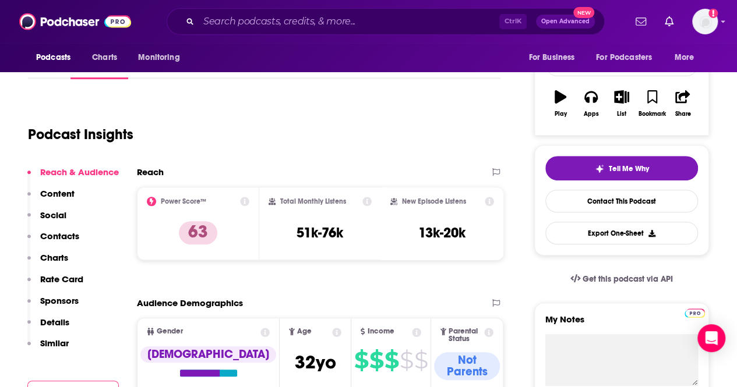
scroll to position [0, 0]
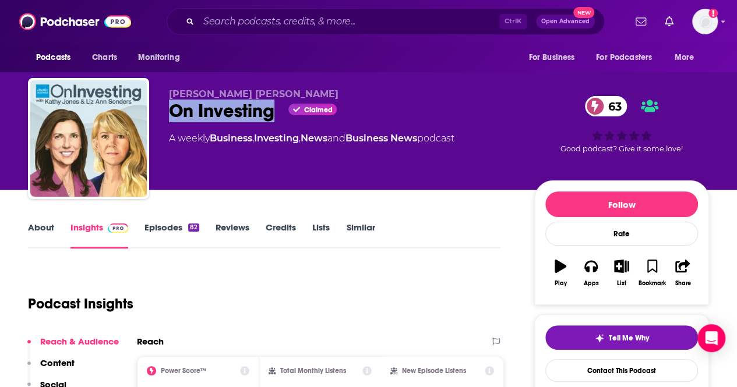
drag, startPoint x: 278, startPoint y: 109, endPoint x: 169, endPoint y: 110, distance: 108.9
click at [169, 110] on div "On Investing Claimed 63" at bounding box center [342, 111] width 346 height 23
copy h2 "On Investing"
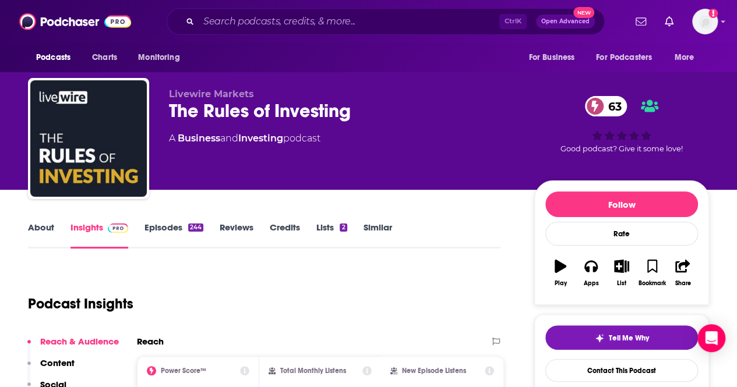
click at [37, 235] on link "About" at bounding box center [41, 235] width 26 height 27
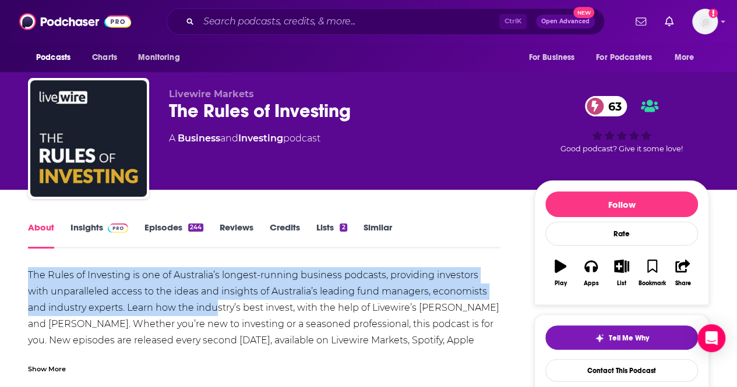
drag, startPoint x: 22, startPoint y: 274, endPoint x: 193, endPoint y: 302, distance: 173.9
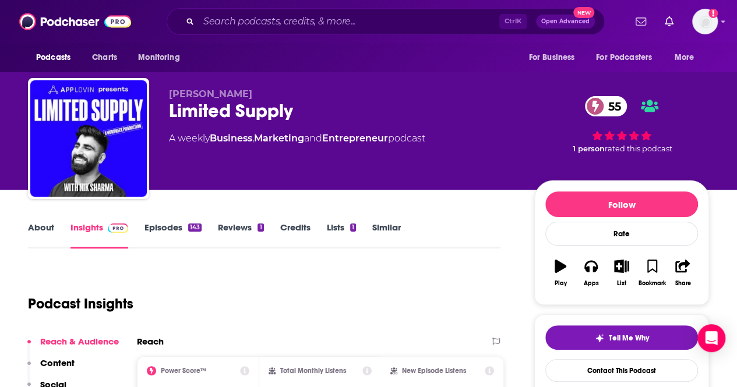
click at [264, 282] on div "Podcast Insights" at bounding box center [259, 296] width 463 height 59
click at [35, 232] on link "About" at bounding box center [41, 235] width 26 height 27
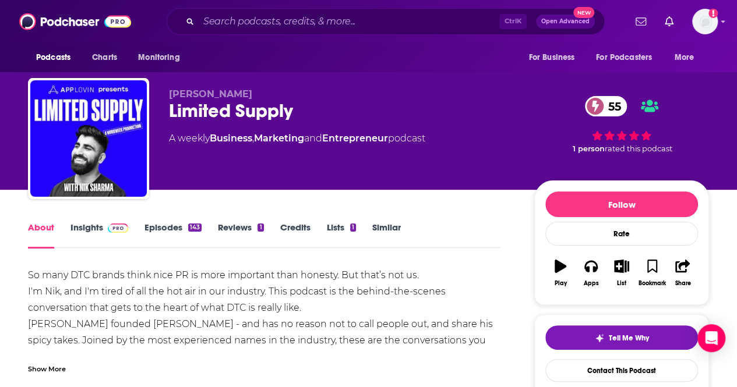
scroll to position [58, 0]
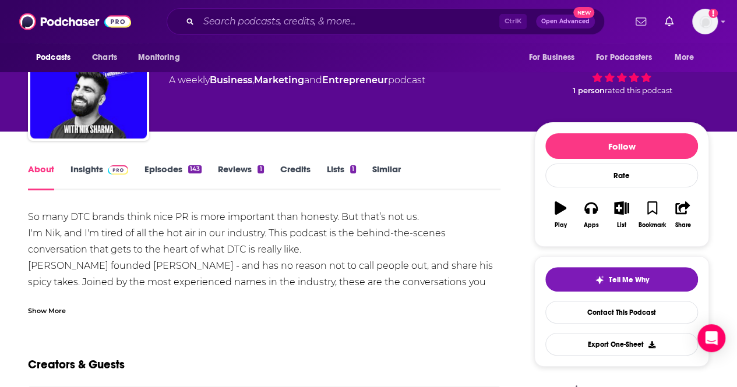
click at [40, 307] on div "Show More" at bounding box center [47, 309] width 38 height 11
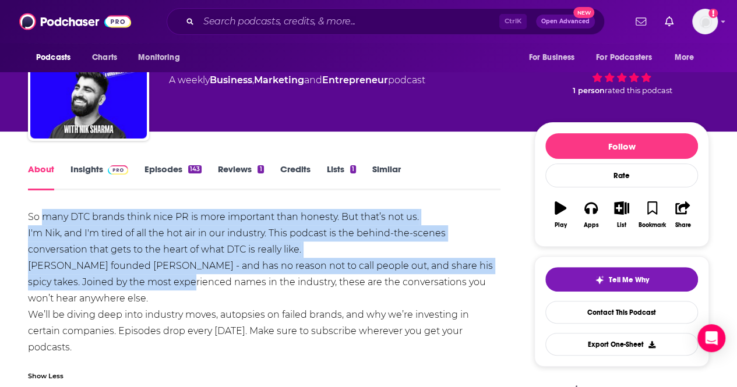
drag, startPoint x: 183, startPoint y: 287, endPoint x: 42, endPoint y: 221, distance: 155.7
click at [42, 221] on div "So many DTC brands think nice PR is more important than honesty. But that’s not…" at bounding box center [264, 282] width 472 height 147
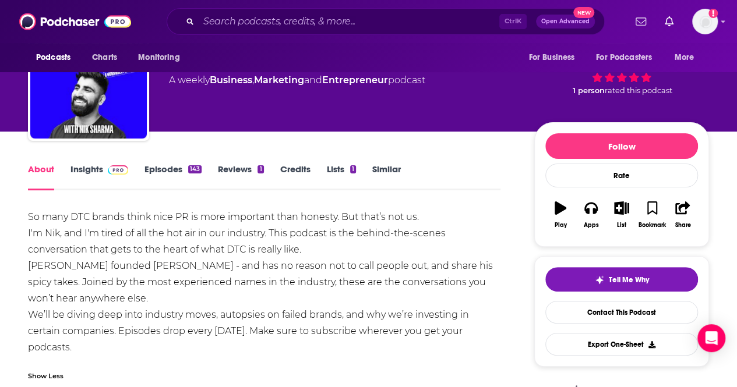
click at [165, 297] on div "So many DTC brands think nice PR is more important than honesty. But that’s not…" at bounding box center [264, 282] width 472 height 147
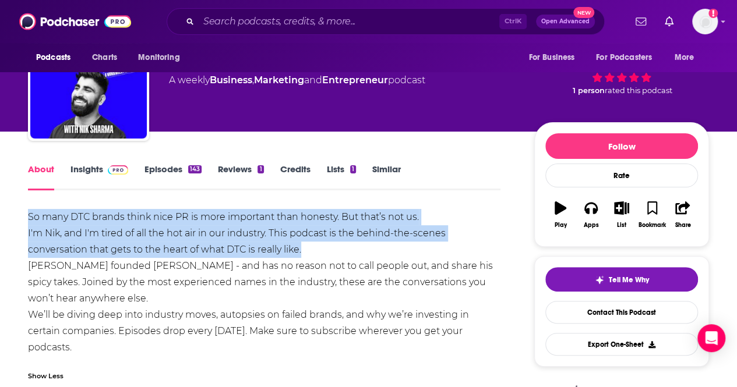
drag, startPoint x: 316, startPoint y: 245, endPoint x: 1, endPoint y: 224, distance: 315.6
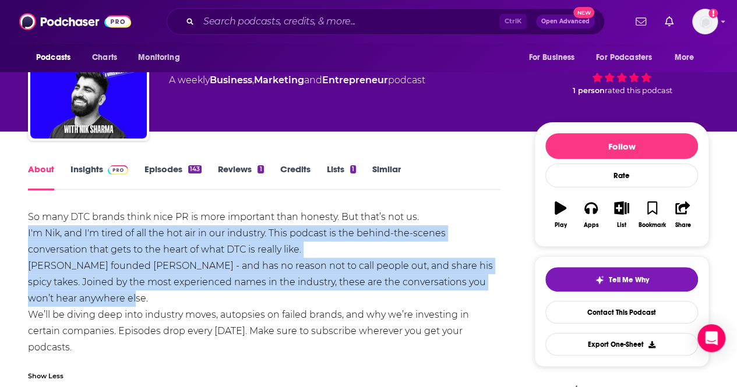
drag, startPoint x: 138, startPoint y: 293, endPoint x: 10, endPoint y: 226, distance: 143.7
